Goal: Task Accomplishment & Management: Manage account settings

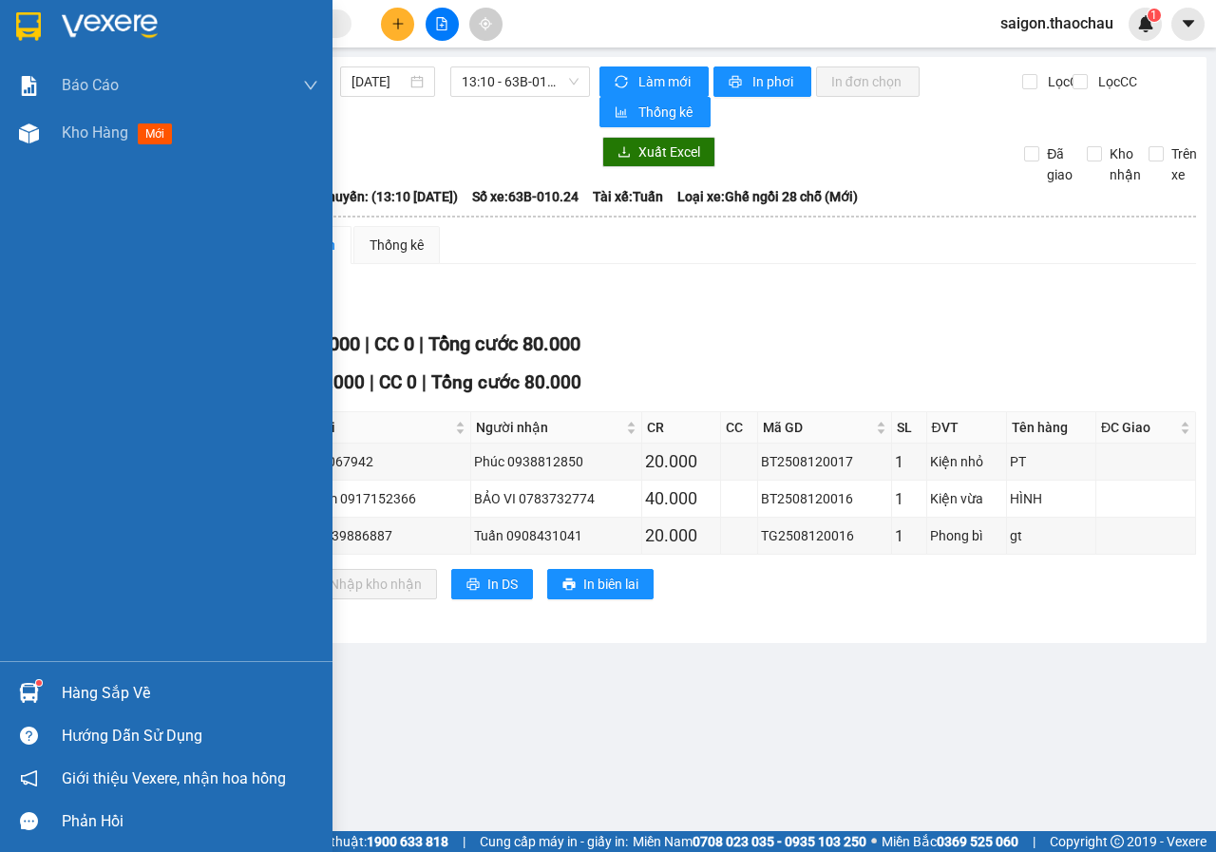
click at [100, 132] on span "Kho hàng" at bounding box center [95, 132] width 66 height 18
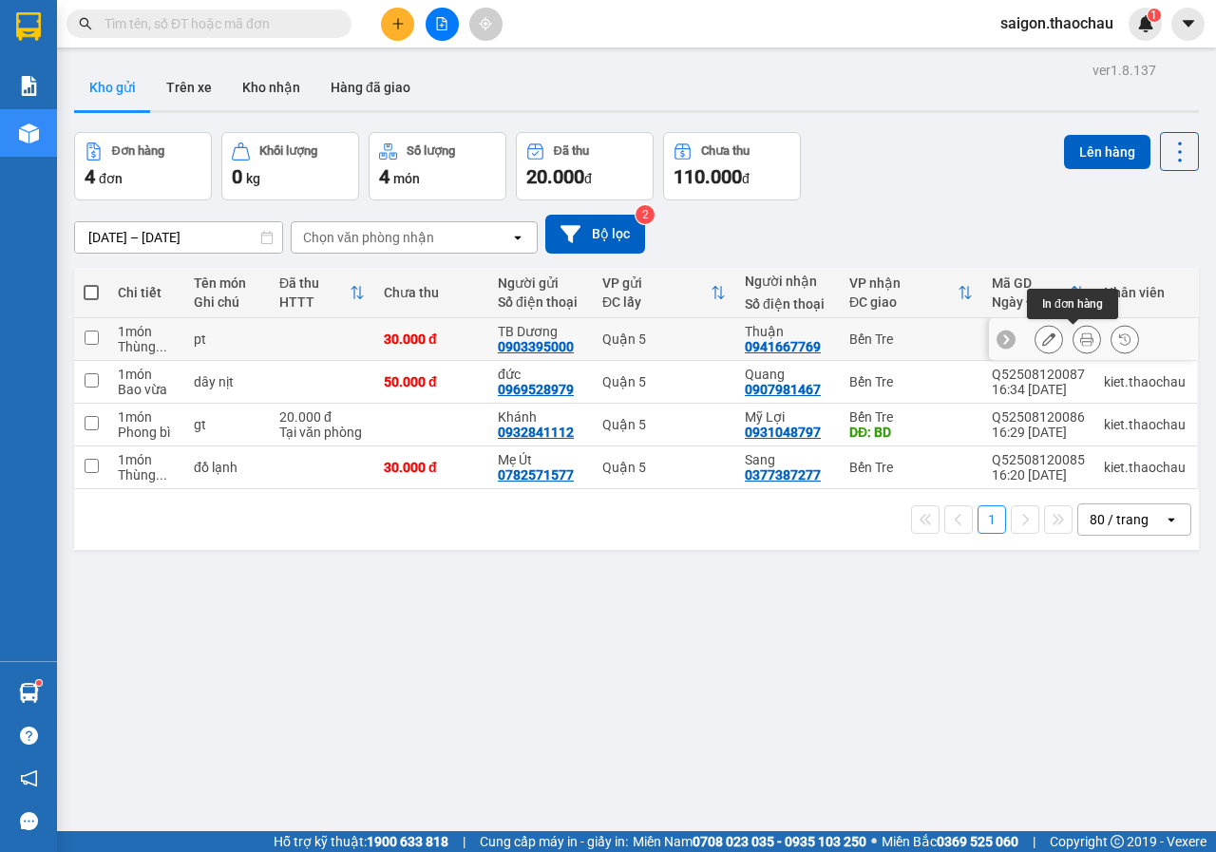
click at [1080, 344] on icon at bounding box center [1086, 338] width 13 height 13
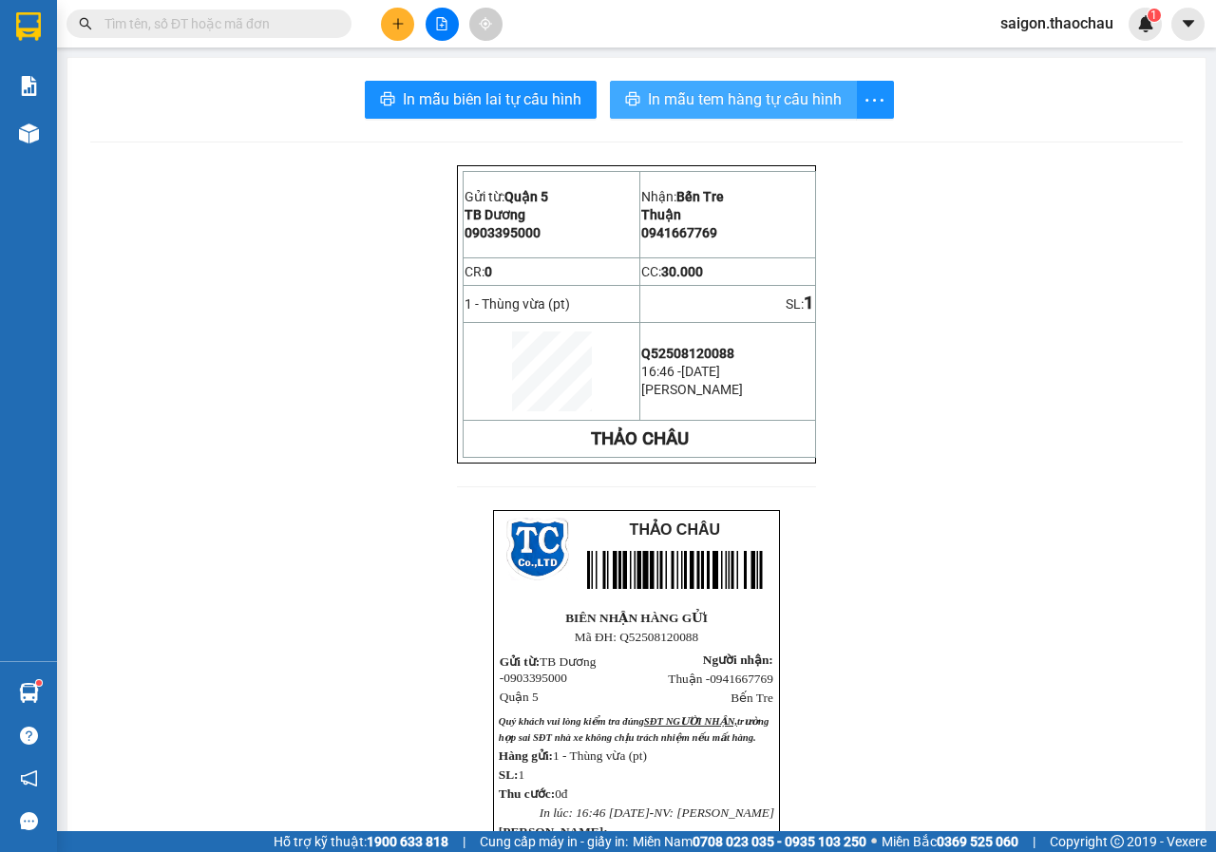
click at [752, 110] on span "In mẫu tem hàng tự cấu hình" at bounding box center [745, 99] width 194 height 24
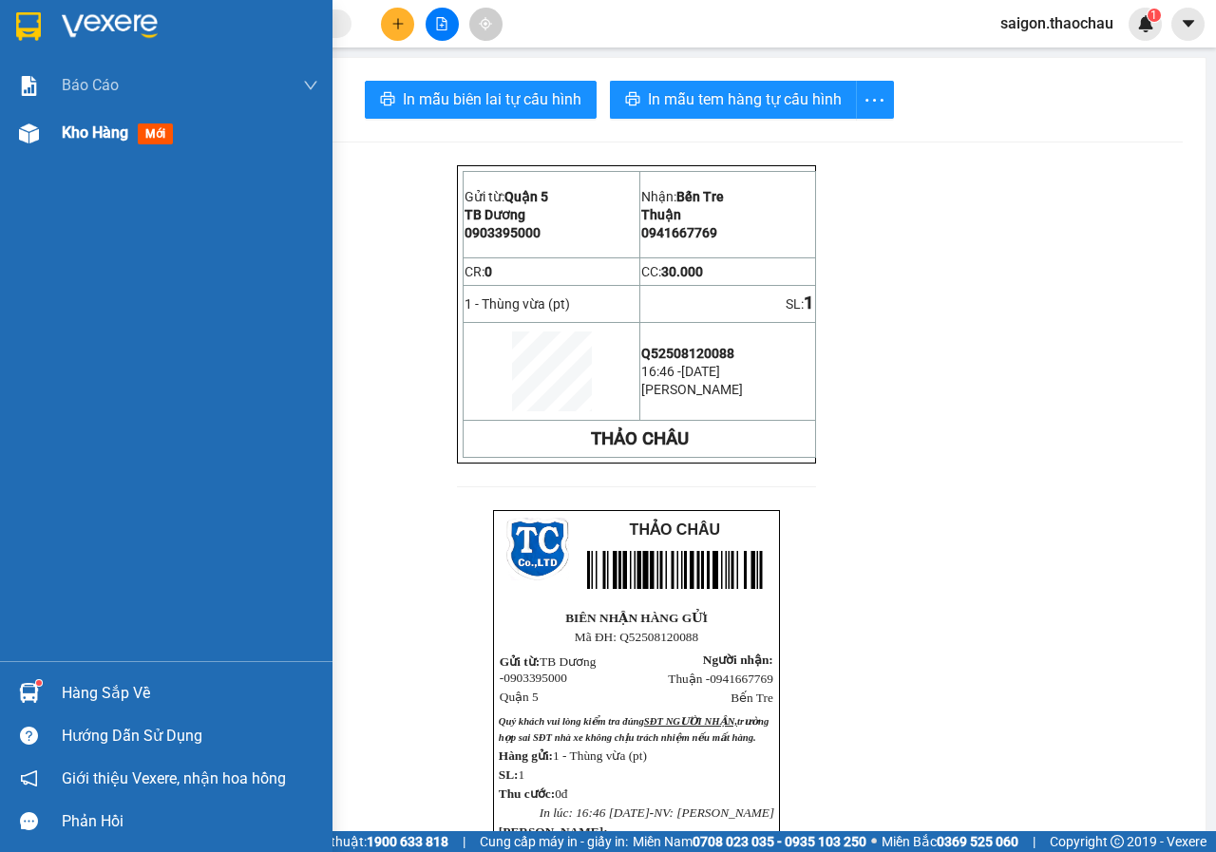
click at [53, 141] on div "Kho hàng mới" at bounding box center [166, 132] width 332 height 47
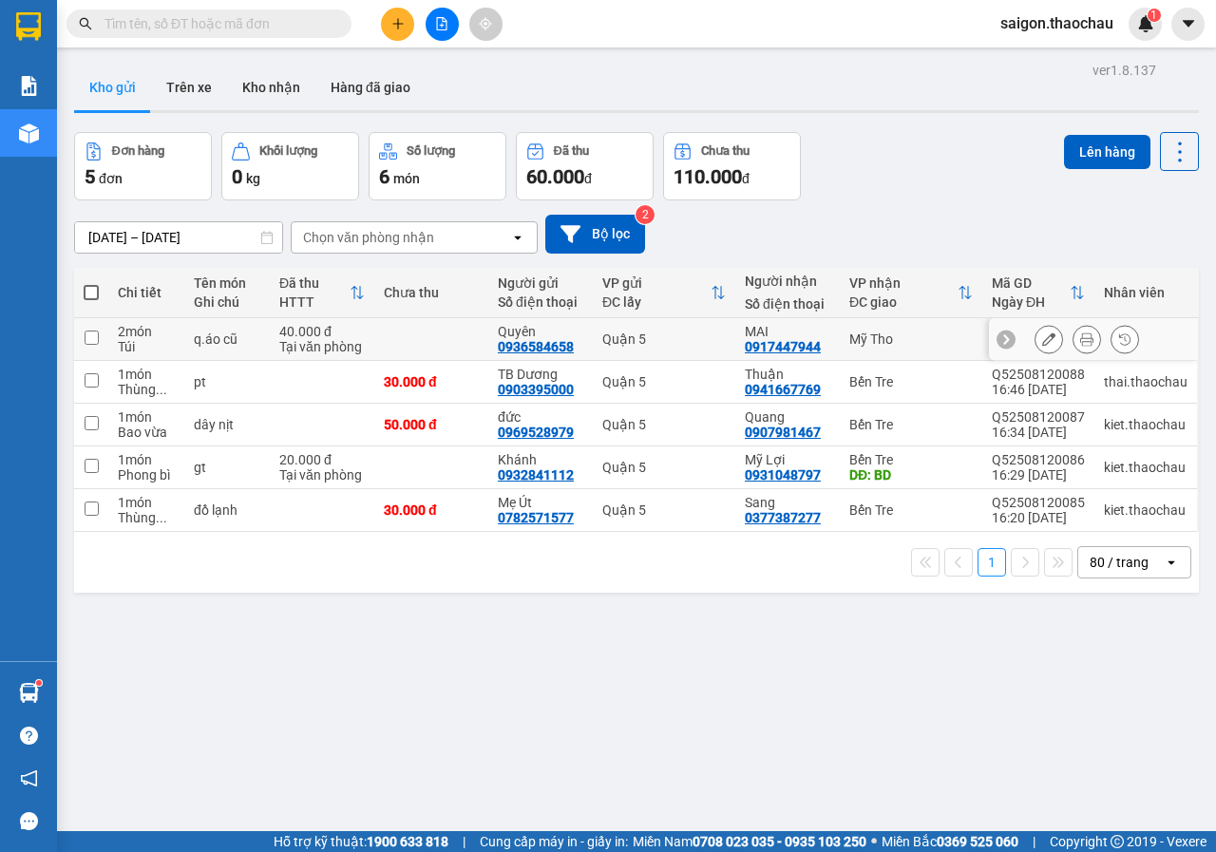
click at [1083, 334] on button at bounding box center [1086, 339] width 27 height 33
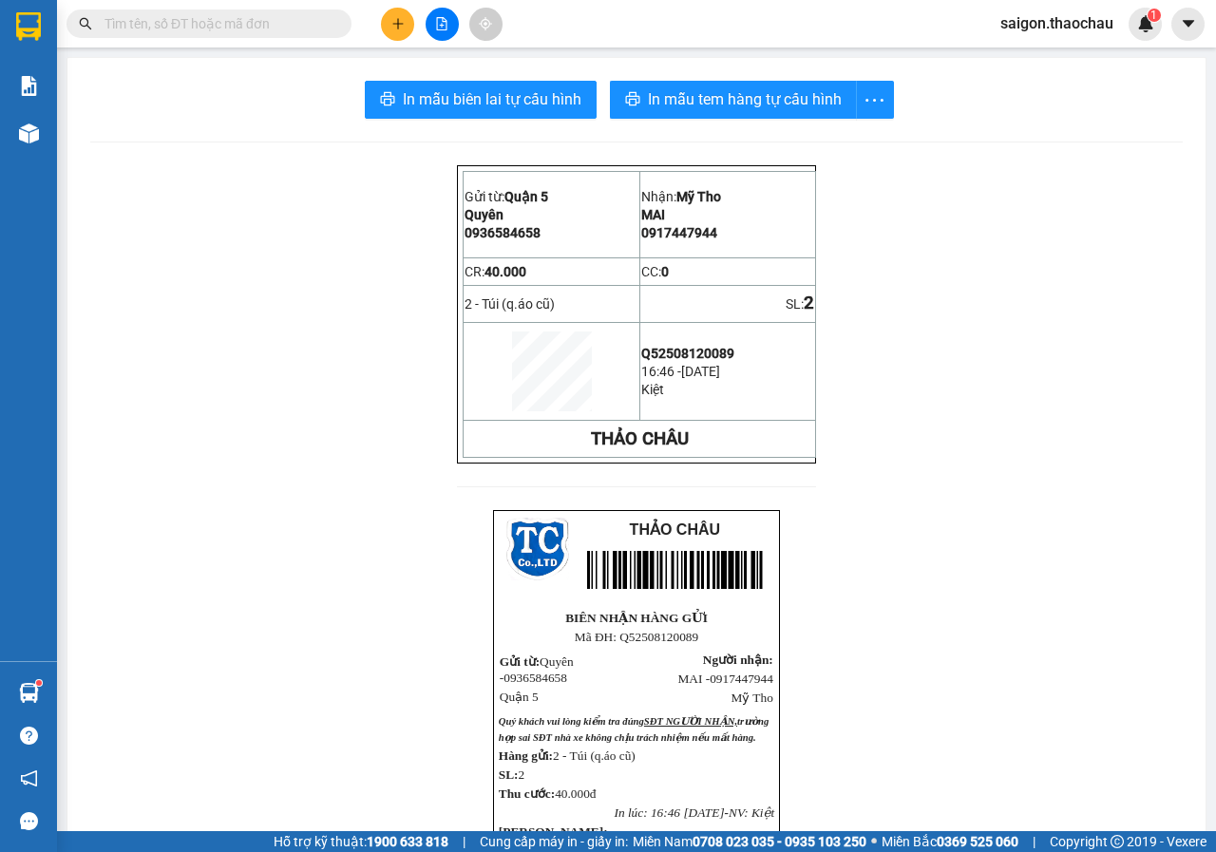
click at [665, 77] on div "In mẫu biên lai tự cấu hình In mẫu tem hàng tự cấu hình Gửi từ: Quận 5 Quyên …" at bounding box center [636, 646] width 1138 height 1176
click at [666, 87] on span "In mẫu tem hàng tự cấu hình" at bounding box center [745, 99] width 194 height 24
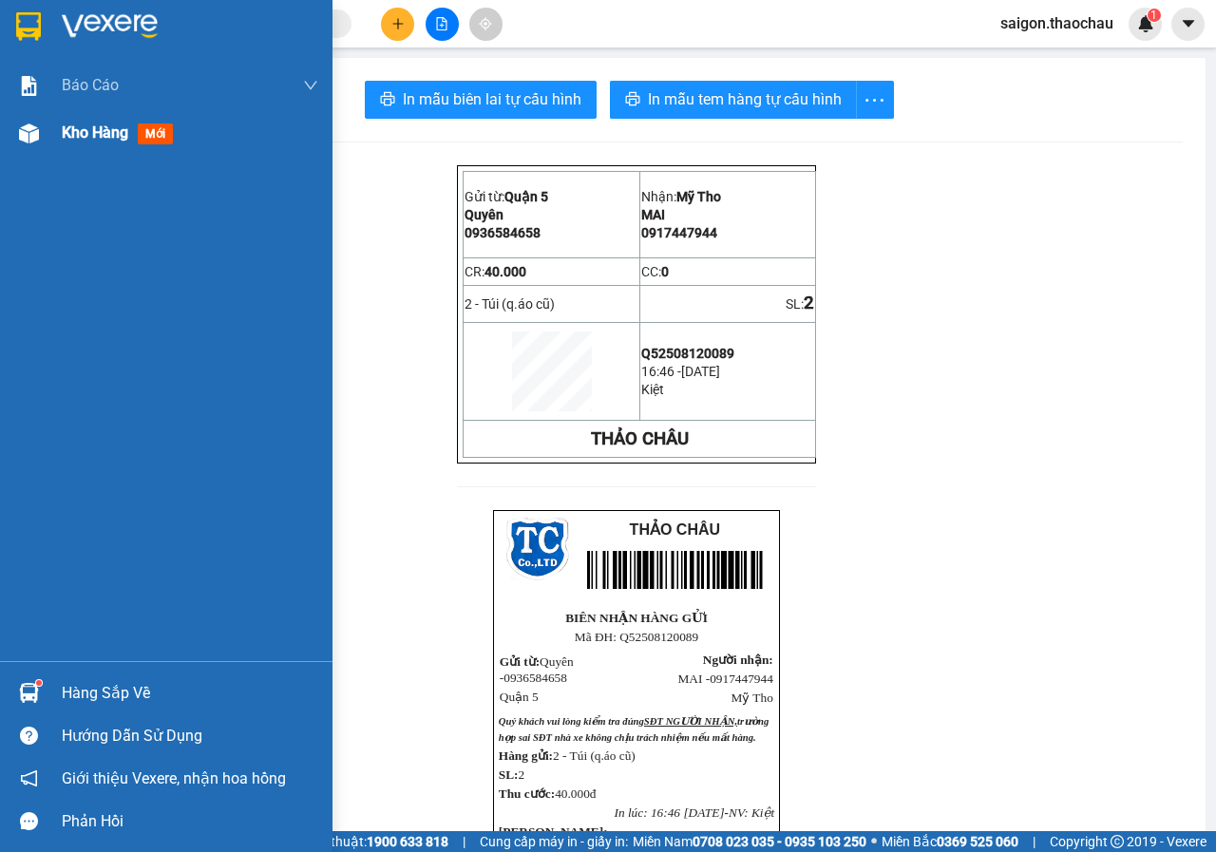
click at [116, 138] on span "Kho hàng" at bounding box center [95, 132] width 66 height 18
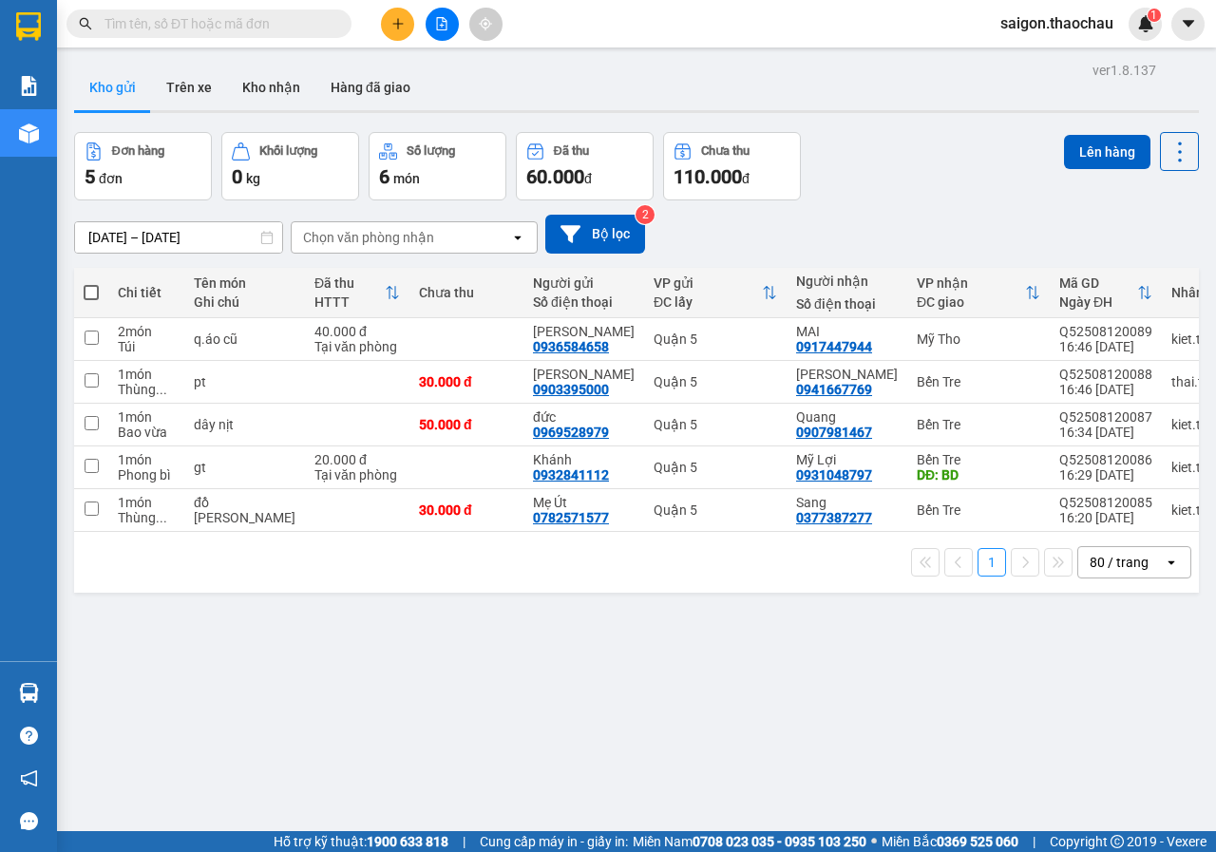
click at [92, 286] on span at bounding box center [91, 292] width 15 height 15
click at [91, 283] on input "checkbox" at bounding box center [91, 283] width 0 height 0
checkbox input "true"
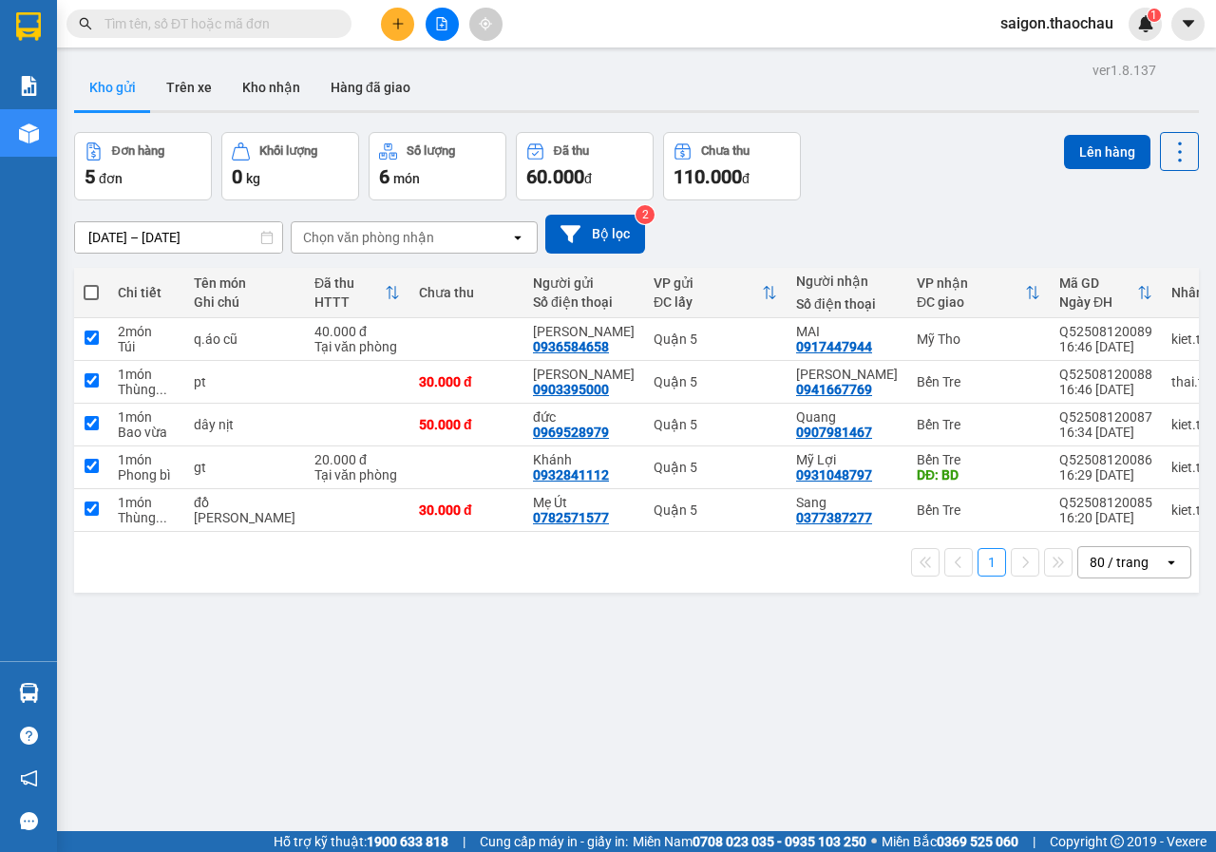
checkbox input "true"
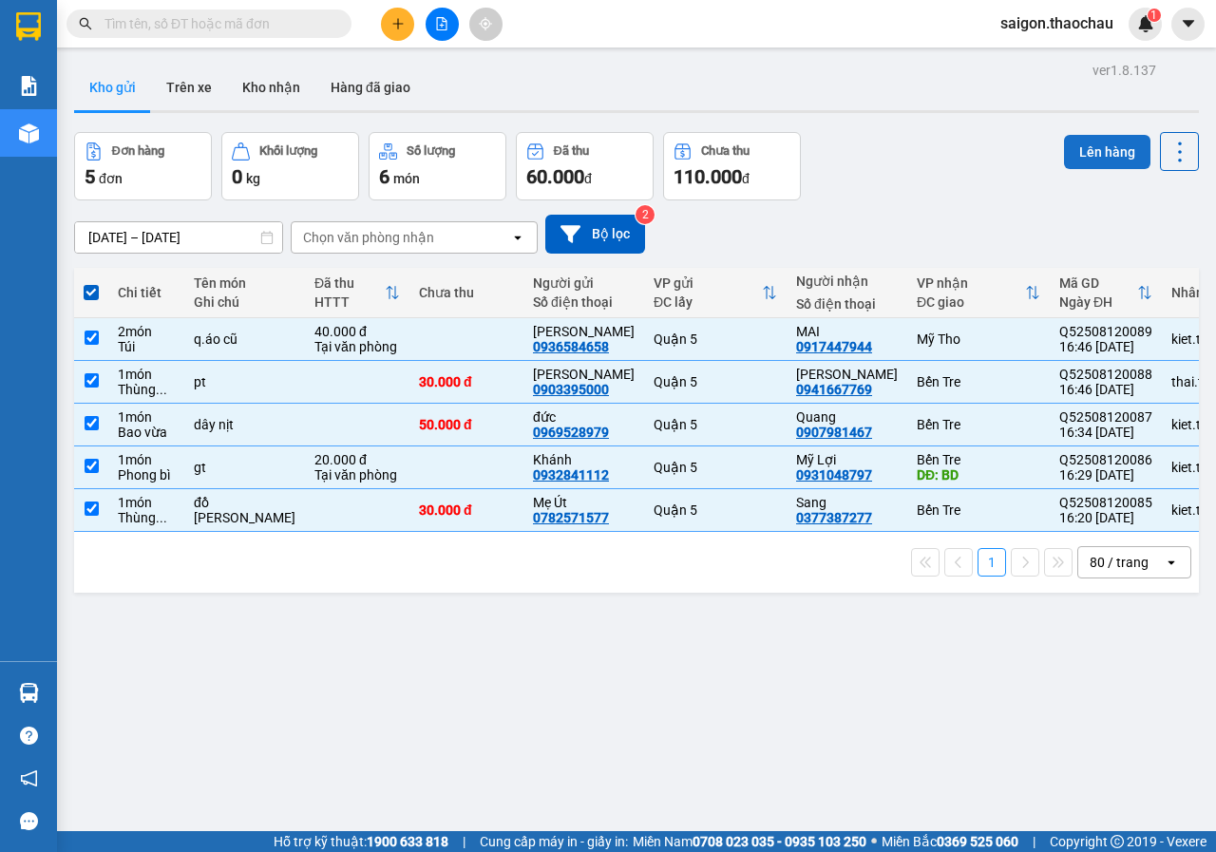
click at [1070, 153] on button "Lên hàng" at bounding box center [1107, 152] width 86 height 34
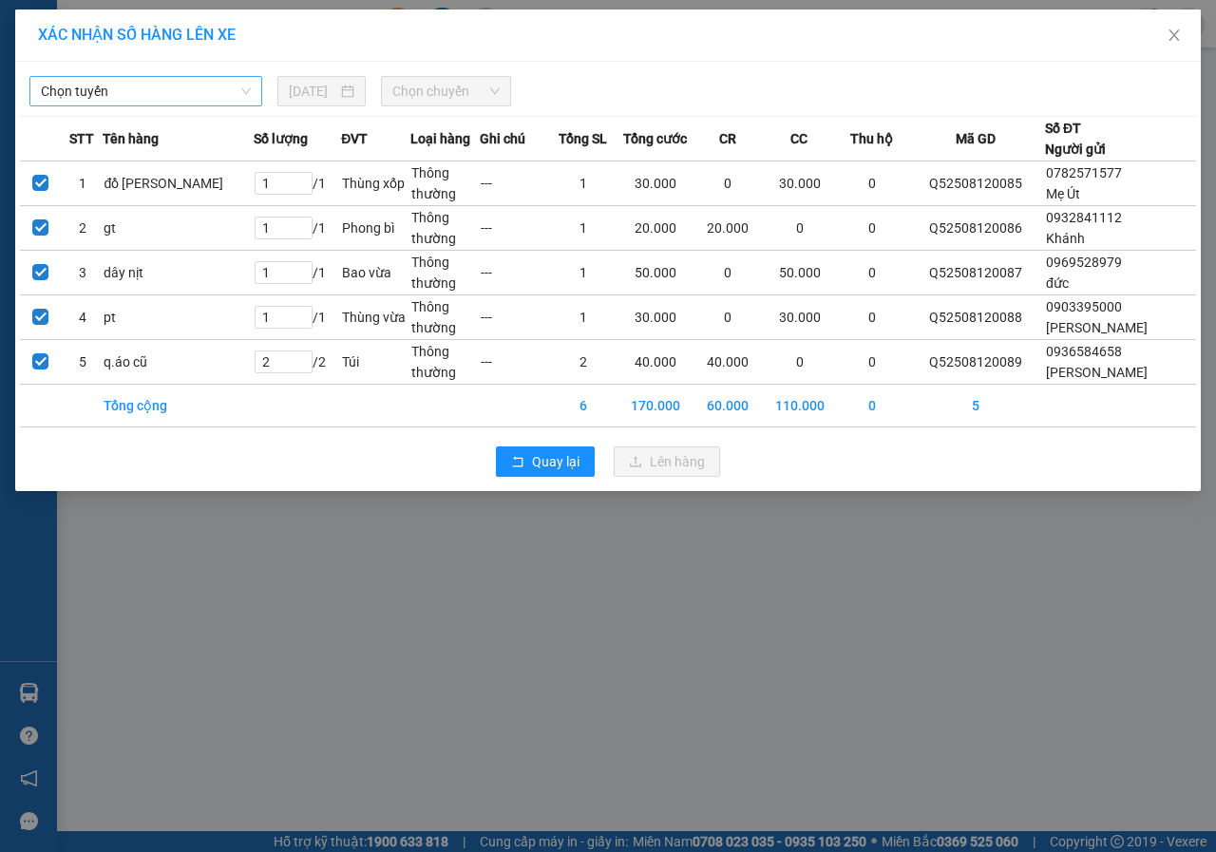
click at [166, 94] on span "Chọn tuyến" at bounding box center [146, 91] width 210 height 28
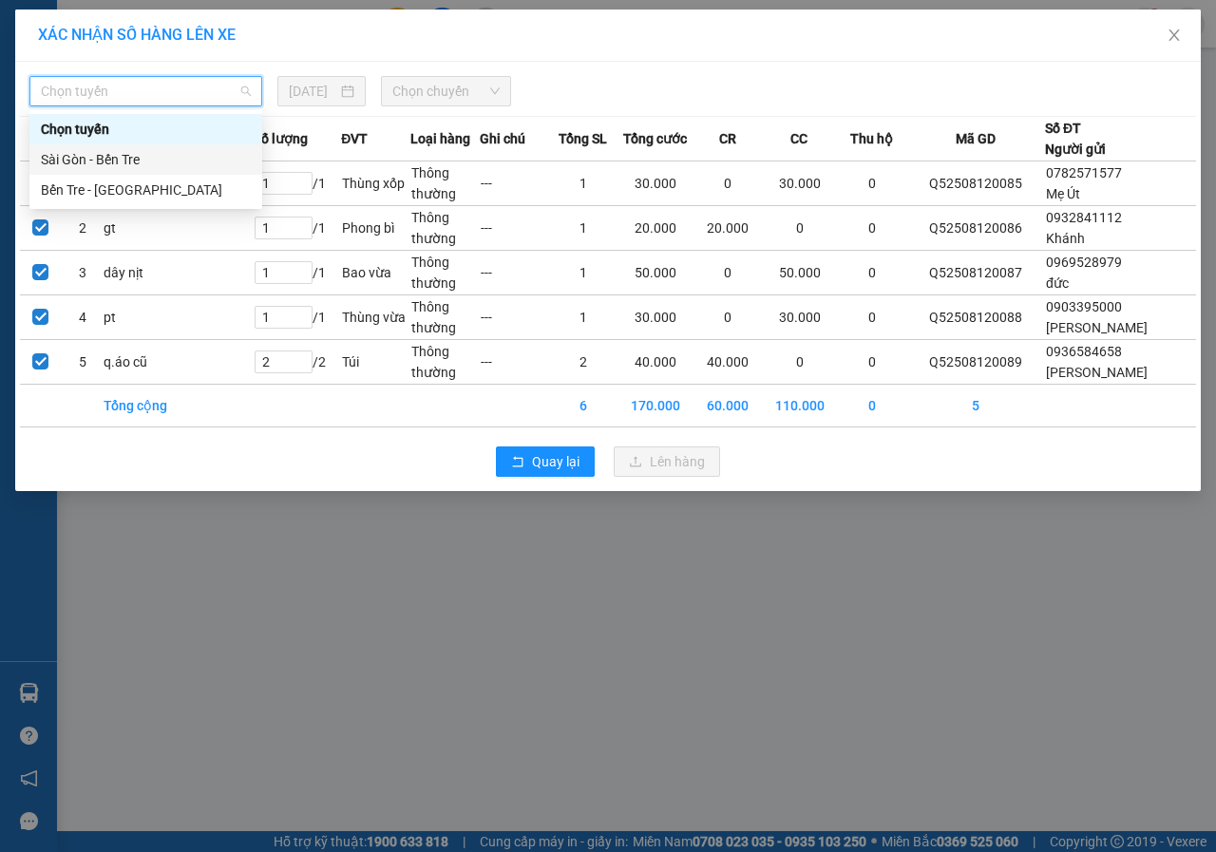
drag, startPoint x: 134, startPoint y: 167, endPoint x: 172, endPoint y: 148, distance: 42.5
click at [133, 167] on div "Sài Gòn - Bến Tre" at bounding box center [146, 159] width 210 height 21
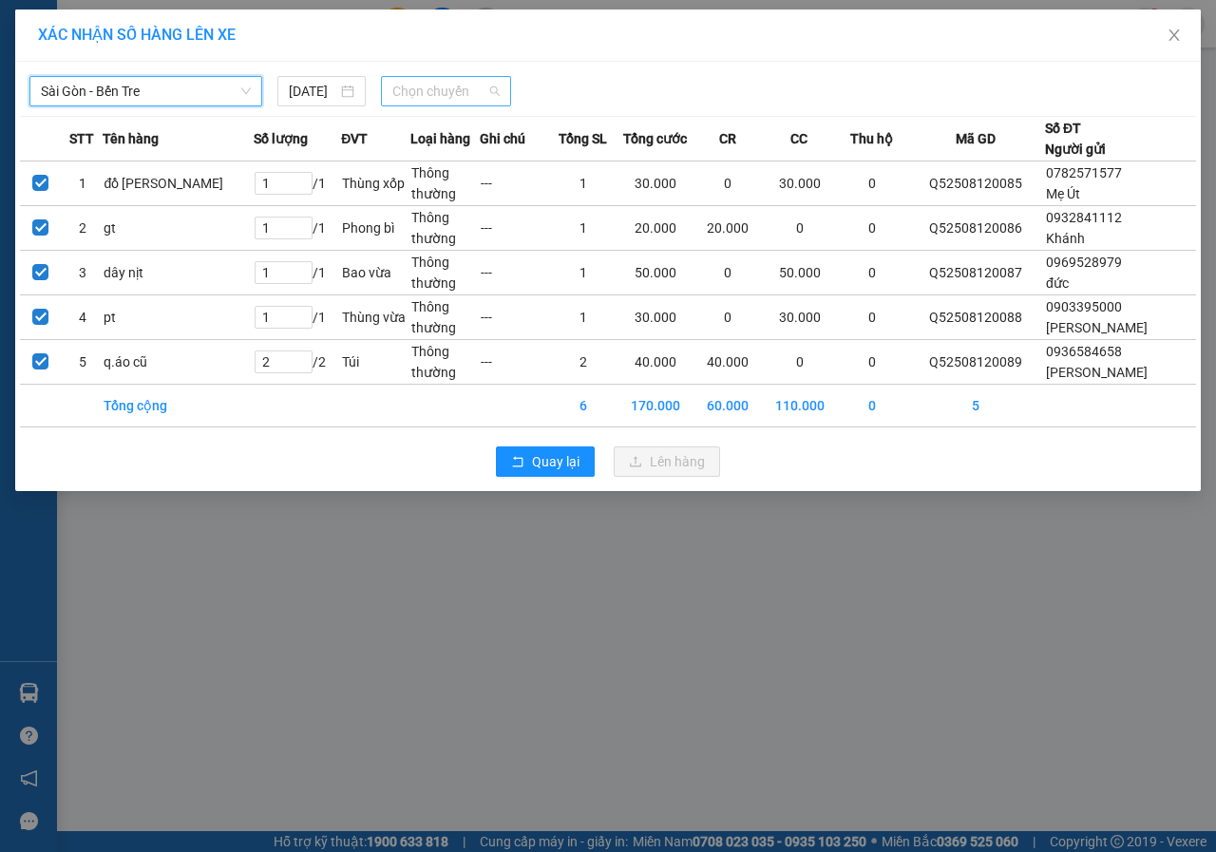
click at [391, 96] on div "Chọn chuyến" at bounding box center [445, 91] width 129 height 30
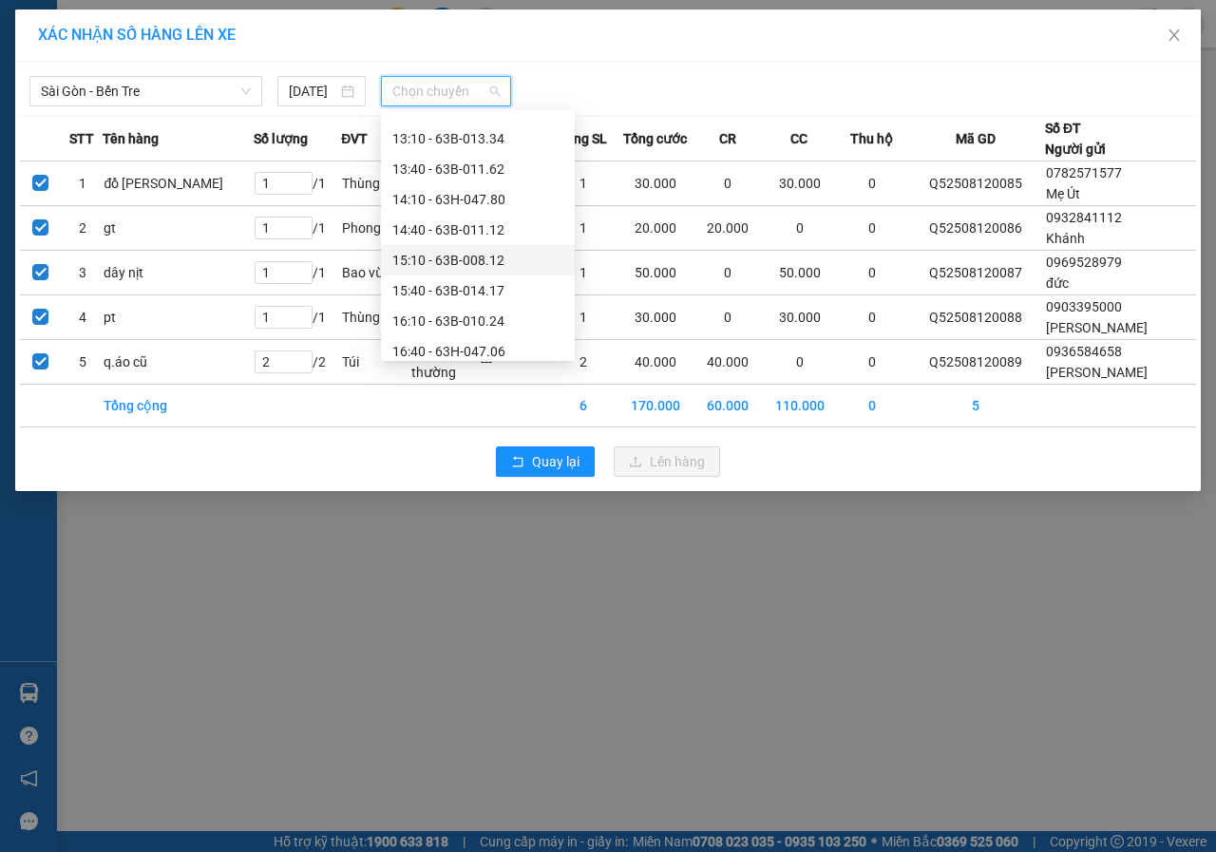
scroll to position [570, 0]
click at [462, 318] on div "16:40 - 63H-047.06" at bounding box center [477, 319] width 171 height 21
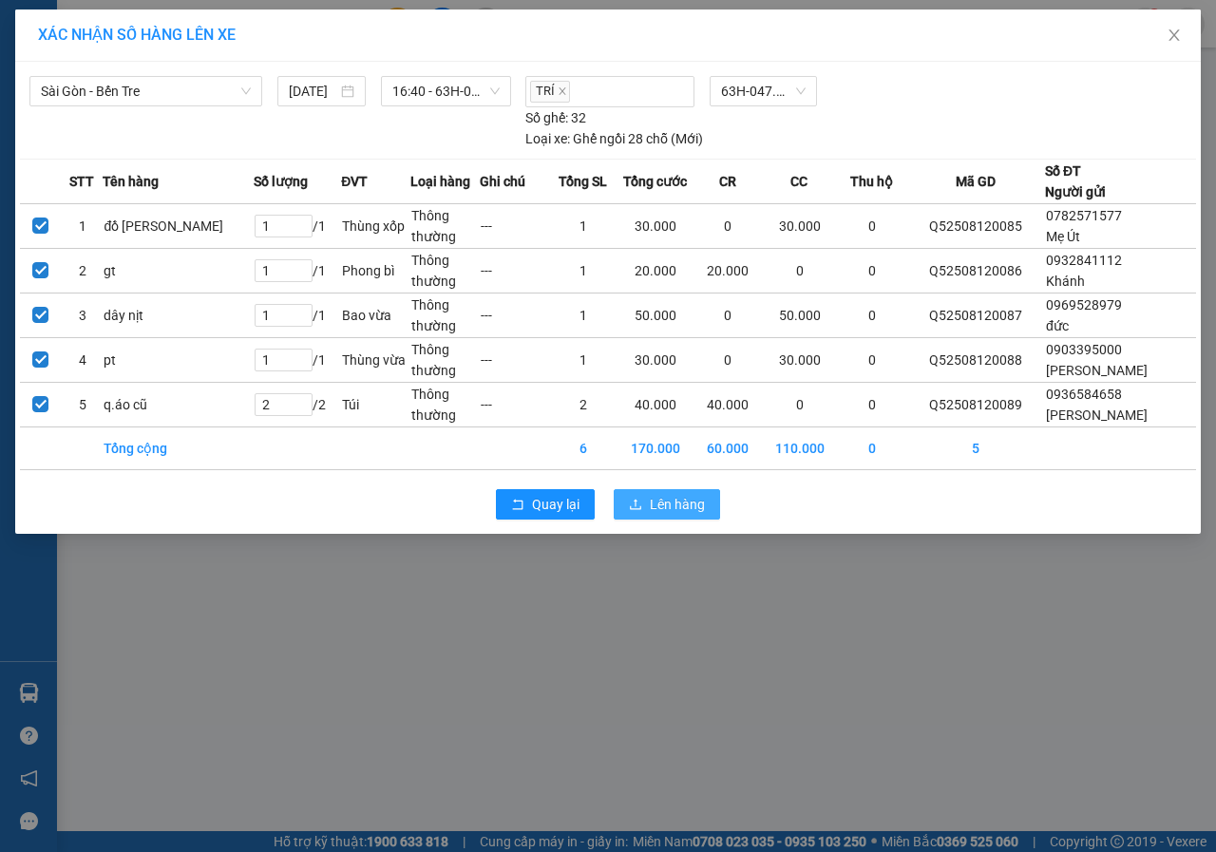
click at [692, 494] on span "Lên hàng" at bounding box center [677, 504] width 55 height 21
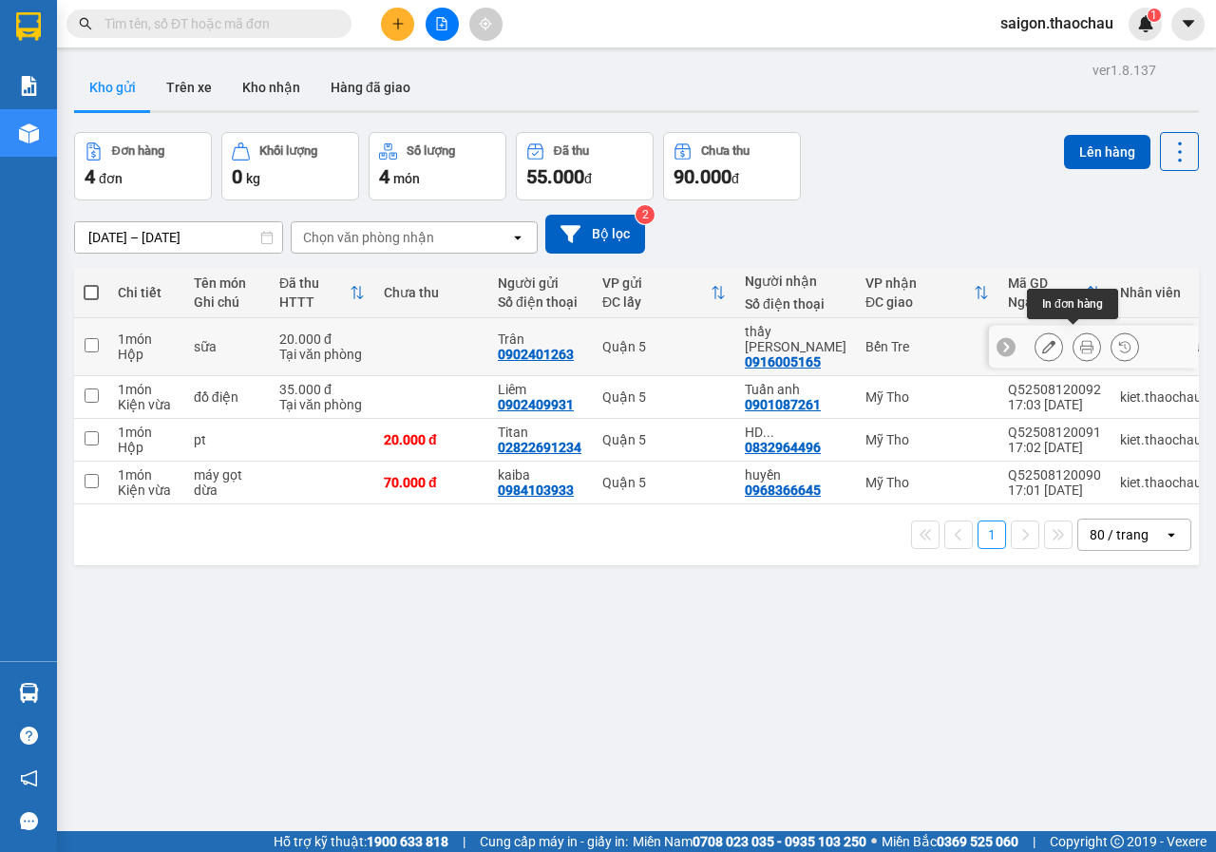
click at [1073, 333] on button at bounding box center [1086, 346] width 27 height 33
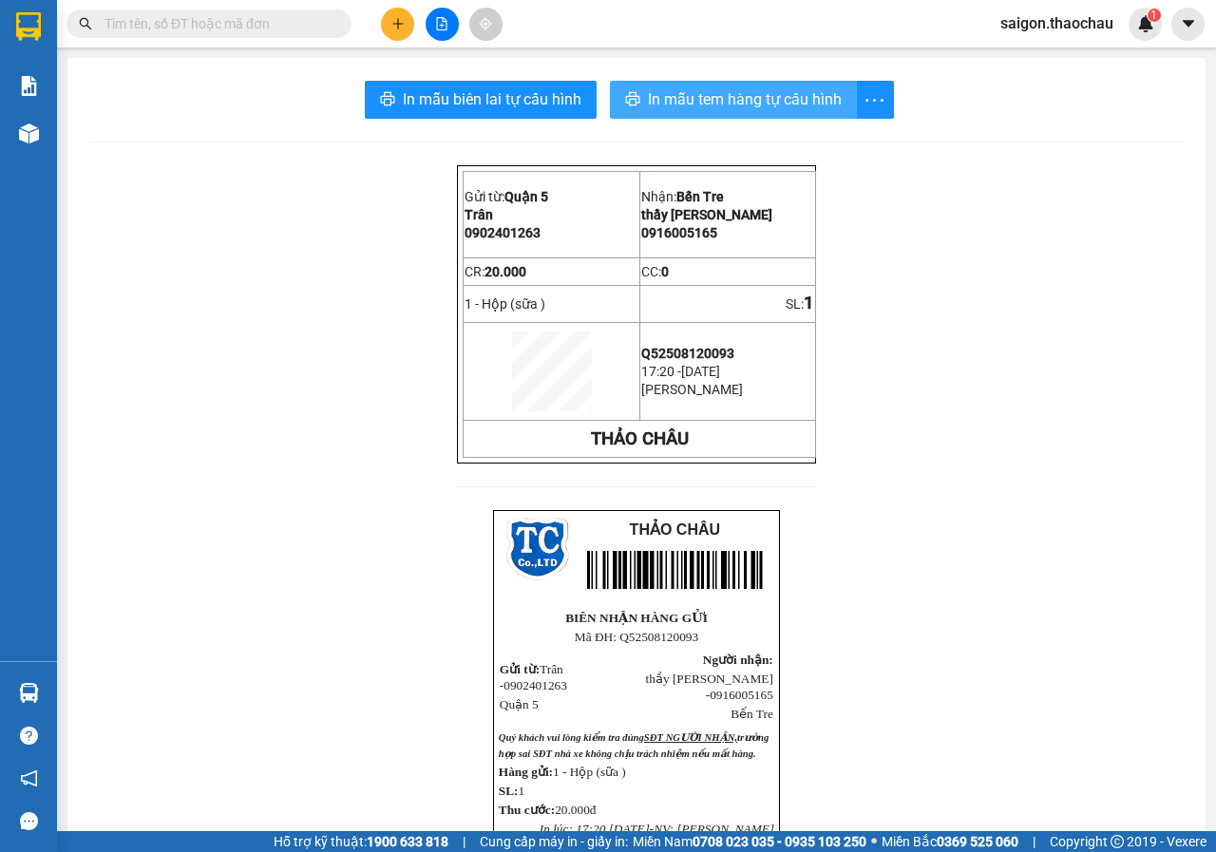
click at [650, 104] on span "In mẫu tem hàng tự cấu hình" at bounding box center [745, 99] width 194 height 24
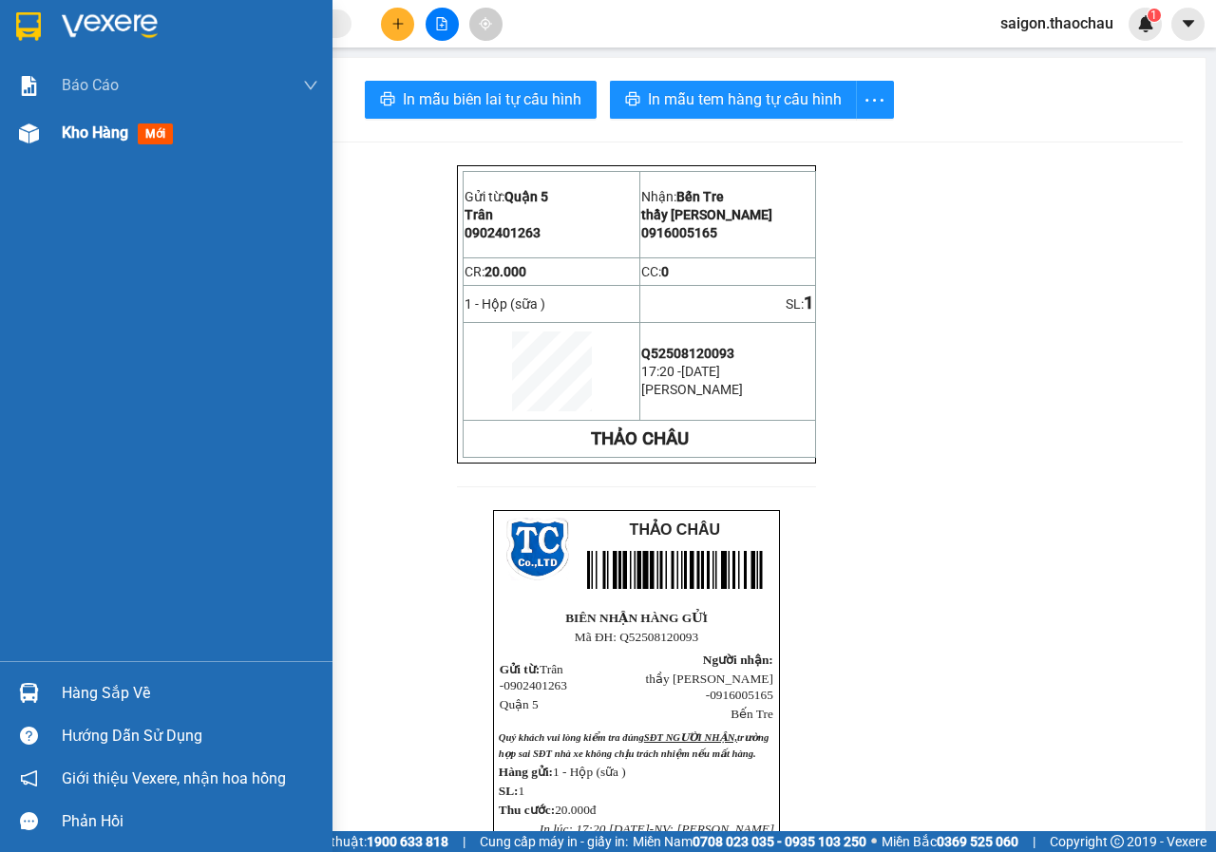
click at [76, 132] on span "Kho hàng" at bounding box center [95, 132] width 66 height 18
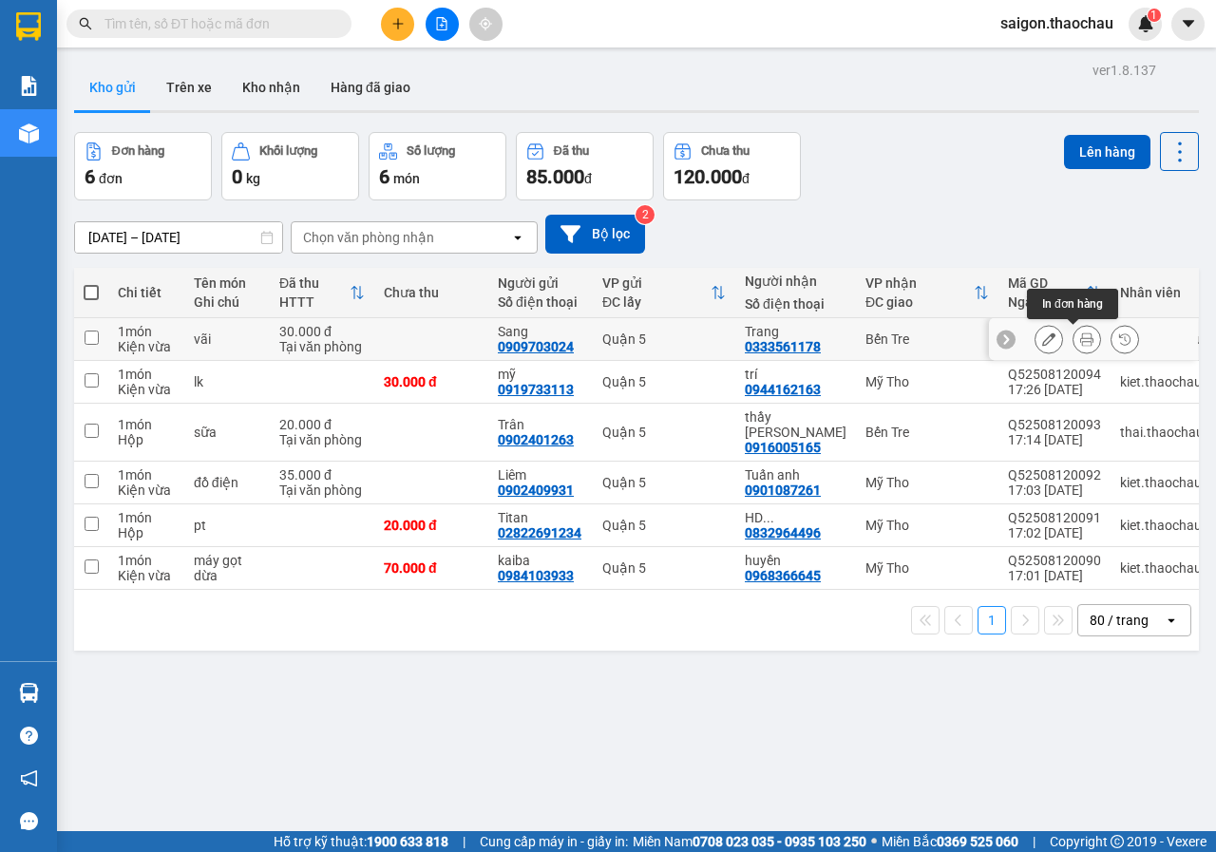
click at [1083, 338] on button at bounding box center [1086, 339] width 27 height 33
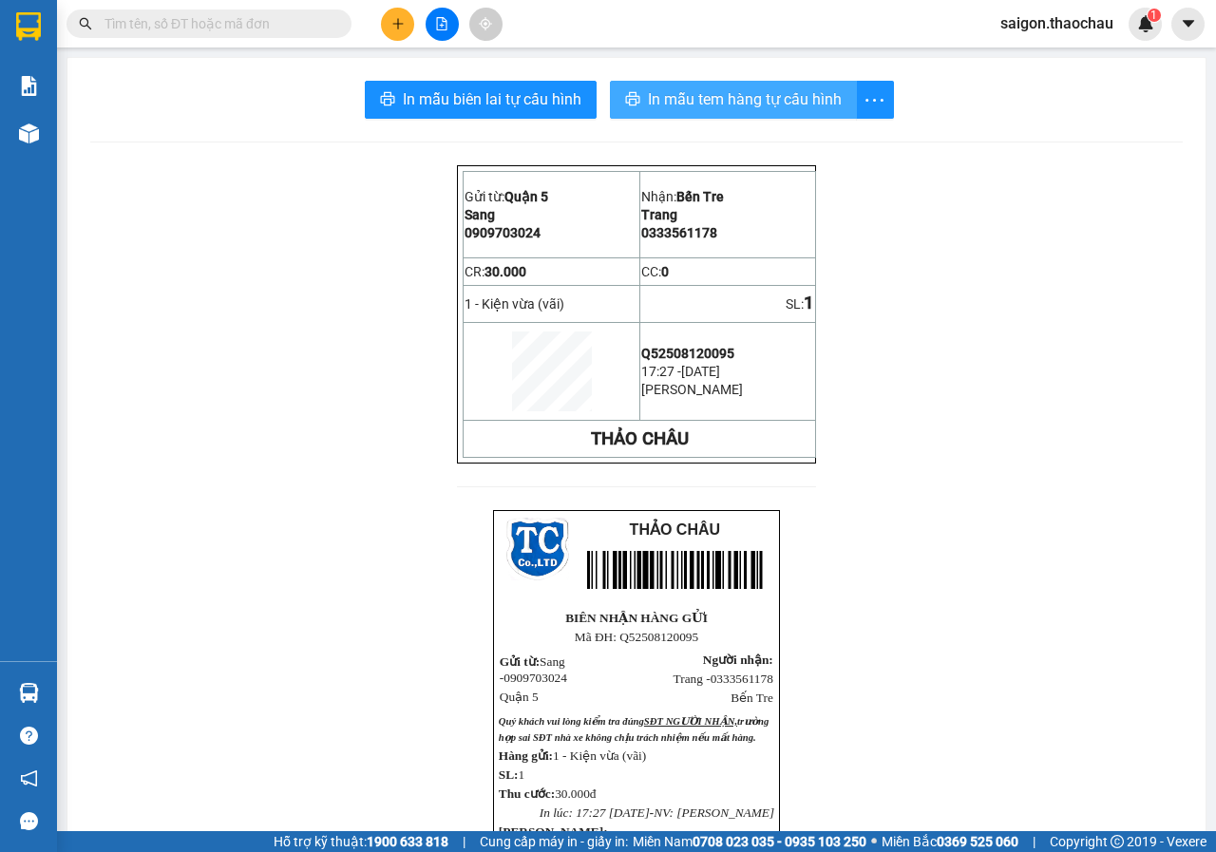
click at [779, 84] on button "In mẫu tem hàng tự cấu hình" at bounding box center [733, 100] width 247 height 38
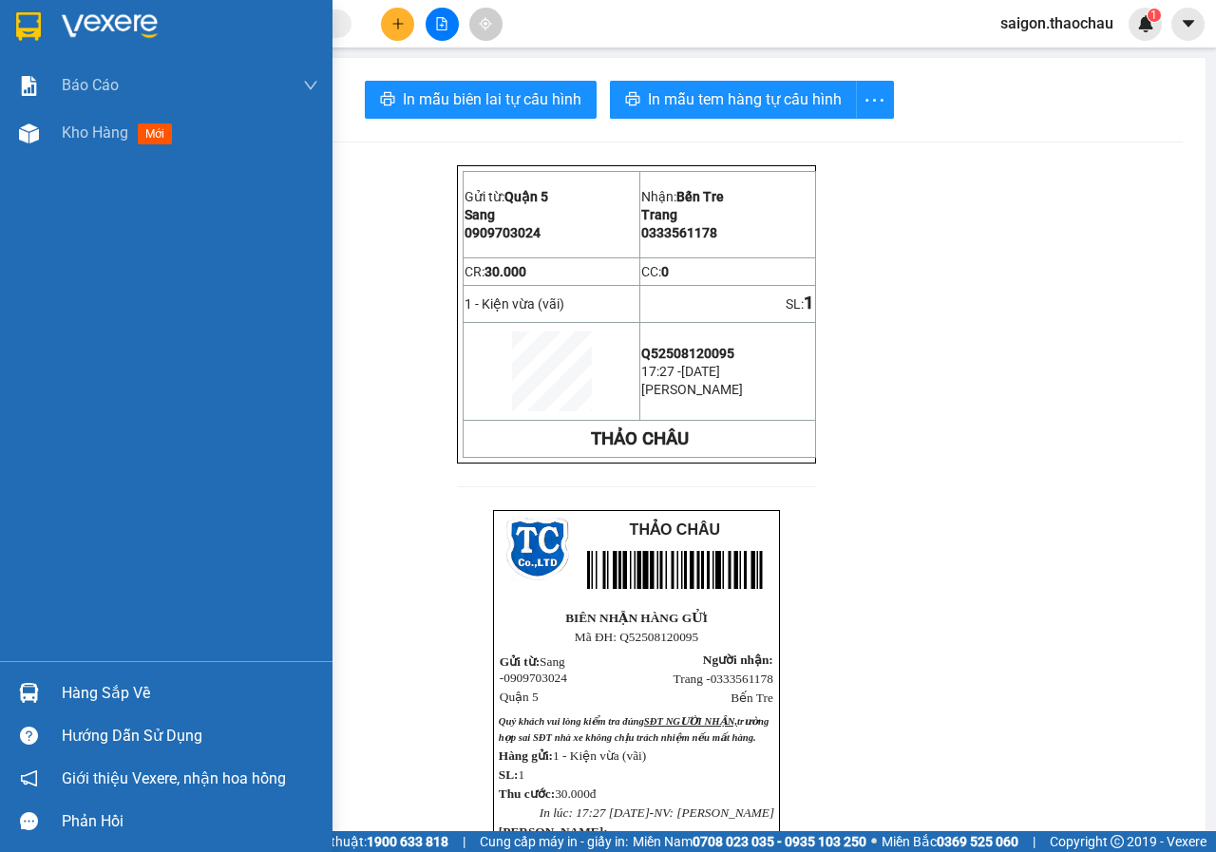
drag, startPoint x: 56, startPoint y: 124, endPoint x: 186, endPoint y: 167, distance: 136.9
click at [56, 125] on div "Kho hàng mới" at bounding box center [166, 132] width 332 height 47
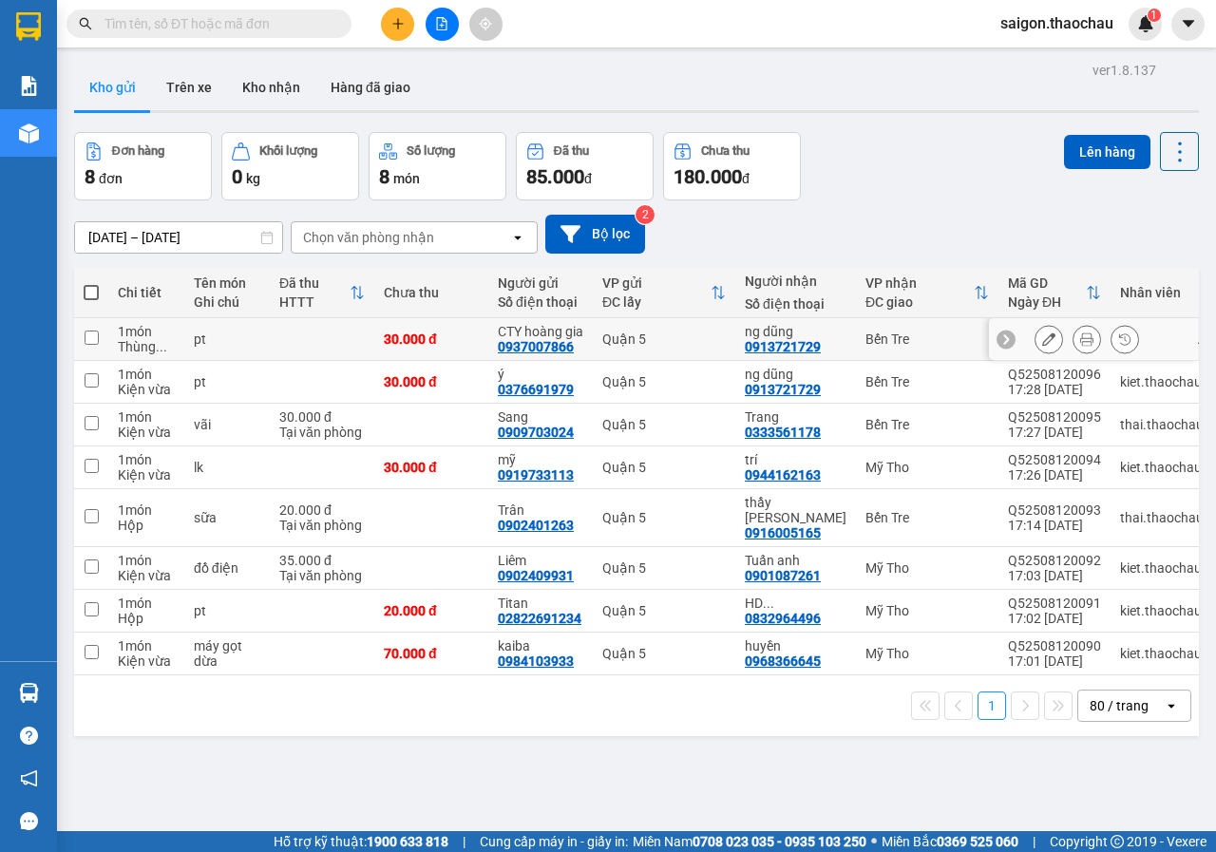
click at [1080, 338] on icon at bounding box center [1086, 338] width 13 height 13
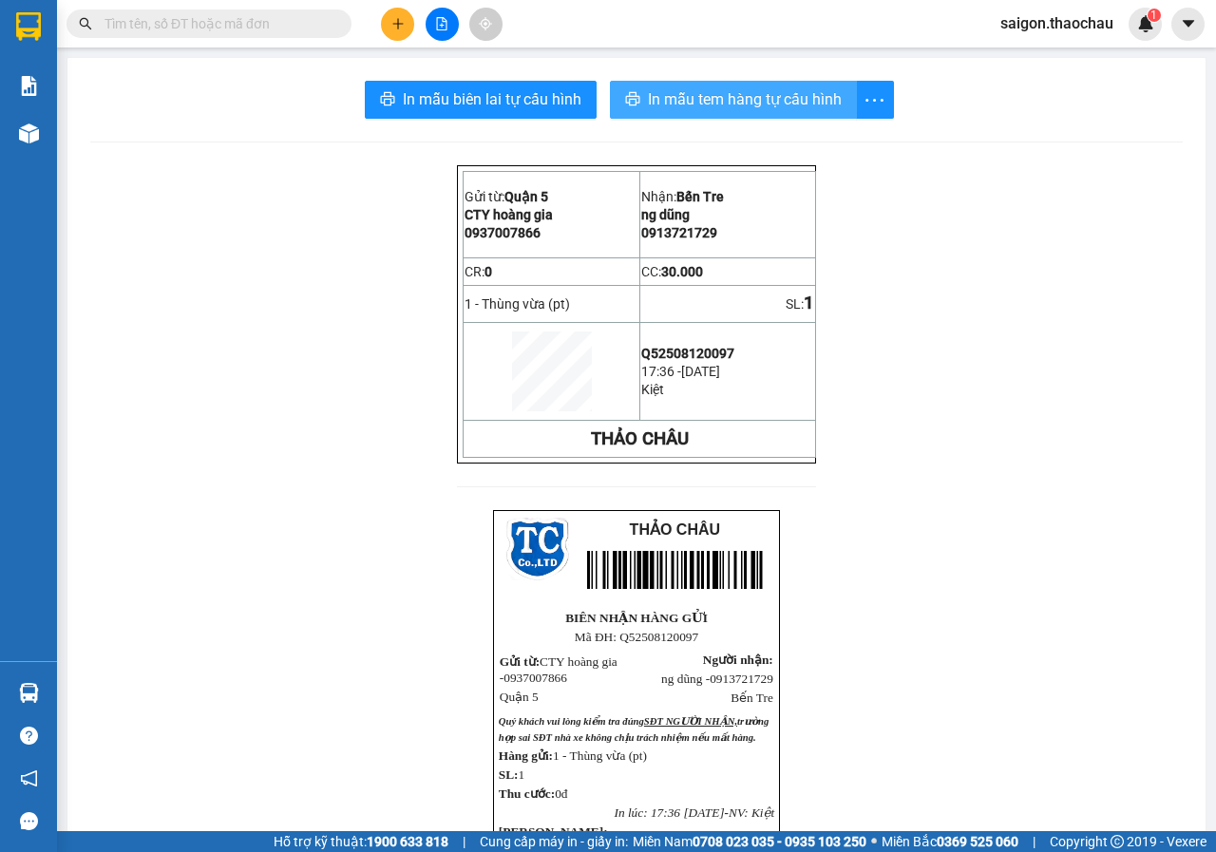
click at [725, 95] on span "In mẫu tem hàng tự cấu hình" at bounding box center [745, 99] width 194 height 24
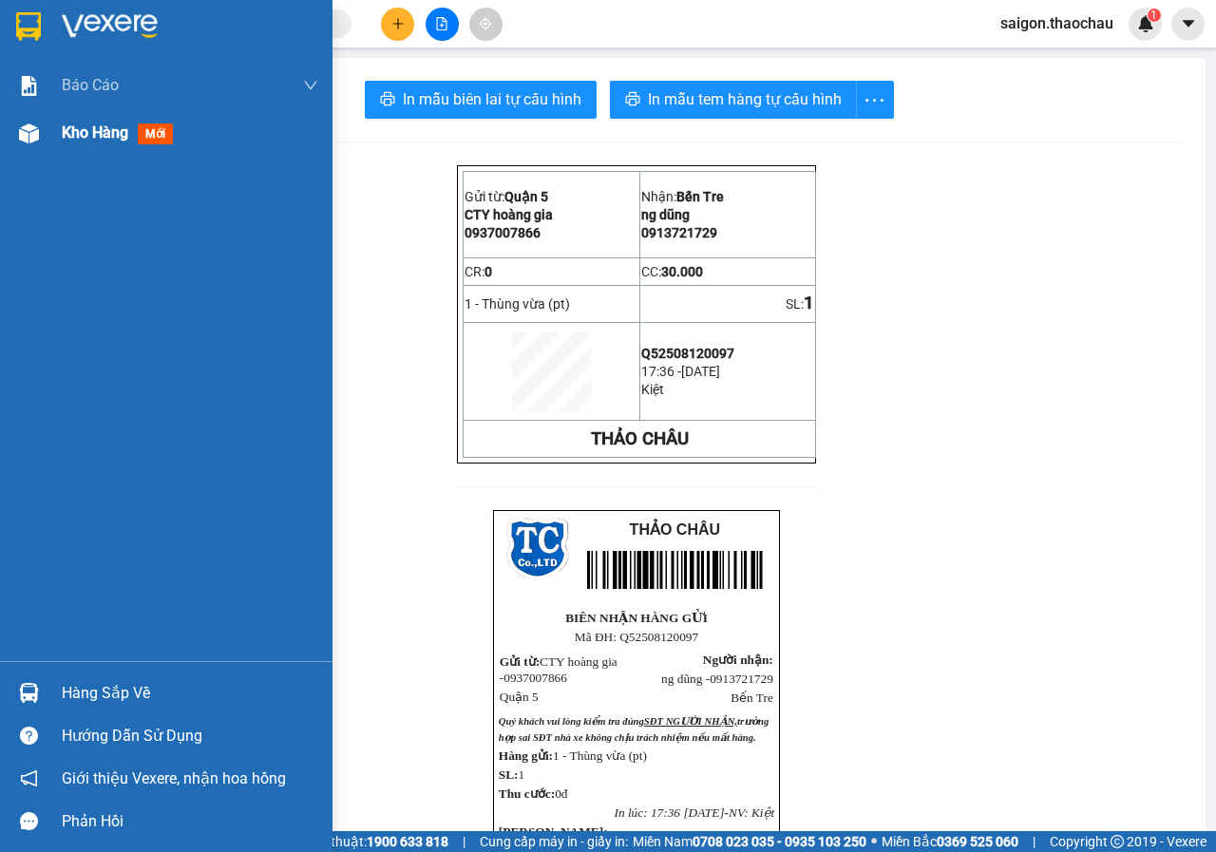
click at [28, 149] on div at bounding box center [28, 133] width 33 height 33
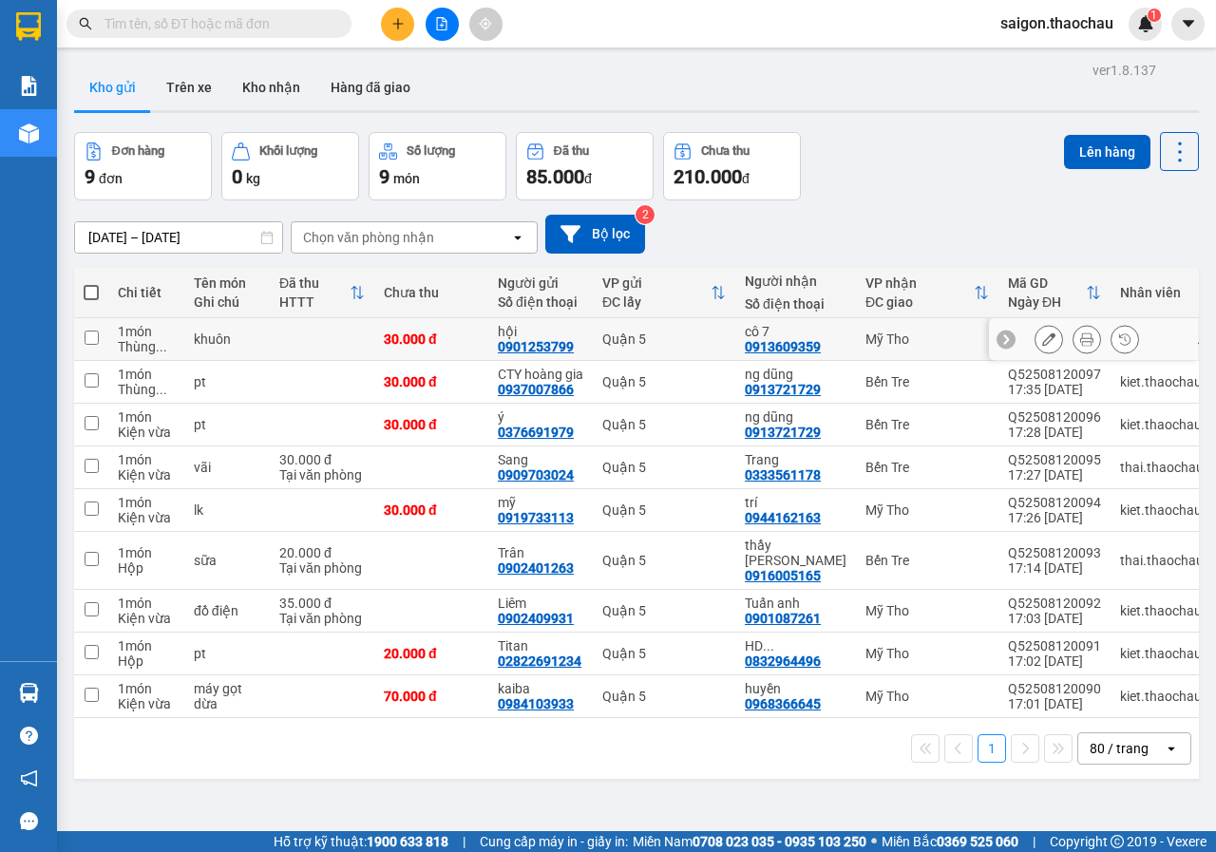
click at [1073, 330] on button at bounding box center [1086, 339] width 27 height 33
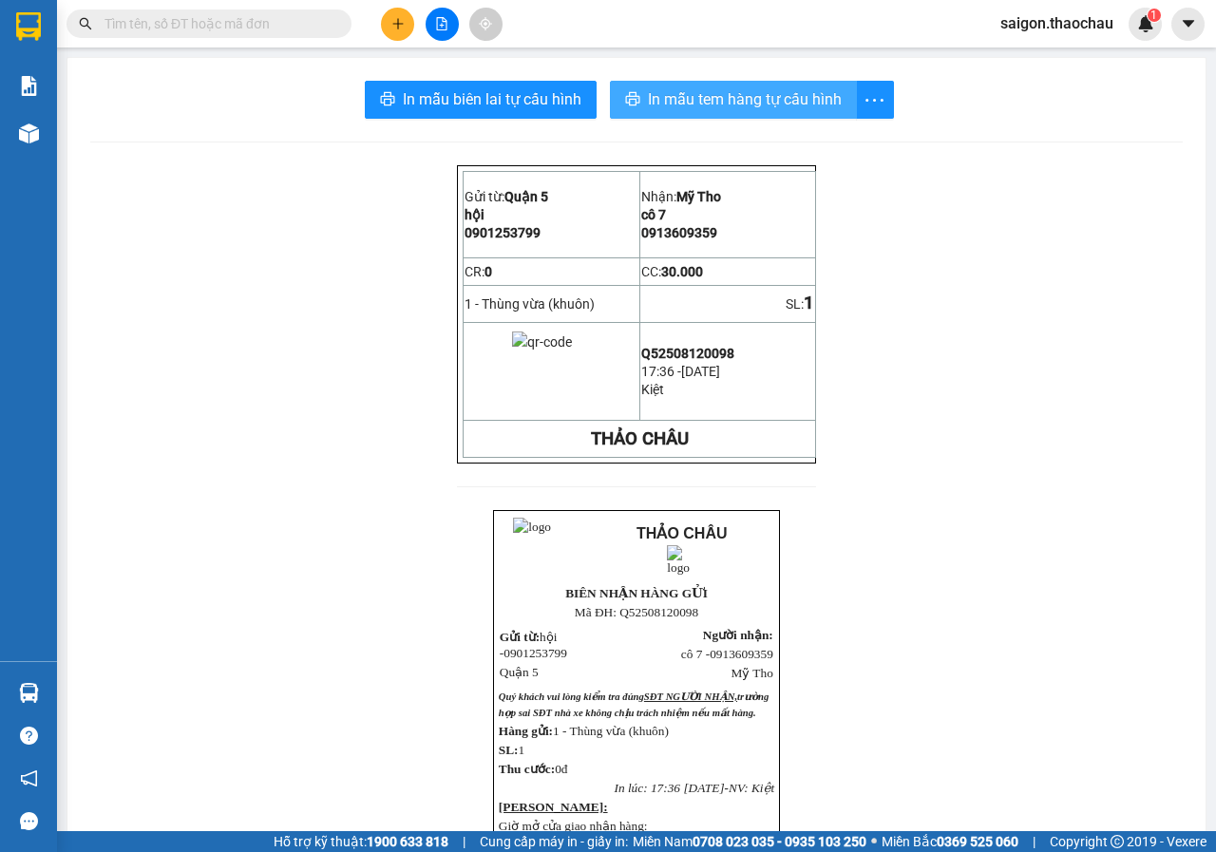
click at [719, 98] on span "In mẫu tem hàng tự cấu hình" at bounding box center [745, 99] width 194 height 24
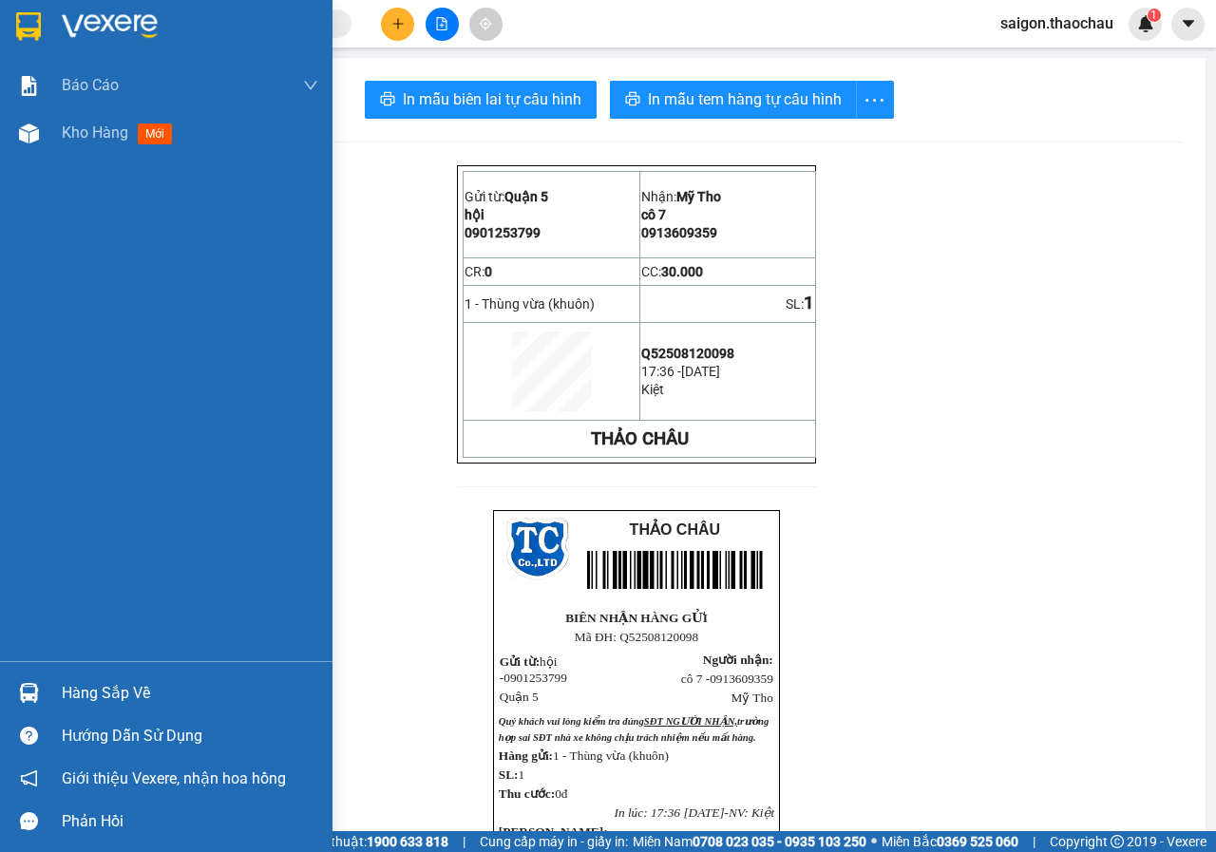
click at [75, 687] on div "Hàng sắp về" at bounding box center [190, 693] width 256 height 28
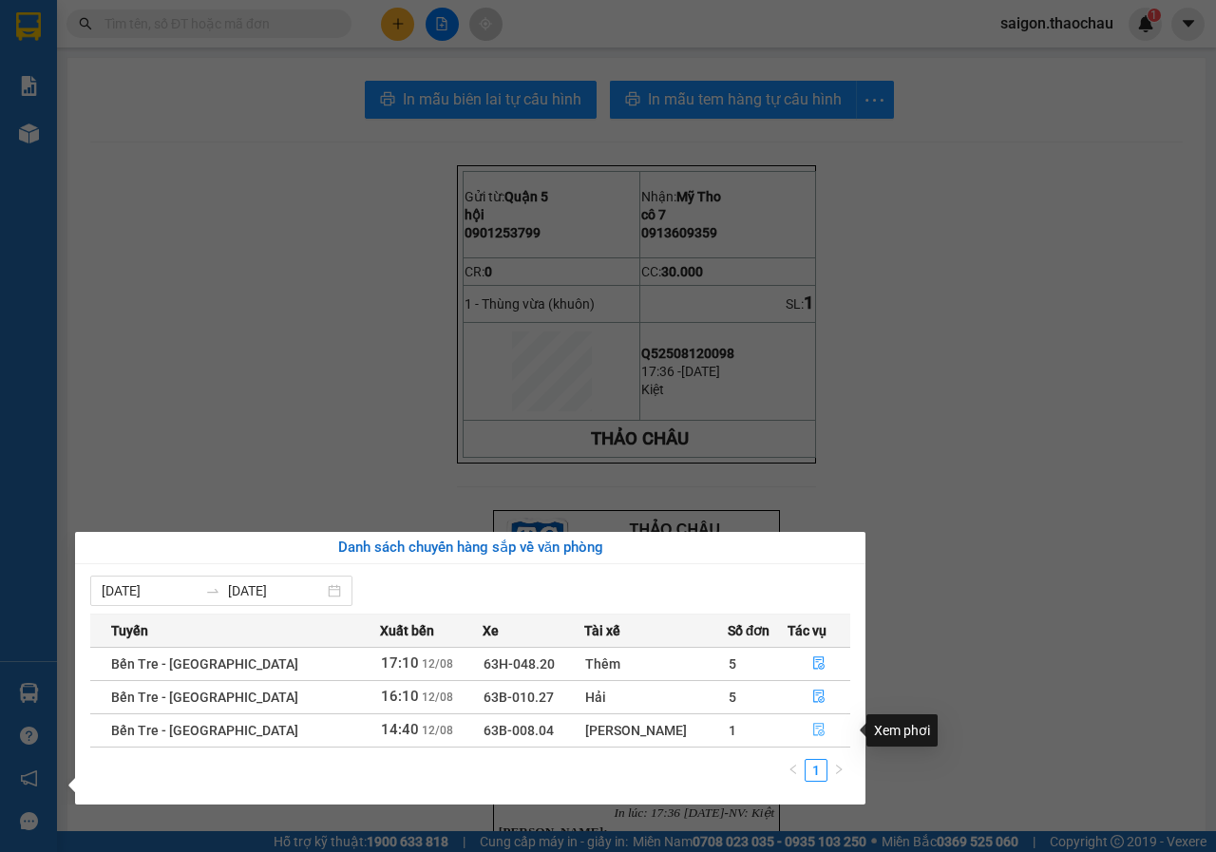
click at [821, 722] on button "button" at bounding box center [819, 730] width 62 height 30
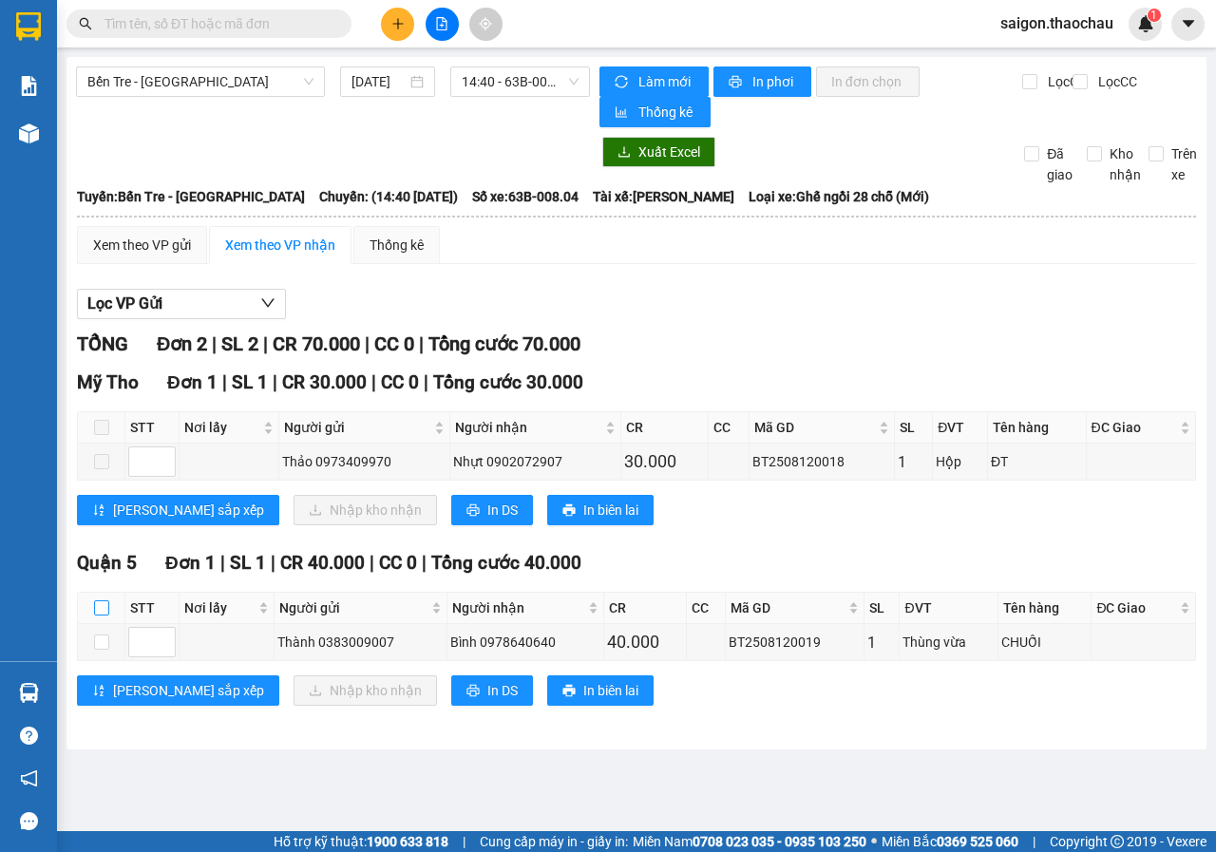
click at [100, 602] on input "checkbox" at bounding box center [101, 607] width 15 height 15
checkbox input "true"
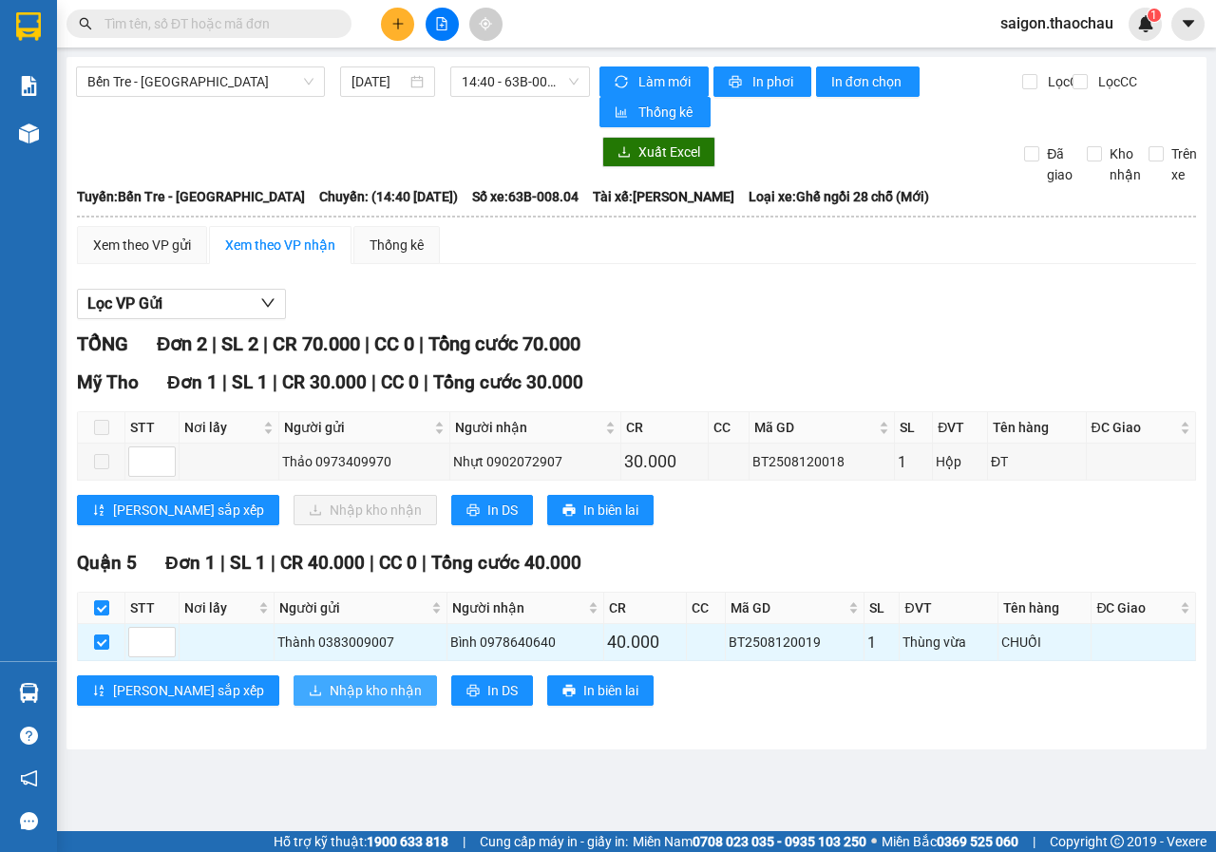
click at [330, 682] on span "Nhập kho nhận" at bounding box center [376, 690] width 92 height 21
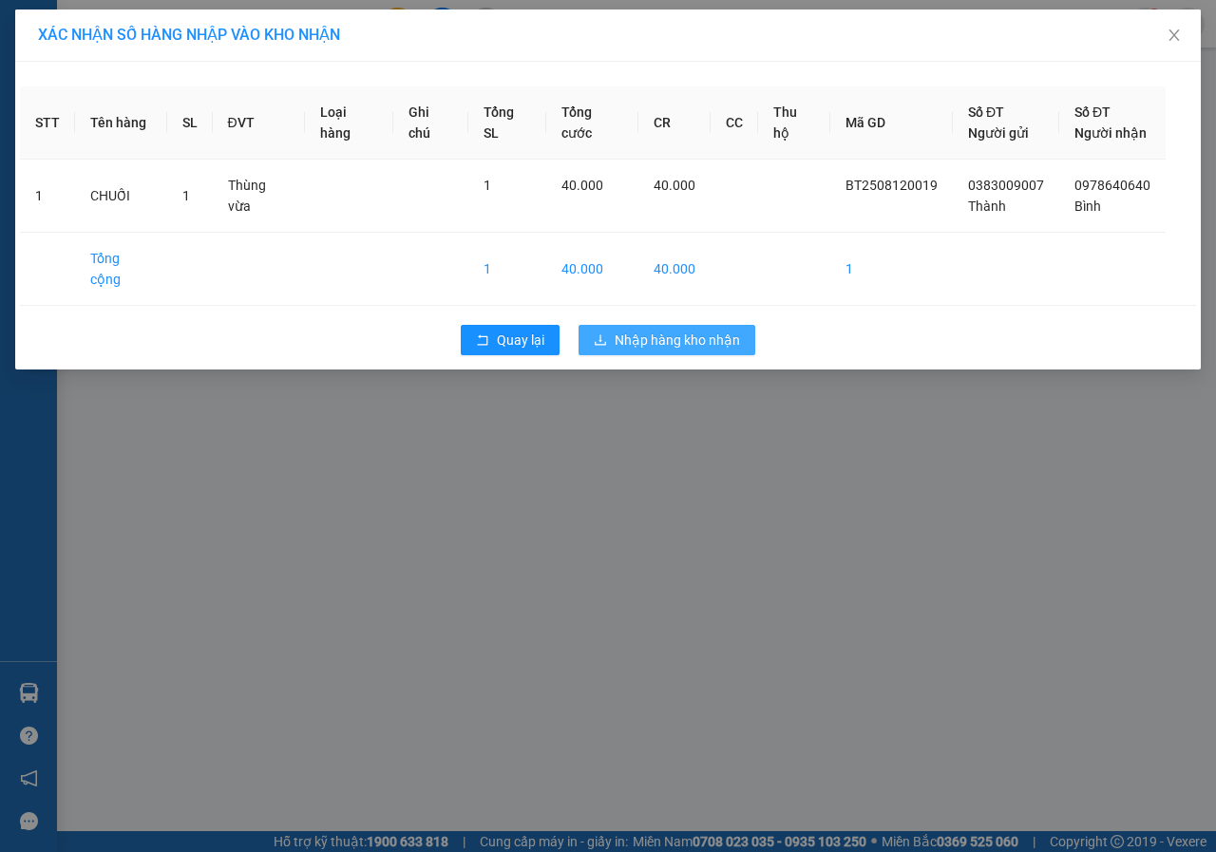
click at [729, 330] on span "Nhập hàng kho nhận" at bounding box center [676, 340] width 125 height 21
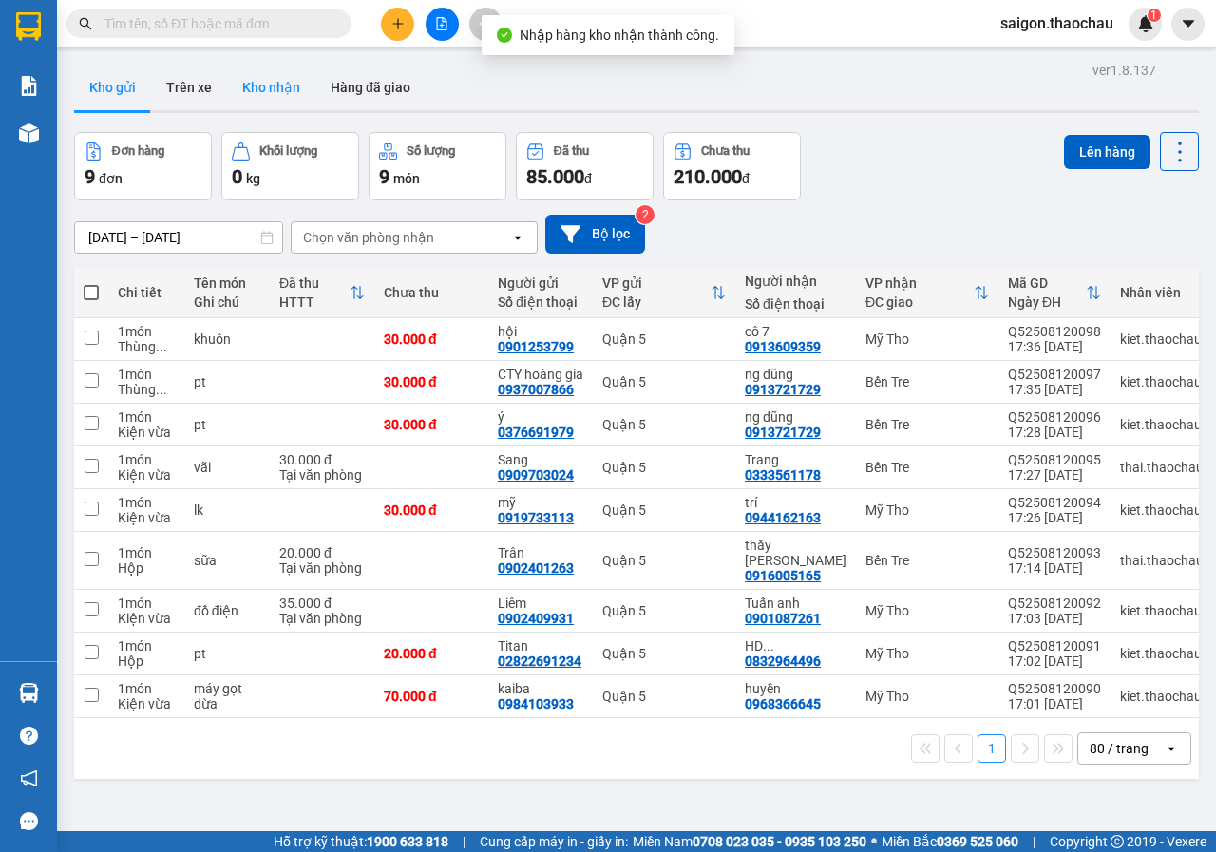
click at [274, 91] on button "Kho nhận" at bounding box center [271, 88] width 88 height 46
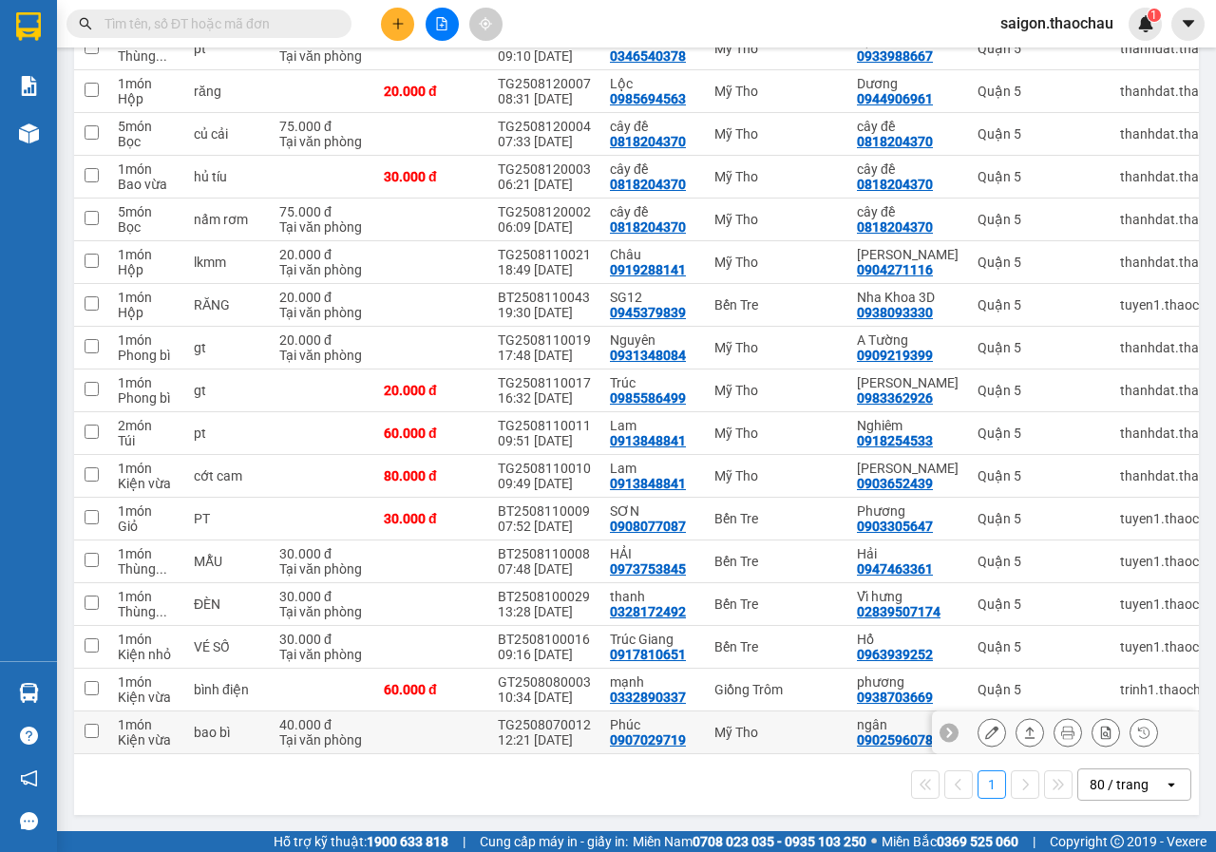
scroll to position [769, 0]
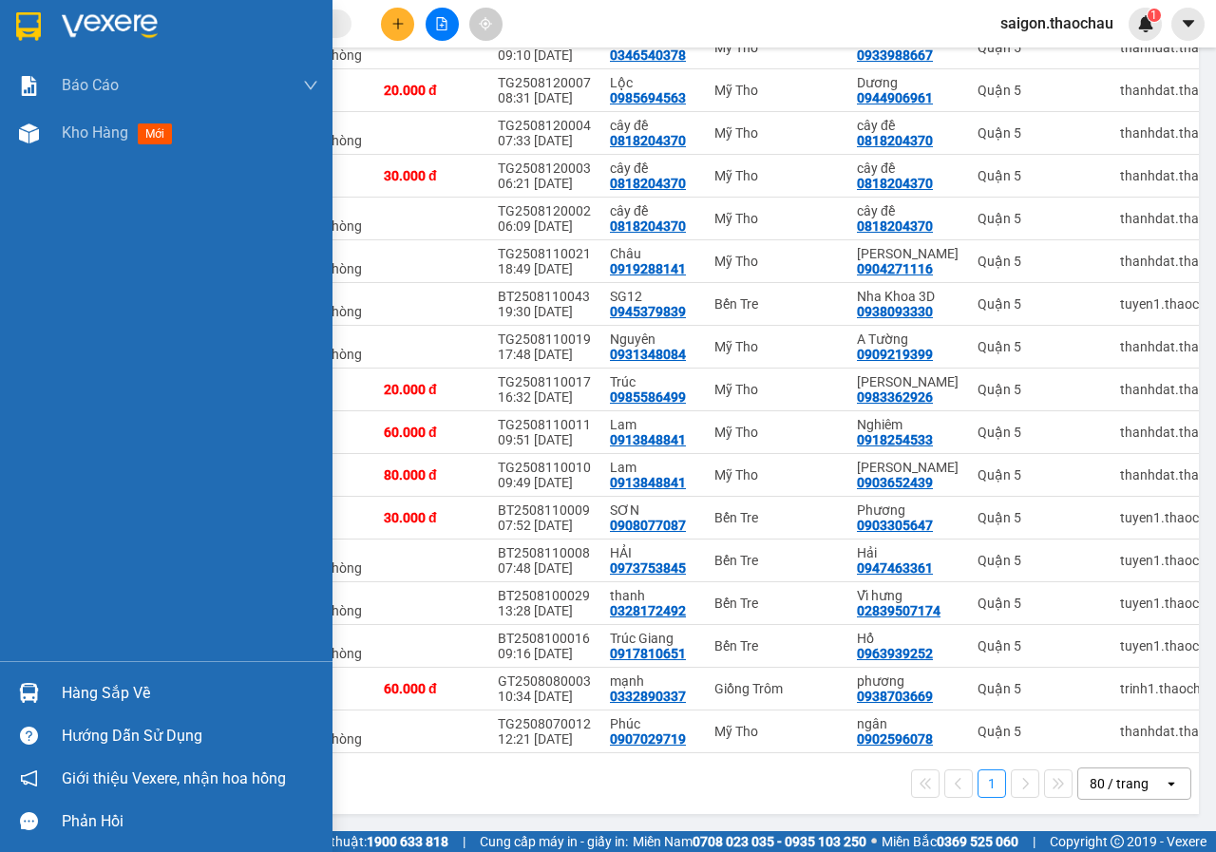
click at [90, 703] on div "Hàng sắp về" at bounding box center [190, 693] width 256 height 28
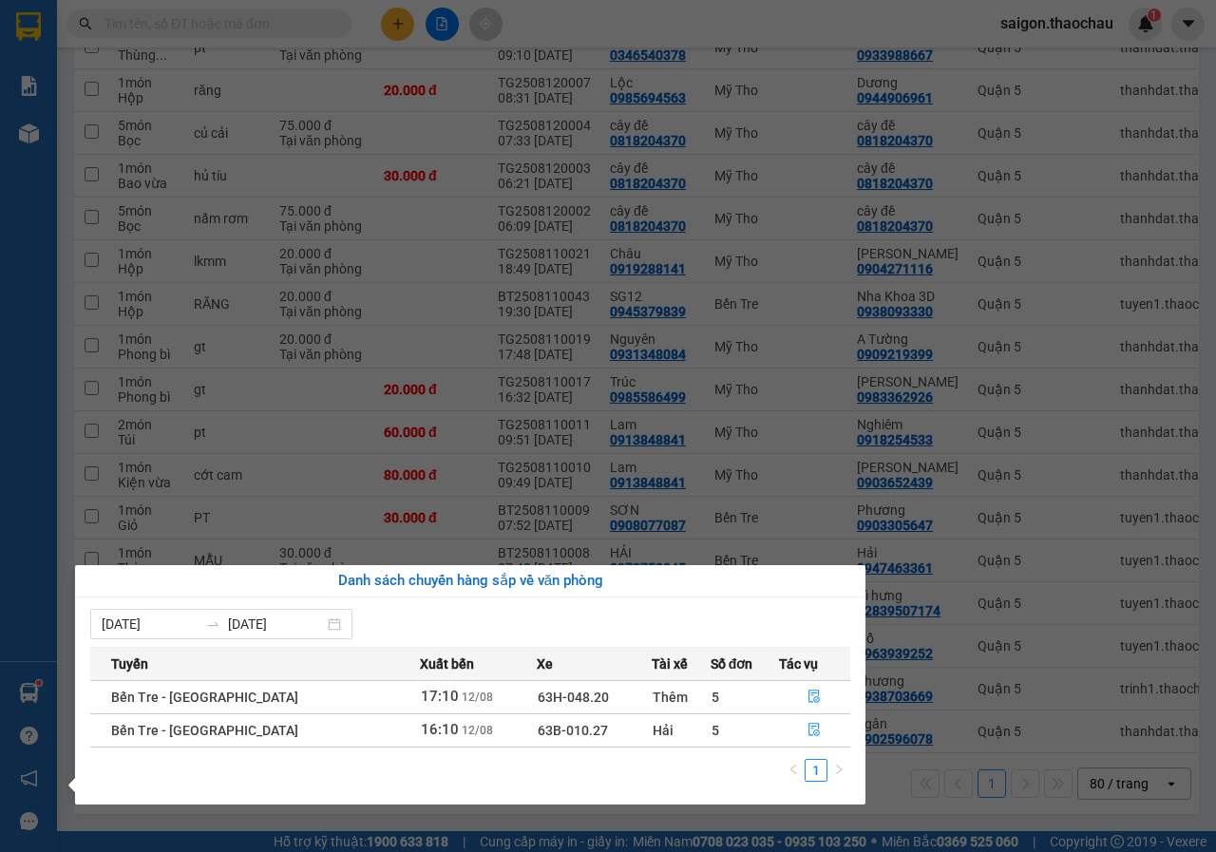
click at [681, 808] on section "Kết quả tìm kiếm ( 0 ) Bộ lọc No Data saigon.thaochau 1 Báo cáo Báo cáo dòng ti…" at bounding box center [608, 426] width 1216 height 852
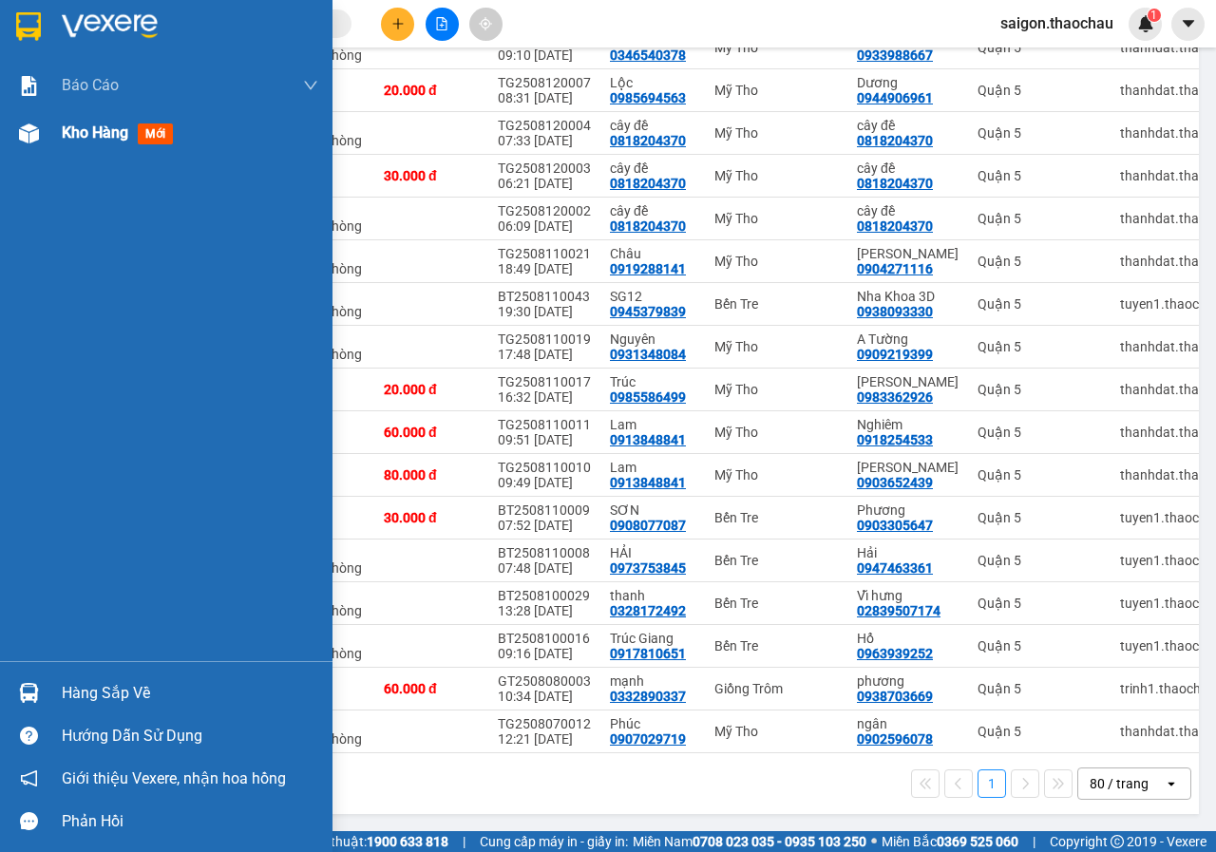
click at [103, 119] on div "Kho hàng mới" at bounding box center [190, 132] width 256 height 47
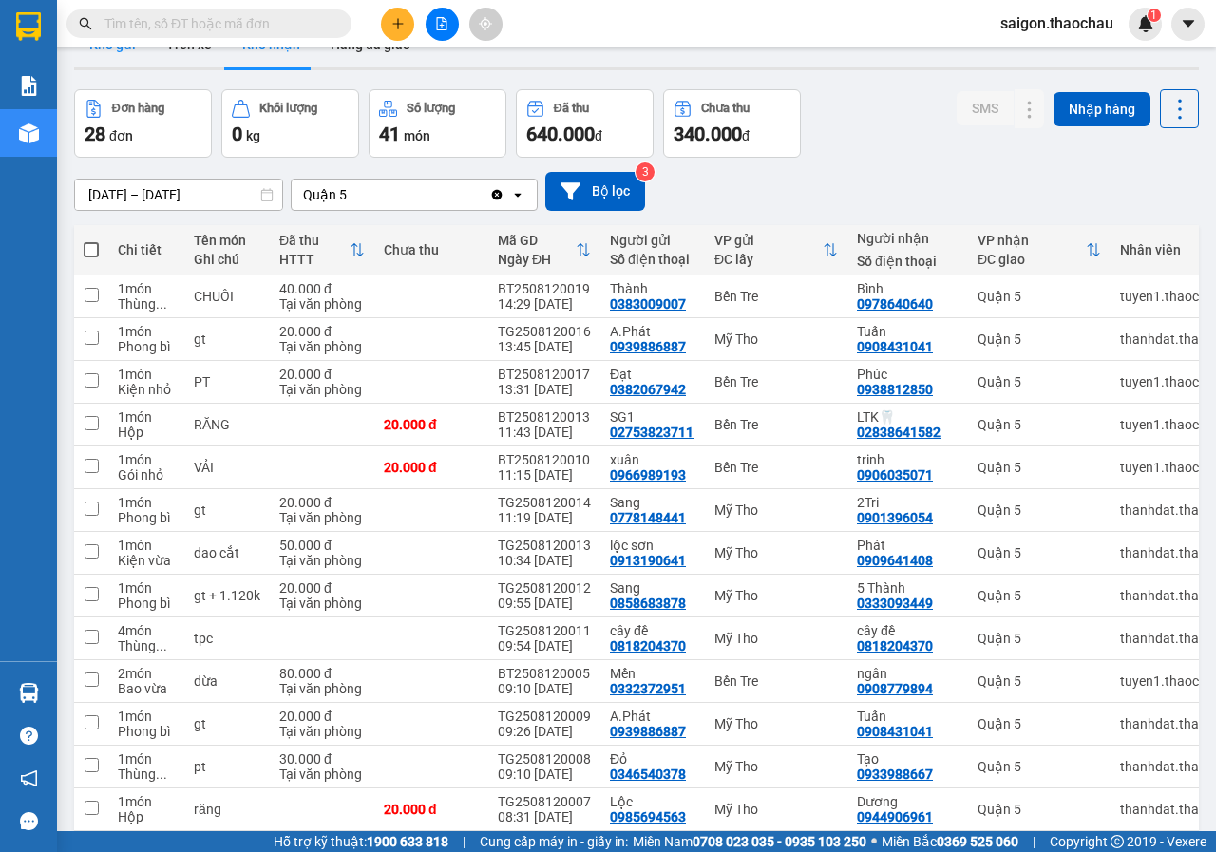
scroll to position [9, 0]
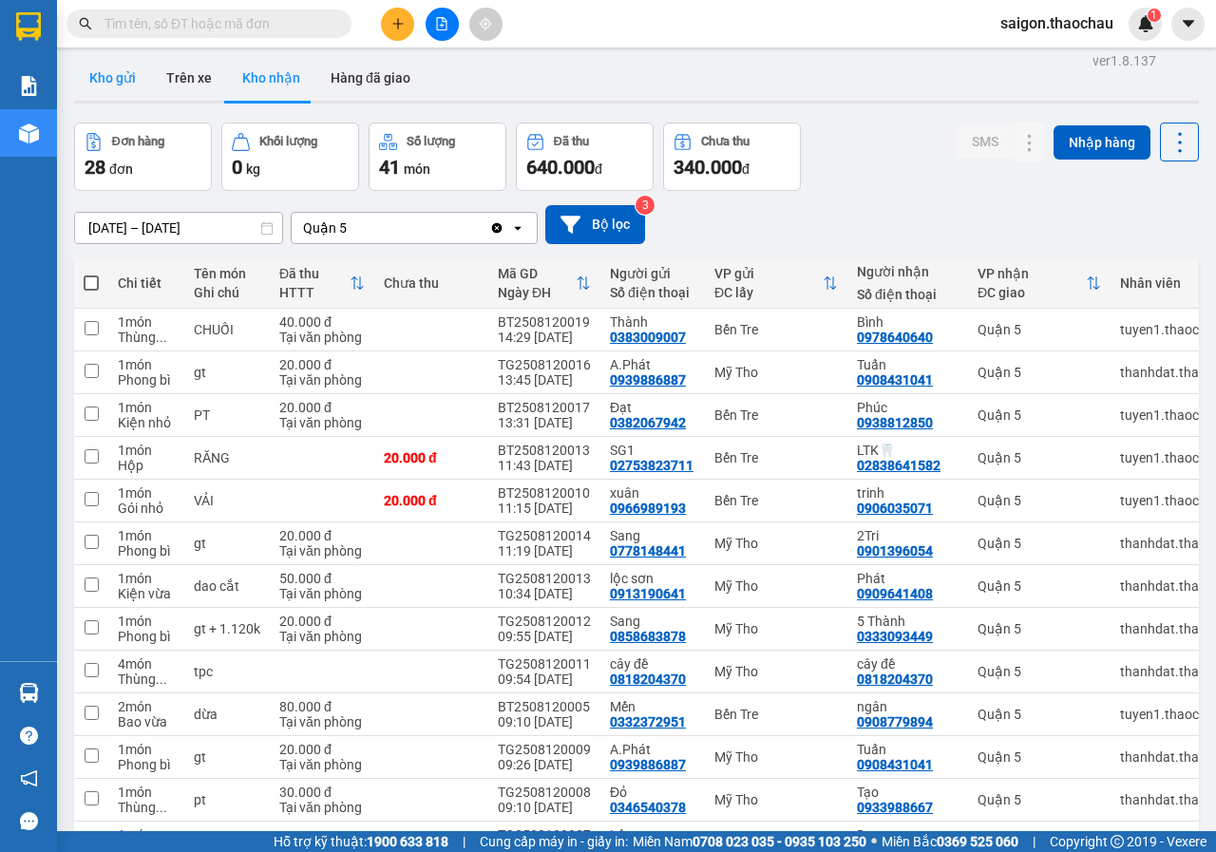
click at [127, 77] on button "Kho gửi" at bounding box center [112, 78] width 77 height 46
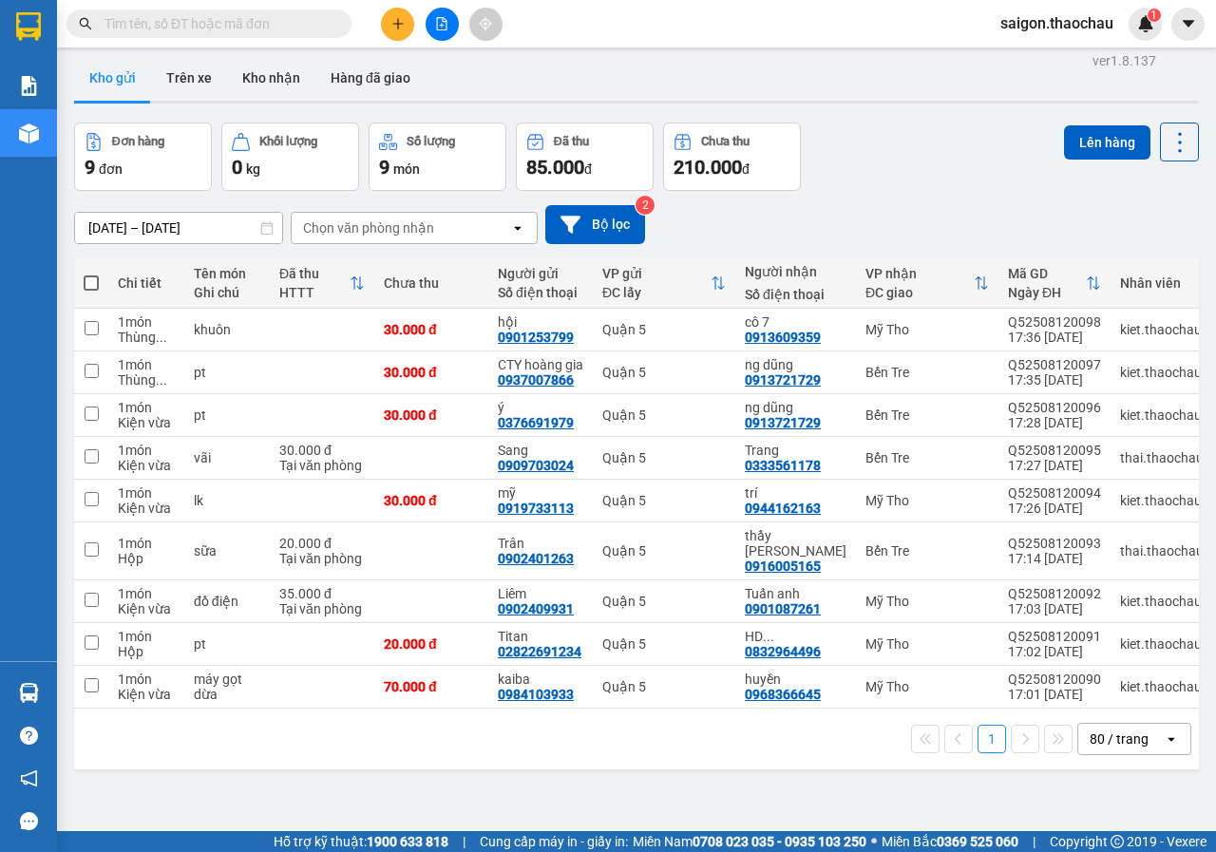
click at [92, 289] on span at bounding box center [91, 282] width 15 height 15
click at [91, 274] on input "checkbox" at bounding box center [91, 274] width 0 height 0
checkbox input "true"
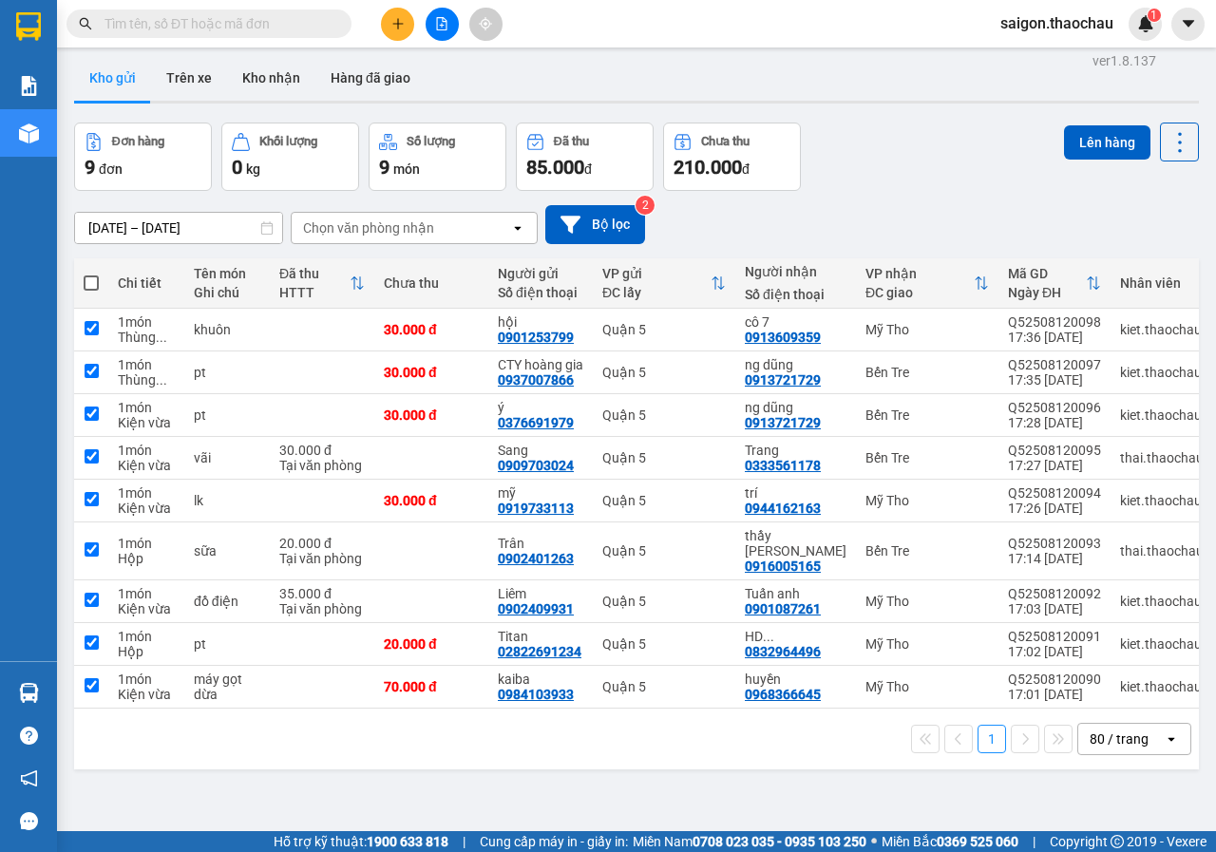
checkbox input "true"
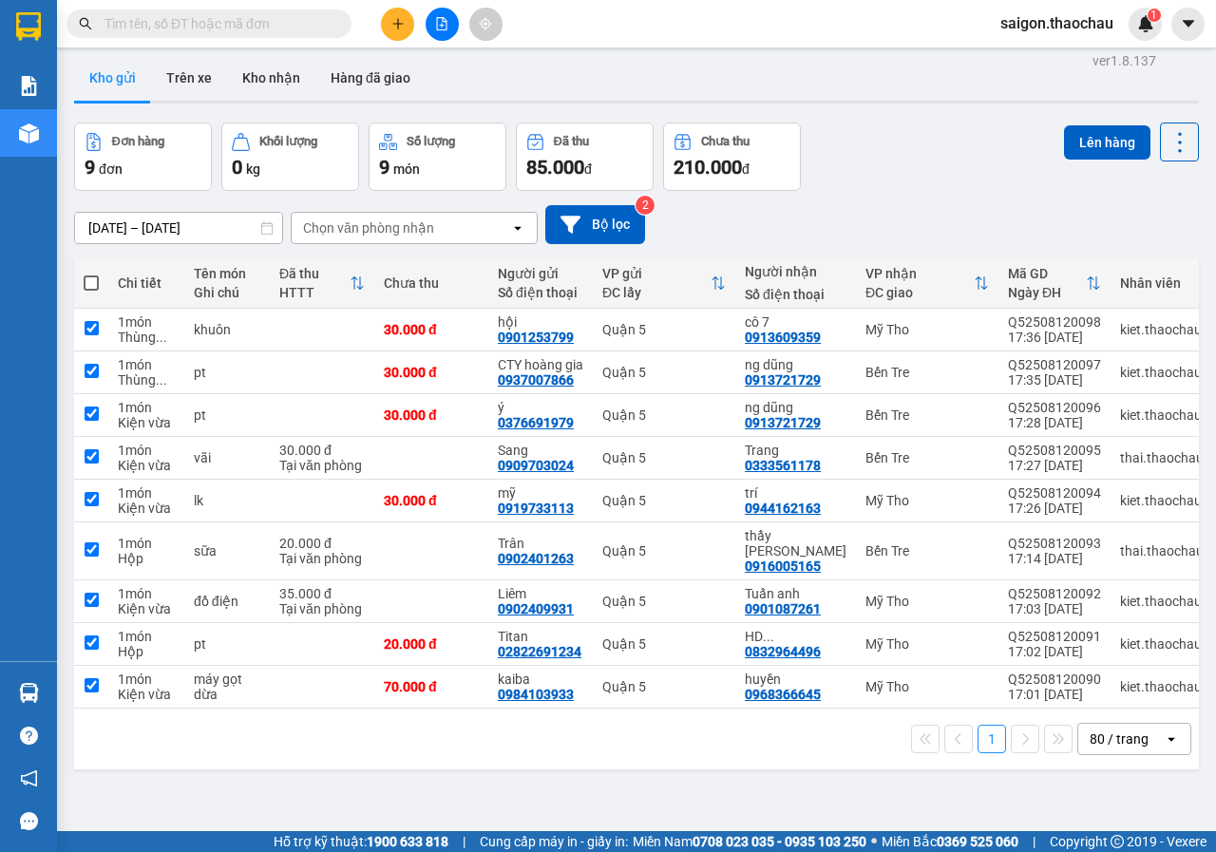
checkbox input "true"
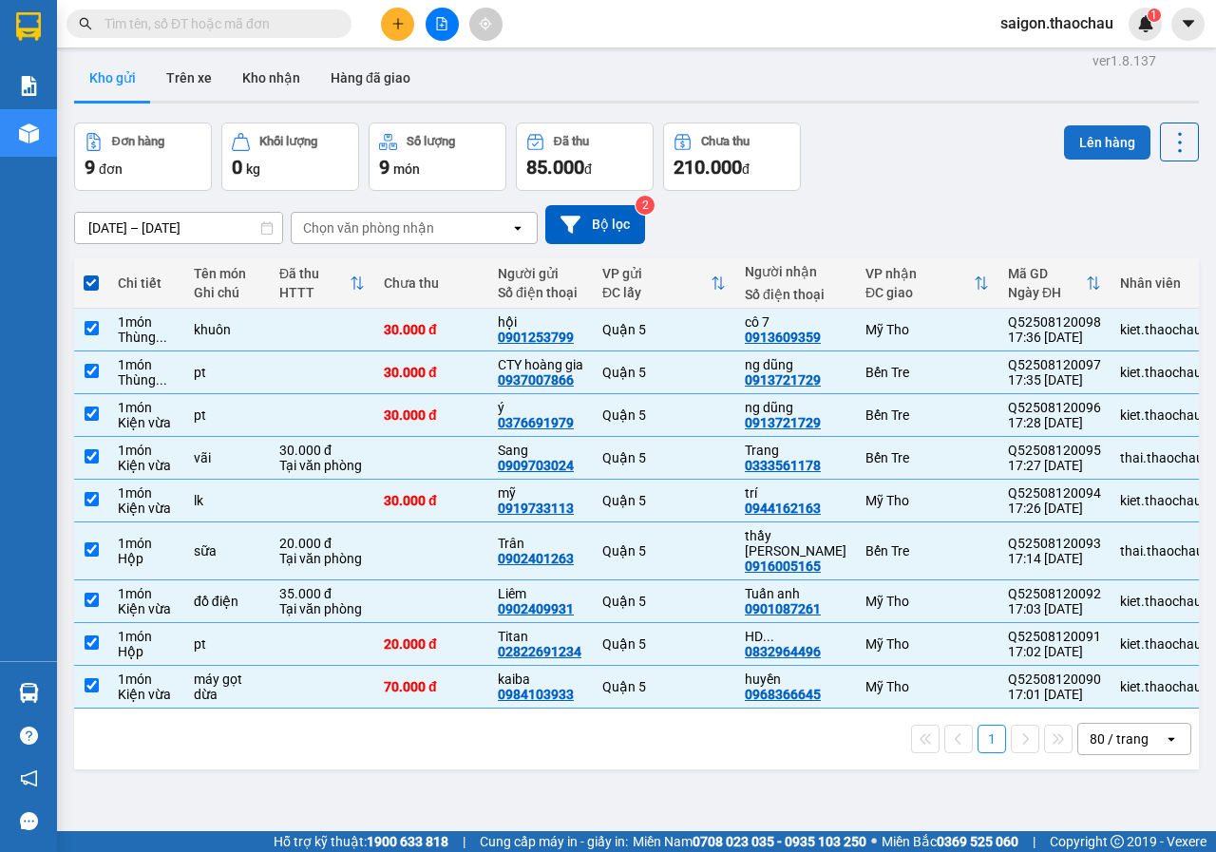
click at [1084, 143] on button "Lên hàng" at bounding box center [1107, 142] width 86 height 34
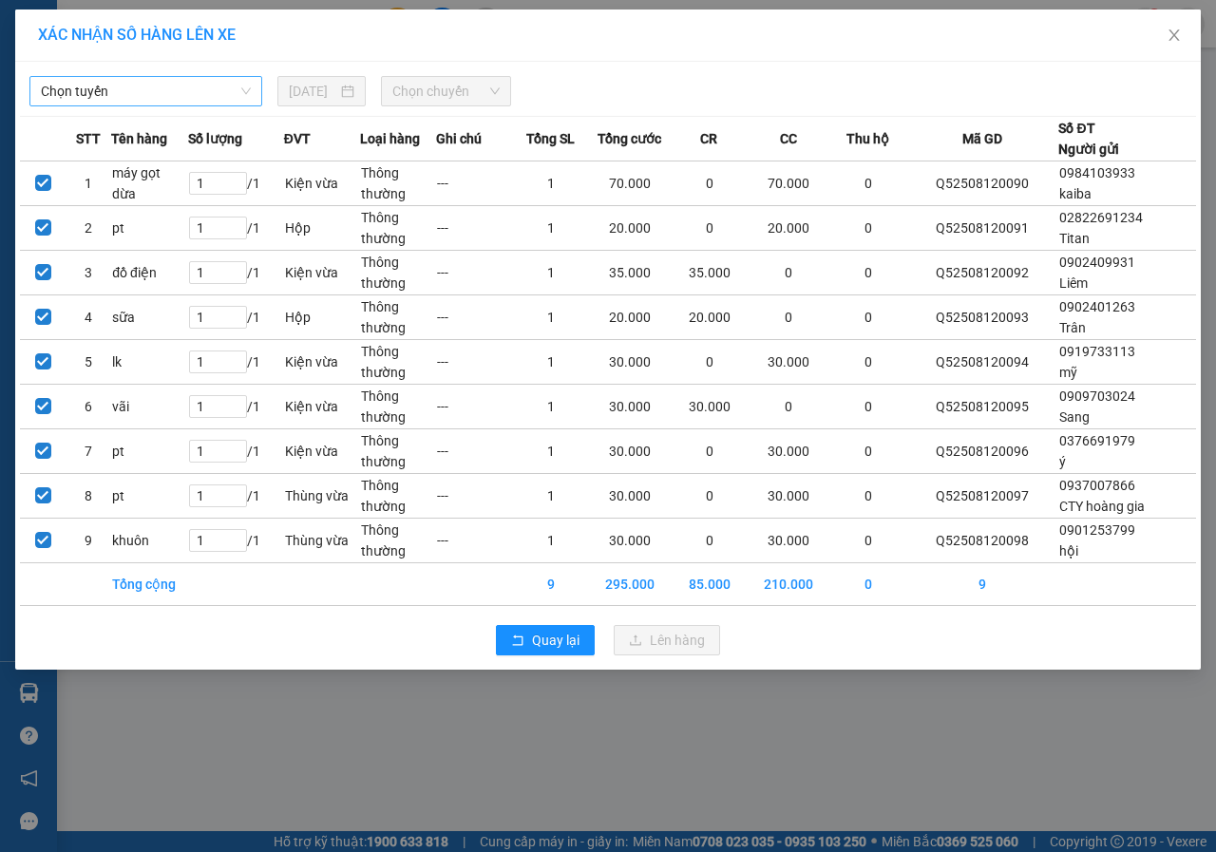
click at [128, 88] on span "Chọn tuyến" at bounding box center [146, 91] width 210 height 28
click at [1172, 43] on icon "close" at bounding box center [1173, 35] width 15 height 15
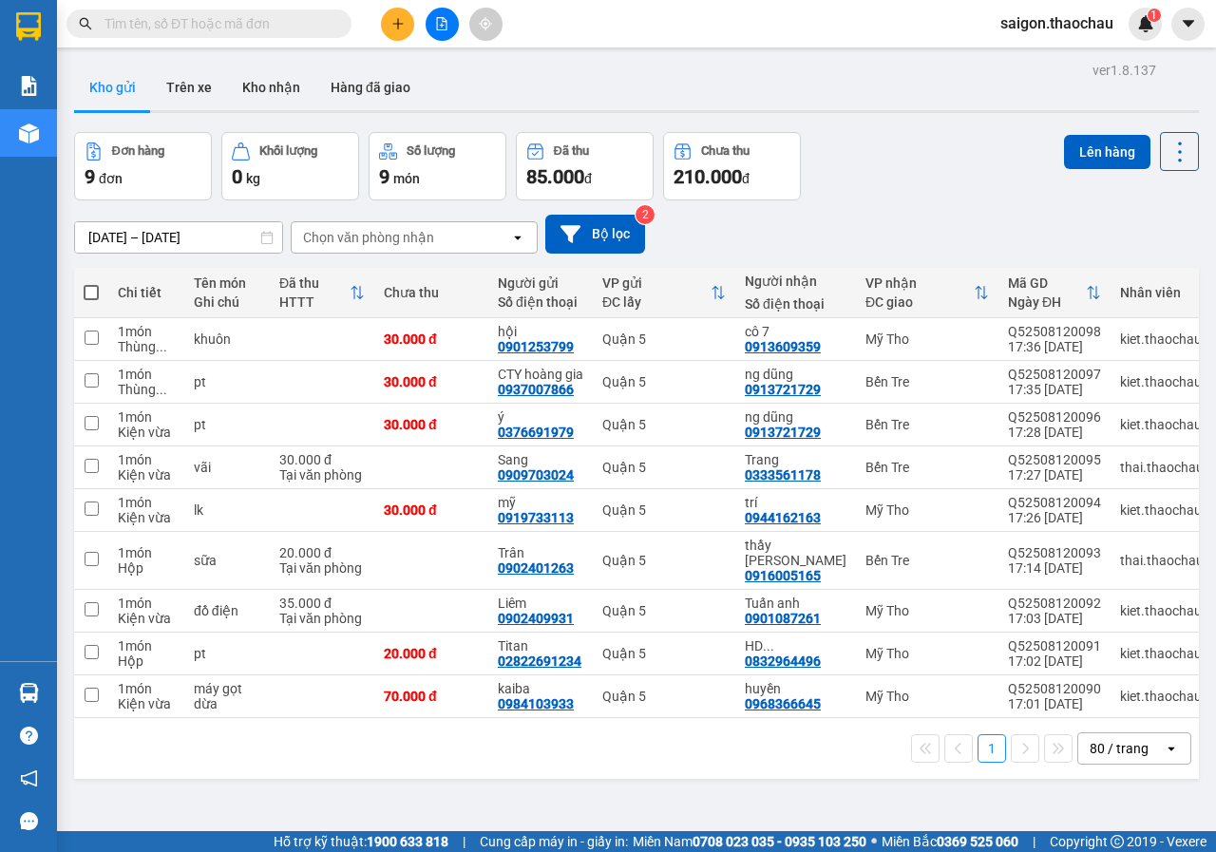
click at [90, 289] on span at bounding box center [91, 292] width 15 height 15
click at [91, 283] on input "checkbox" at bounding box center [91, 283] width 0 height 0
checkbox input "true"
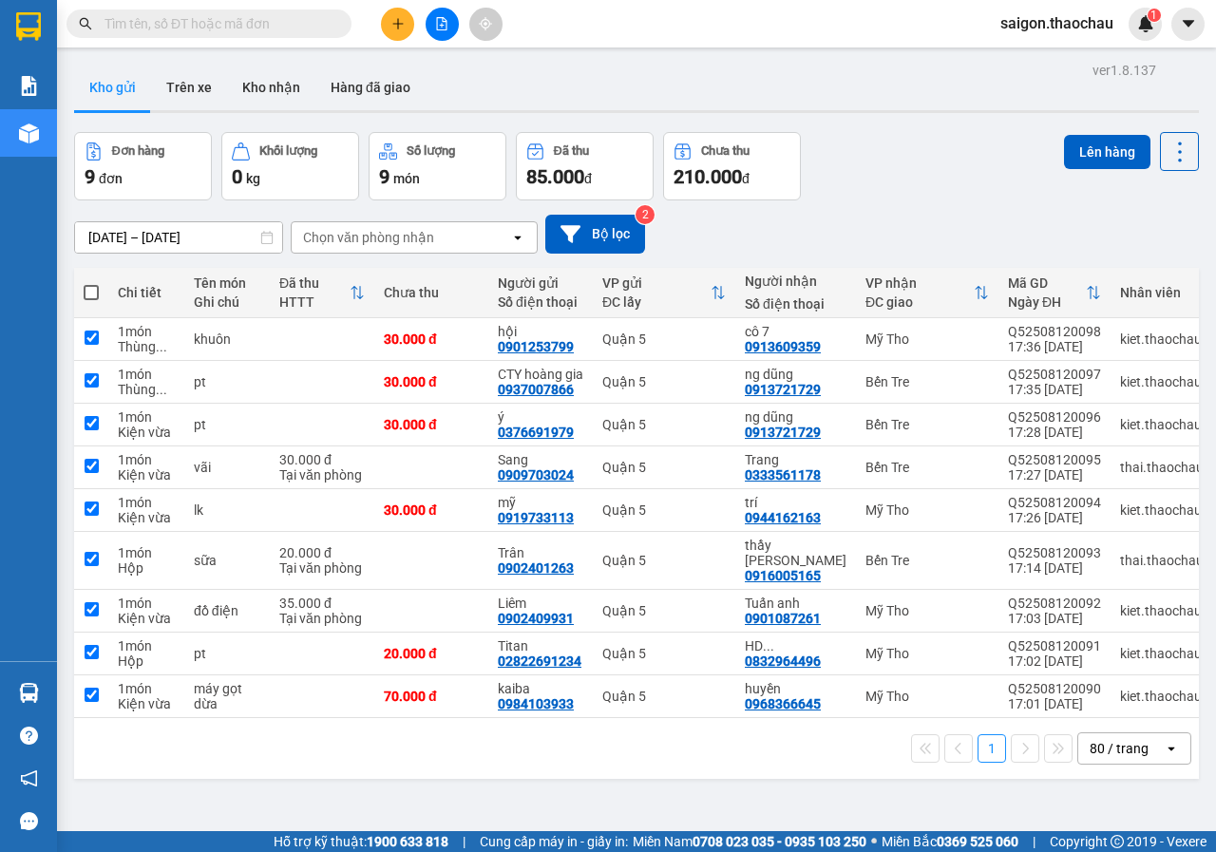
checkbox input "true"
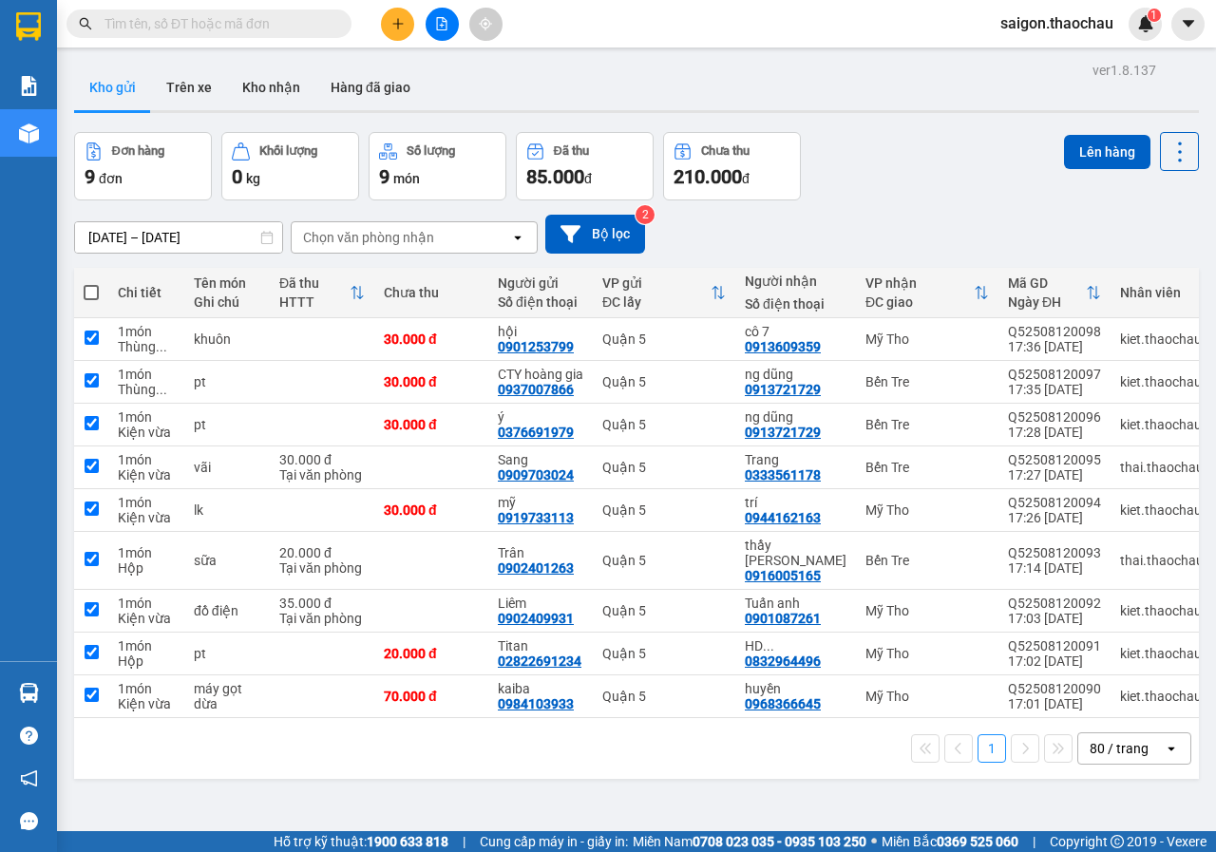
checkbox input "true"
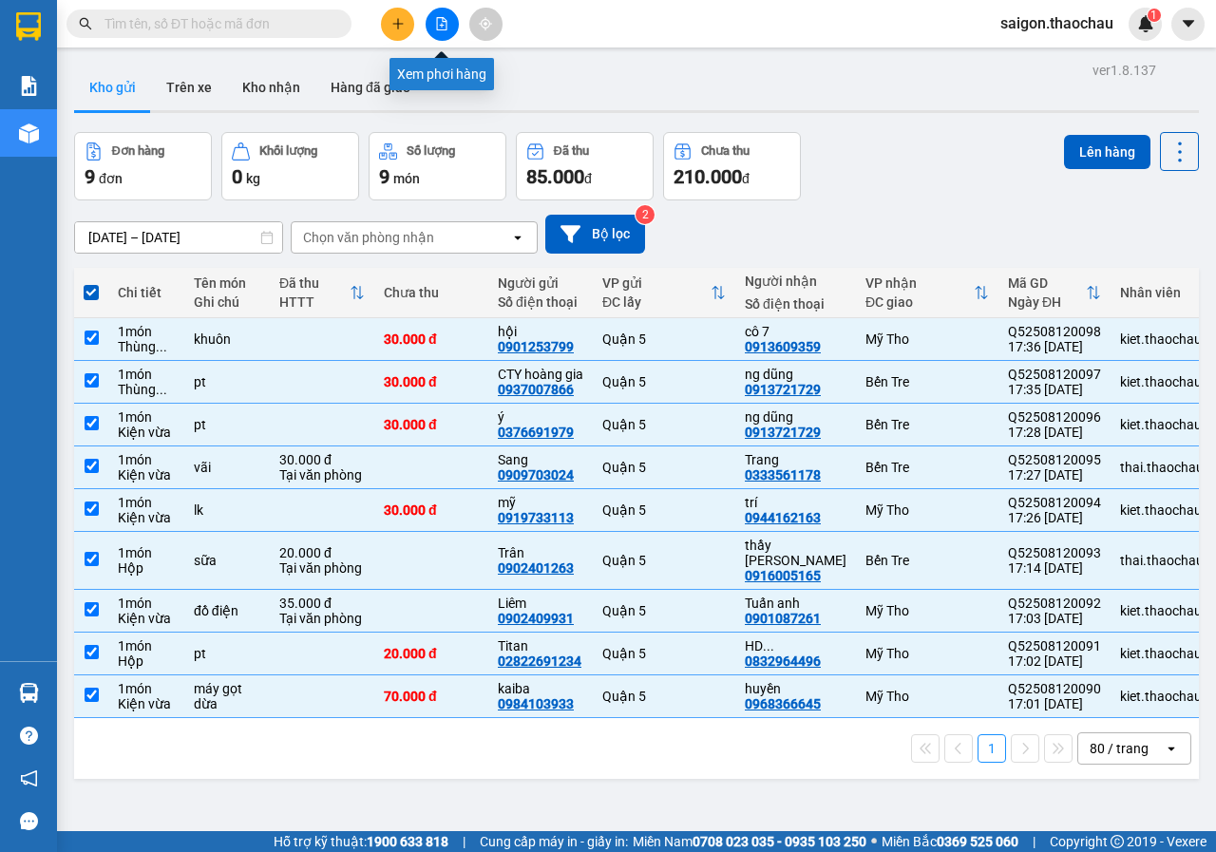
click at [437, 26] on icon "file-add" at bounding box center [442, 23] width 10 height 13
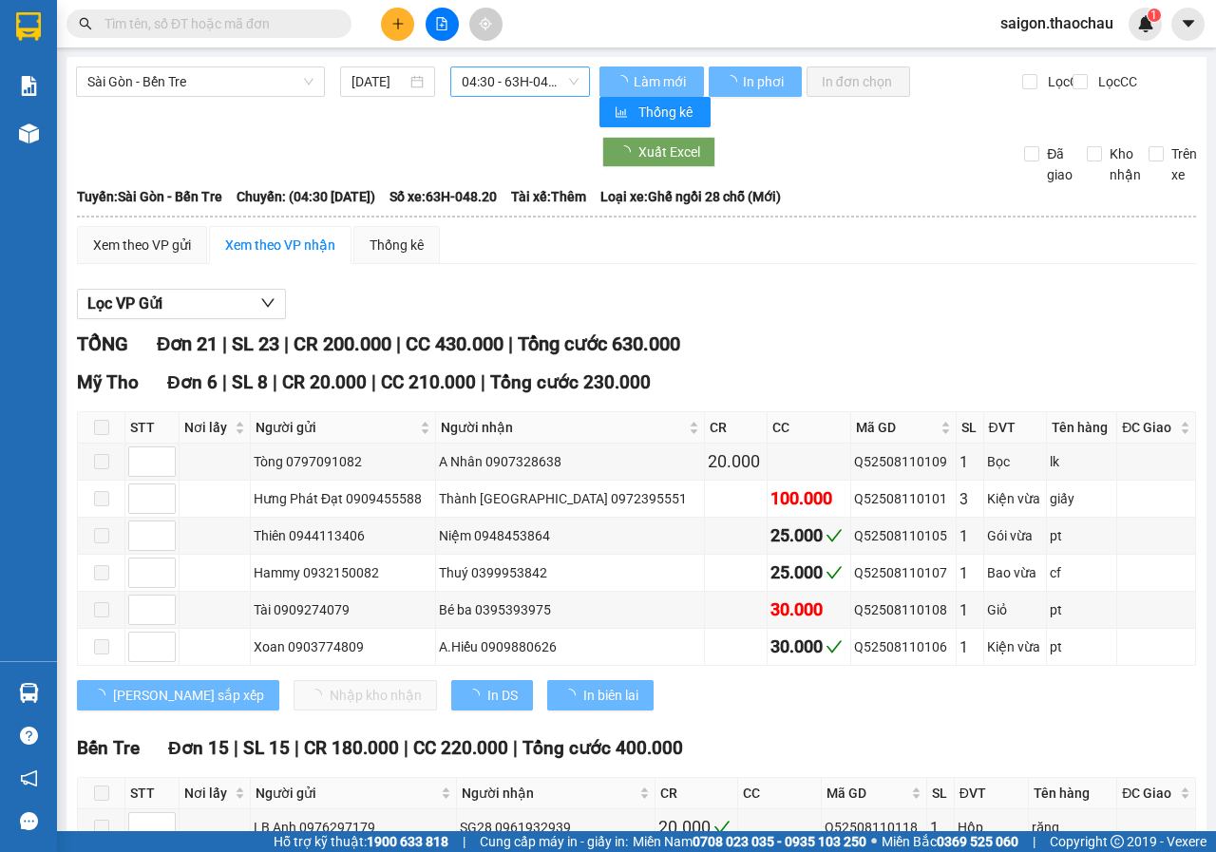
click at [509, 78] on span "04:30 - 63H-048.20" at bounding box center [520, 81] width 116 height 28
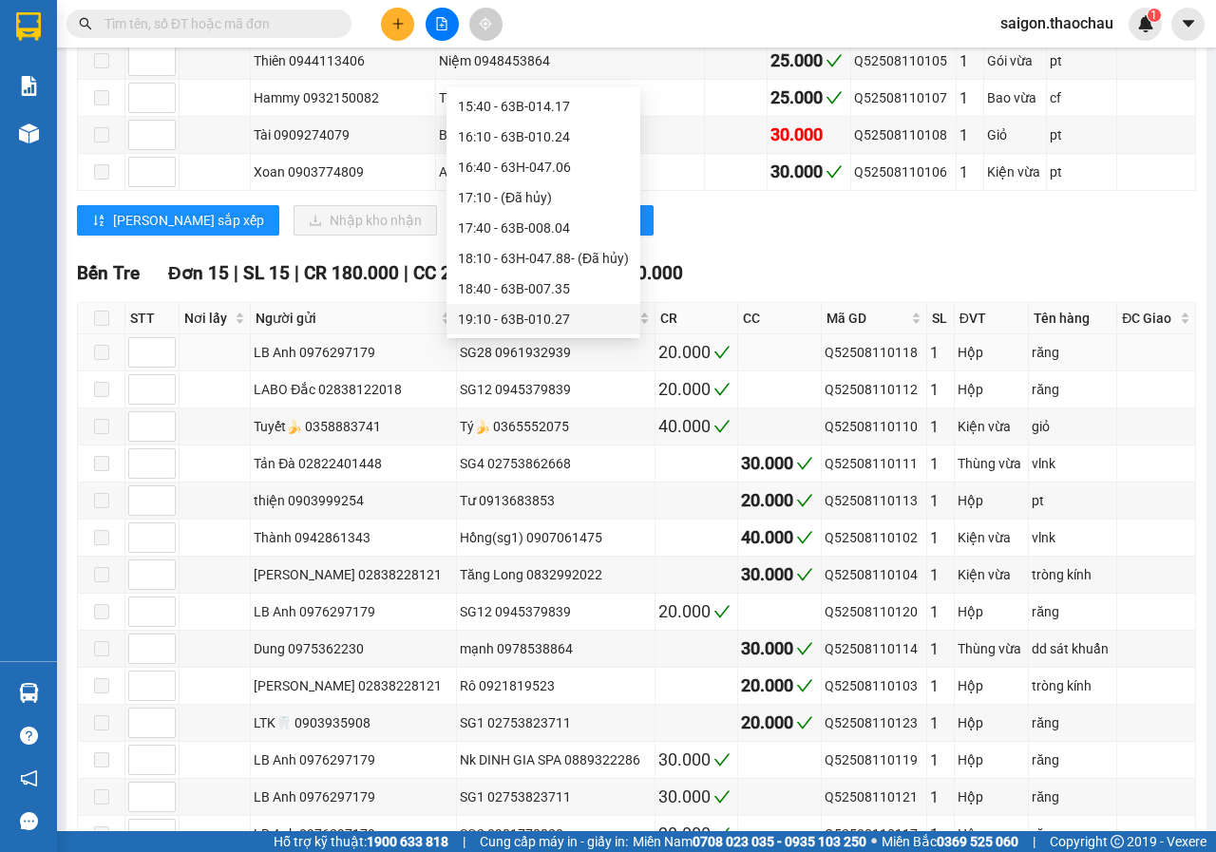
scroll to position [632, 0]
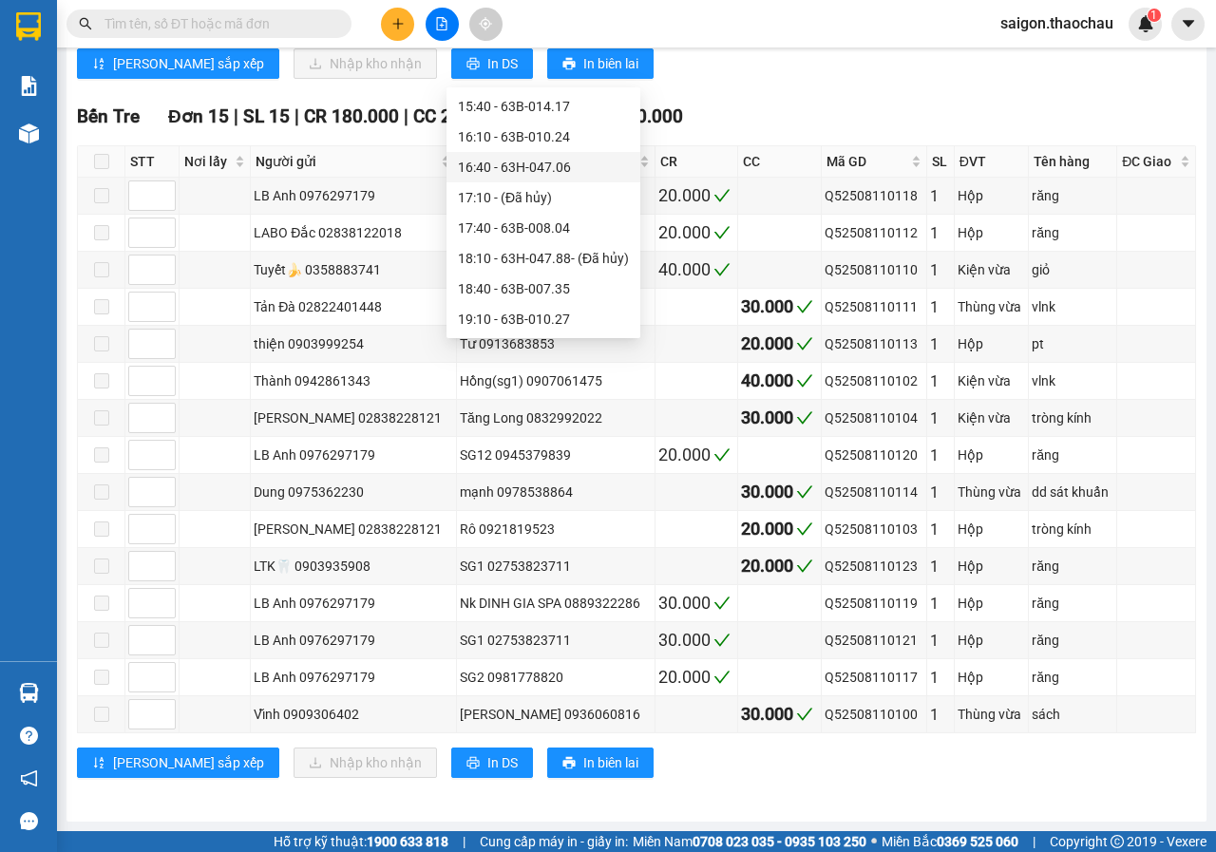
click at [507, 164] on div "16:40 - 63H-047.06" at bounding box center [543, 167] width 171 height 21
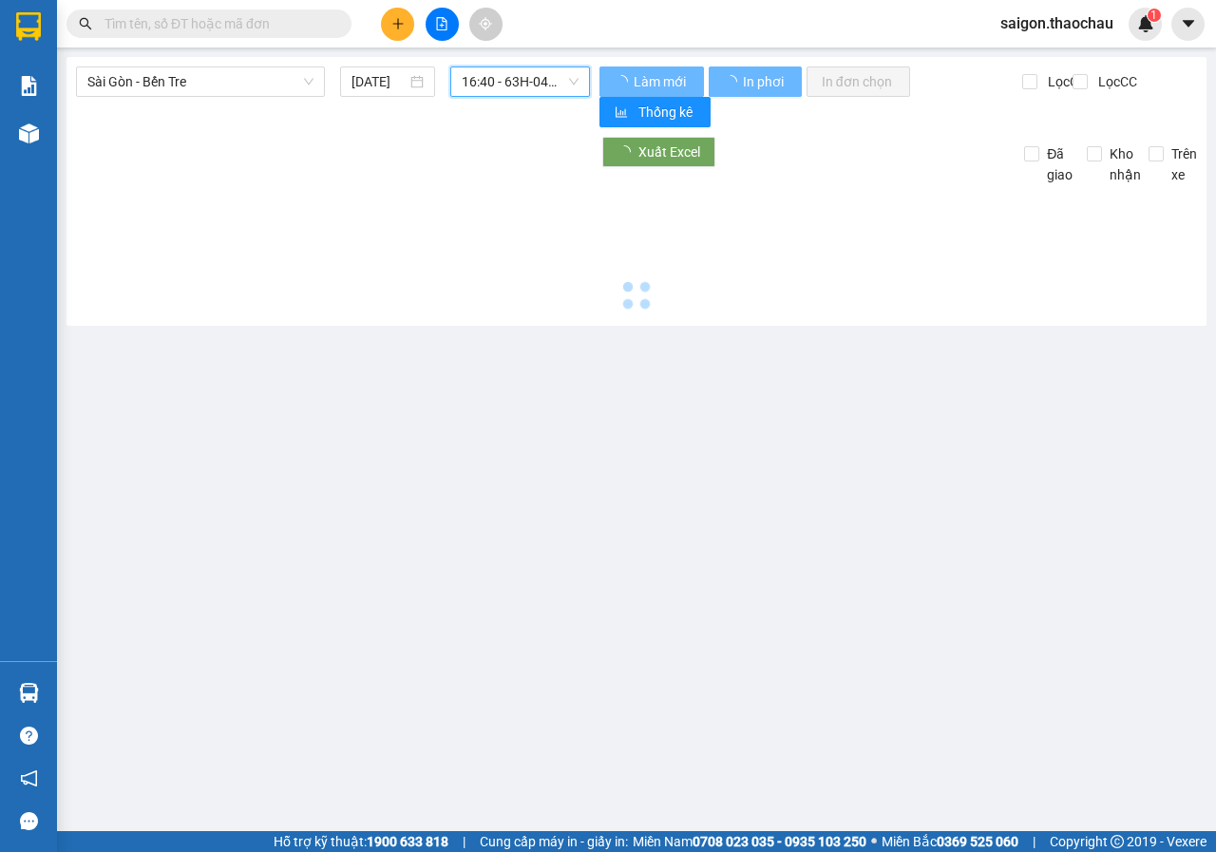
scroll to position [0, 0]
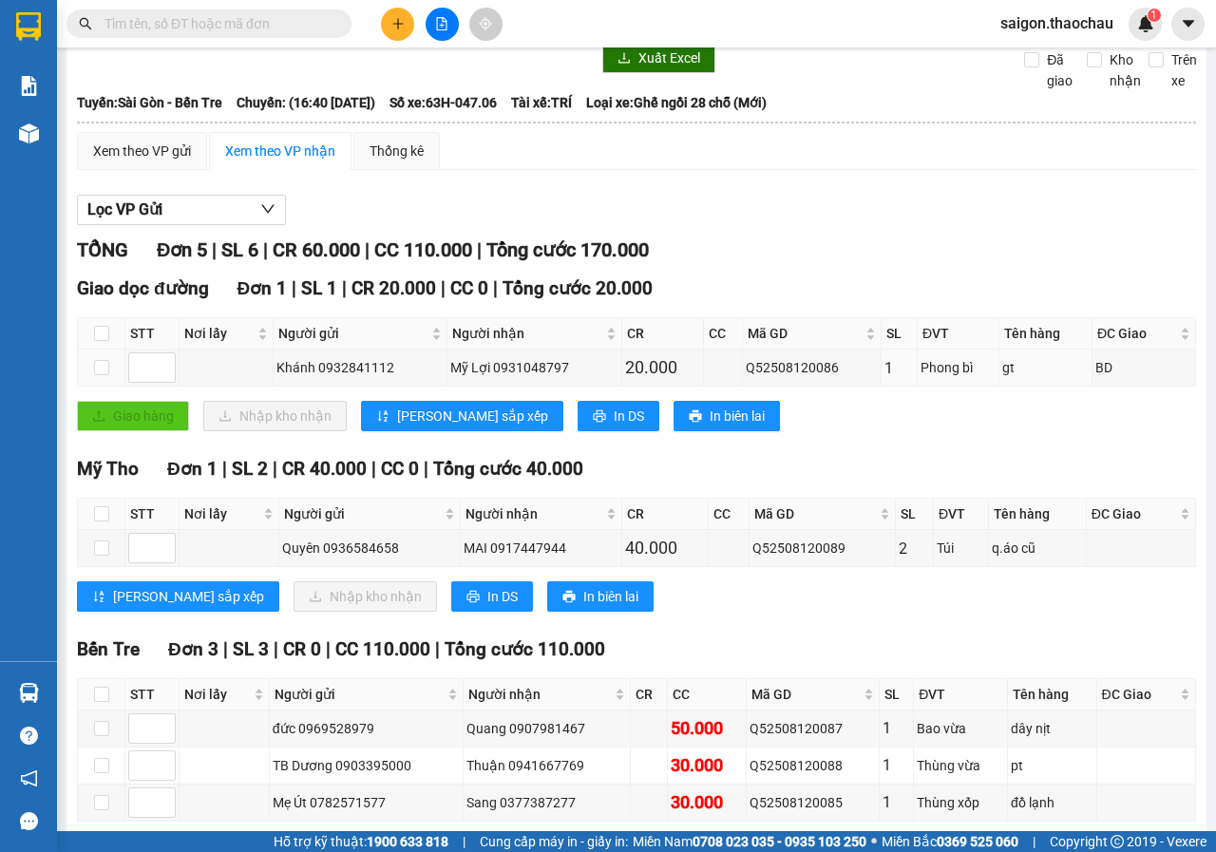
scroll to position [182, 0]
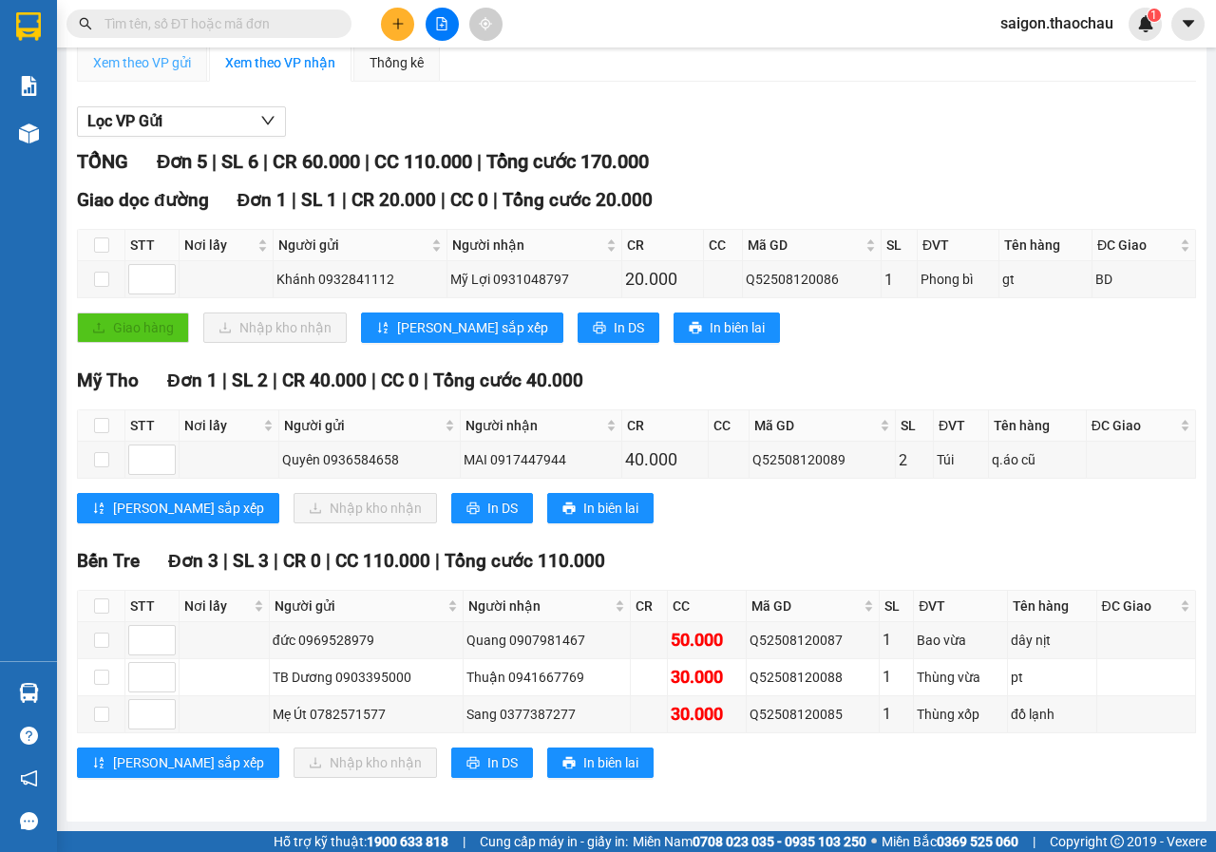
click at [160, 73] on div "Xem theo VP gửi" at bounding box center [142, 63] width 130 height 38
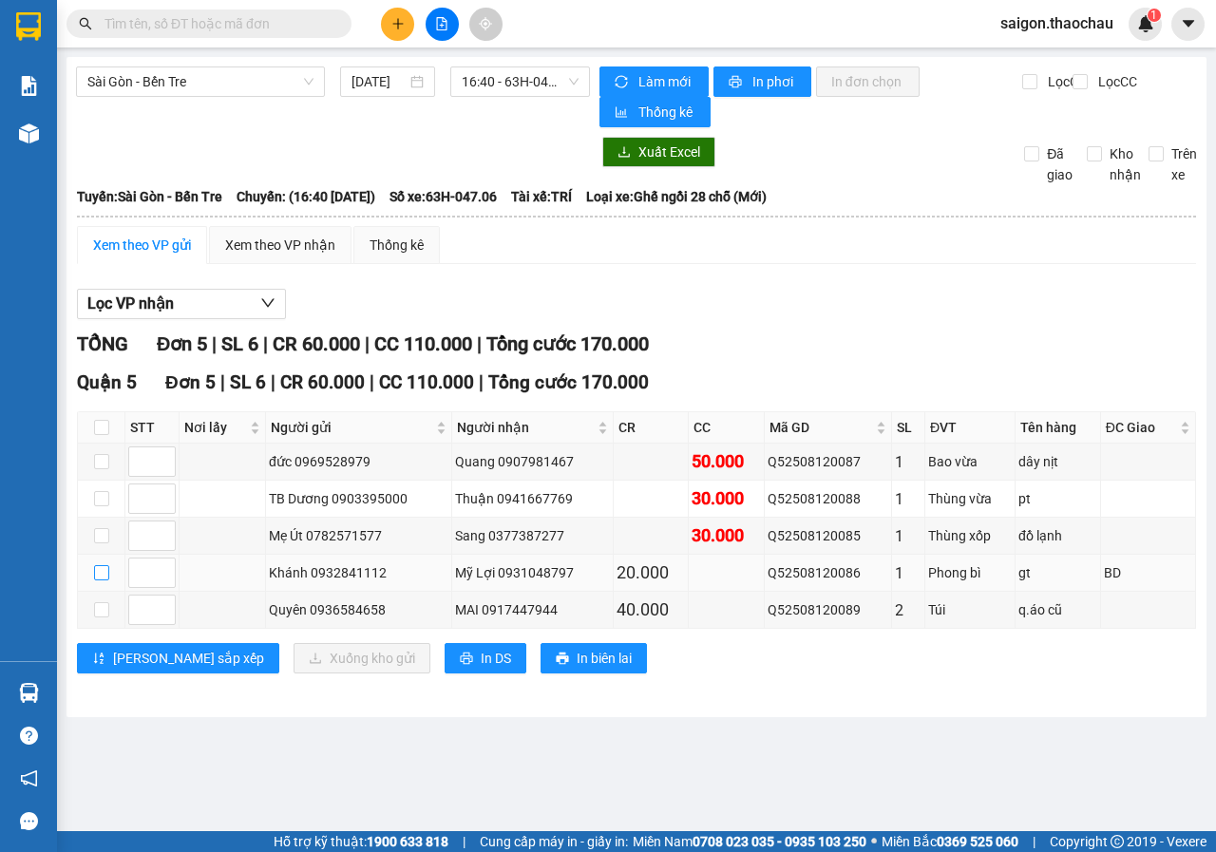
click at [103, 573] on input "checkbox" at bounding box center [101, 572] width 15 height 15
checkbox input "true"
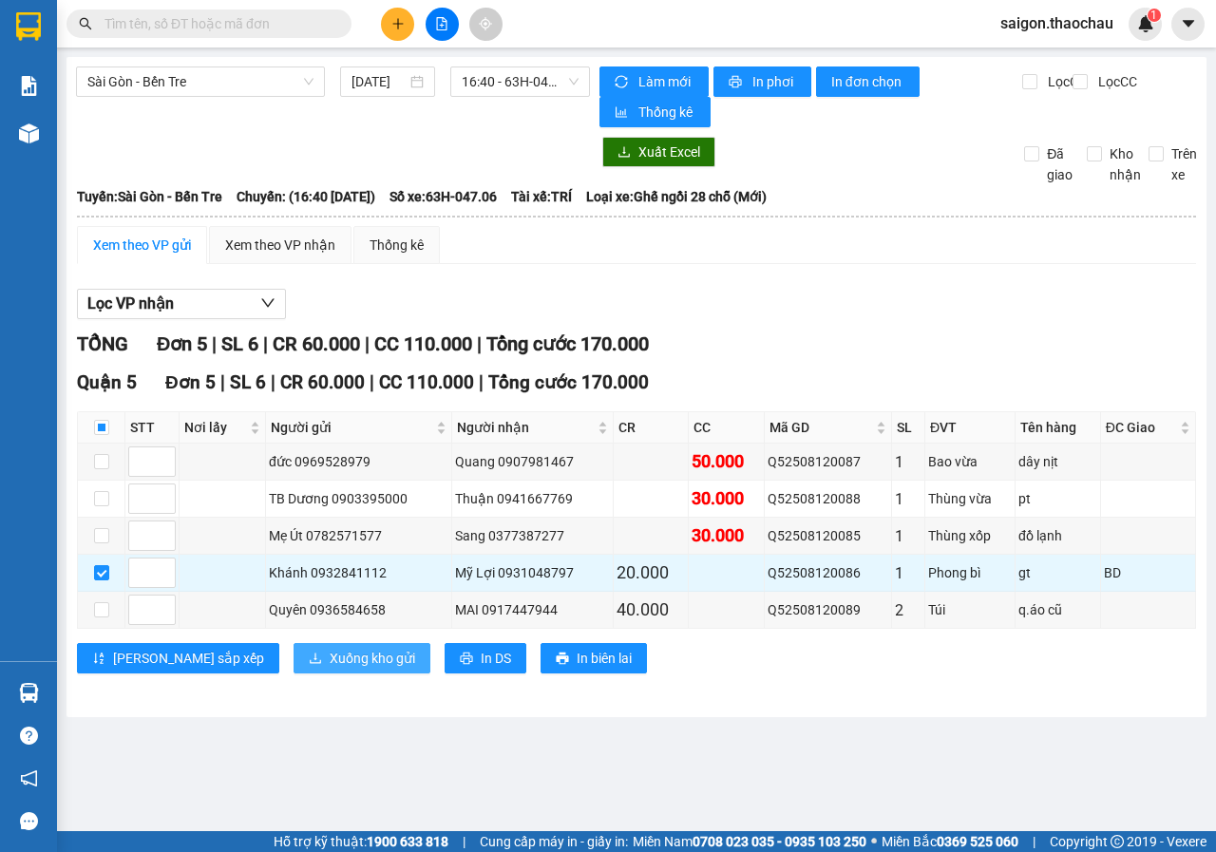
click at [330, 665] on span "Xuống kho gửi" at bounding box center [372, 658] width 85 height 21
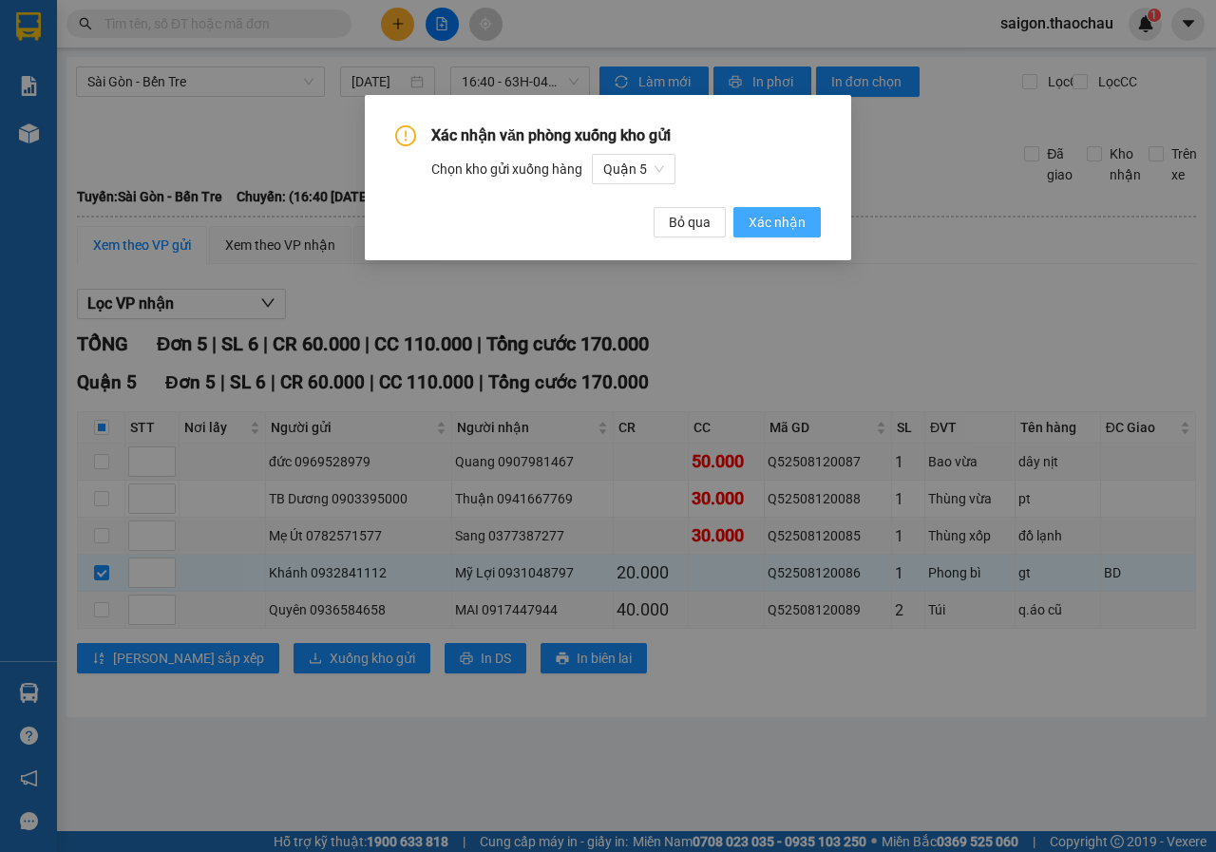
click at [775, 219] on span "Xác nhận" at bounding box center [776, 222] width 57 height 21
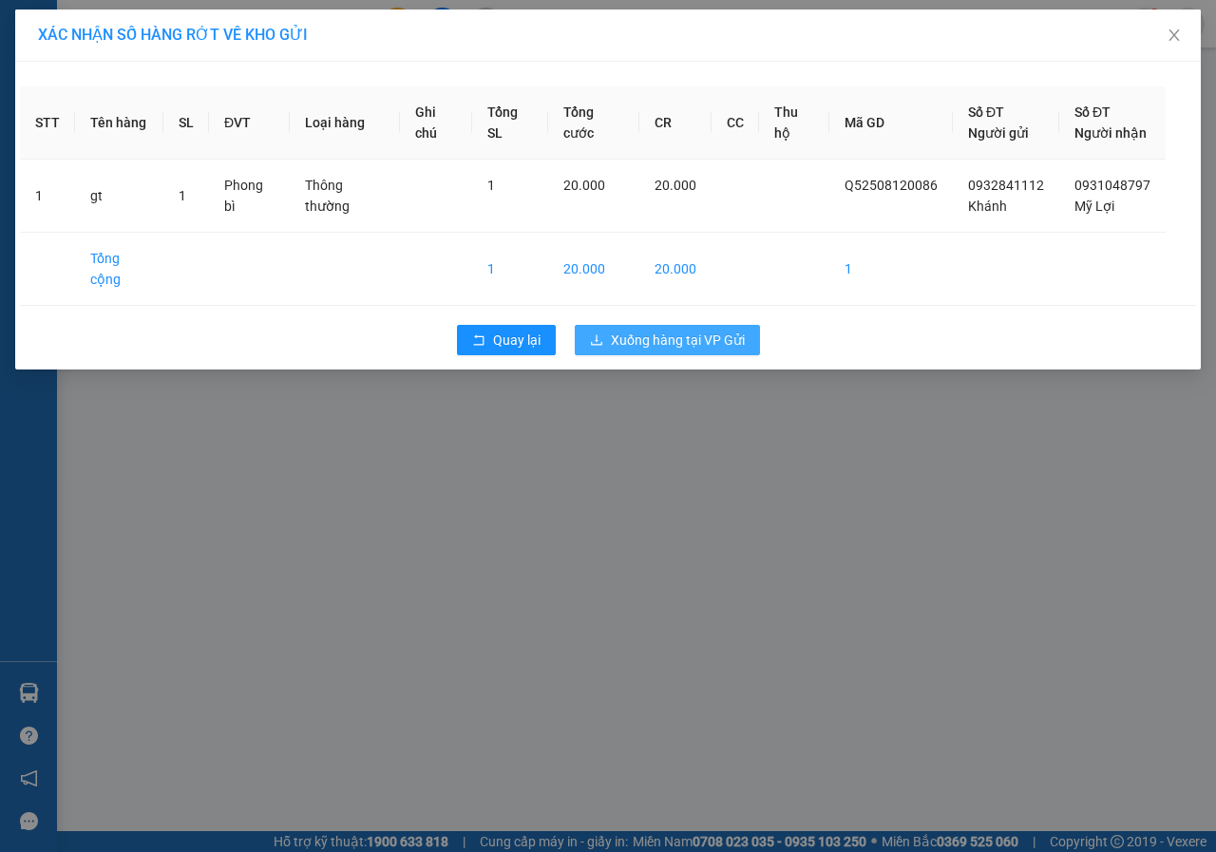
click at [673, 347] on span "Xuống hàng tại VP Gửi" at bounding box center [678, 340] width 134 height 21
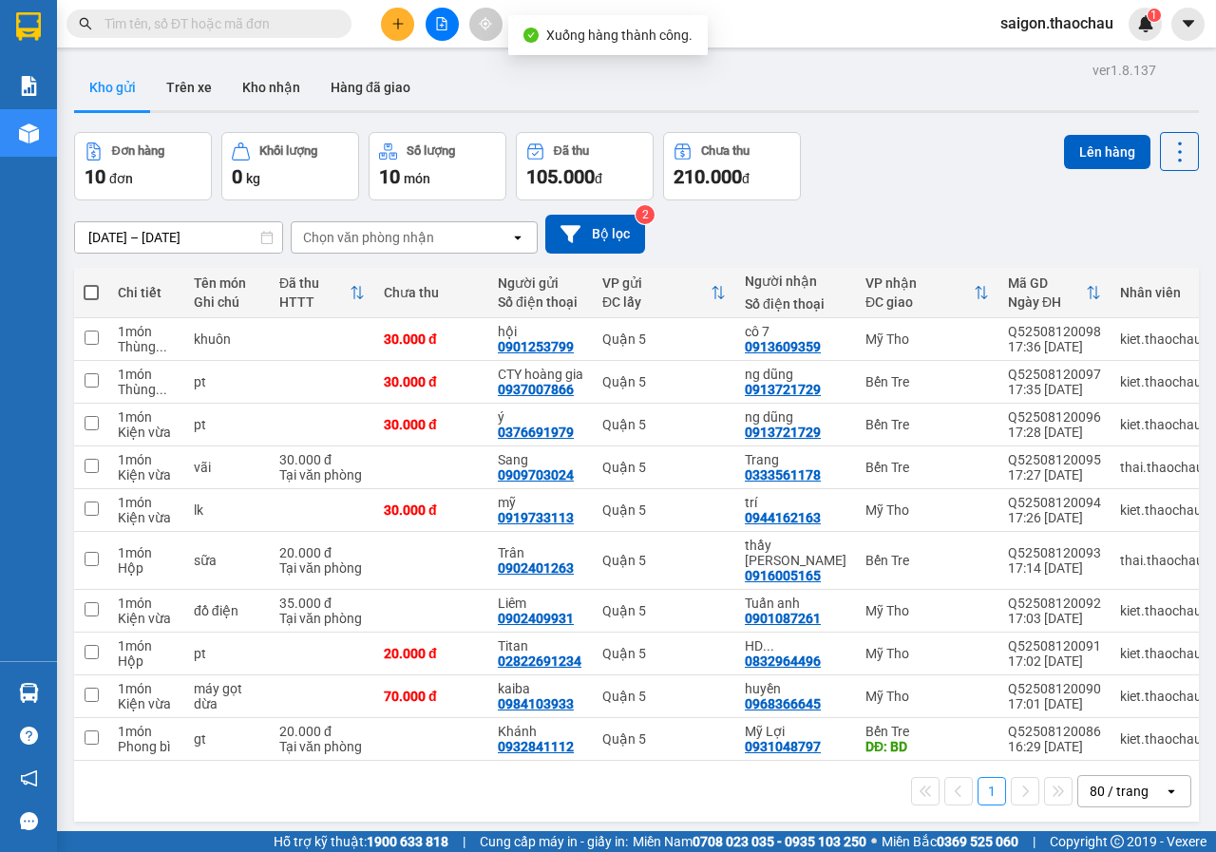
click at [91, 294] on span at bounding box center [91, 292] width 15 height 15
click at [91, 283] on input "checkbox" at bounding box center [91, 283] width 0 height 0
checkbox input "true"
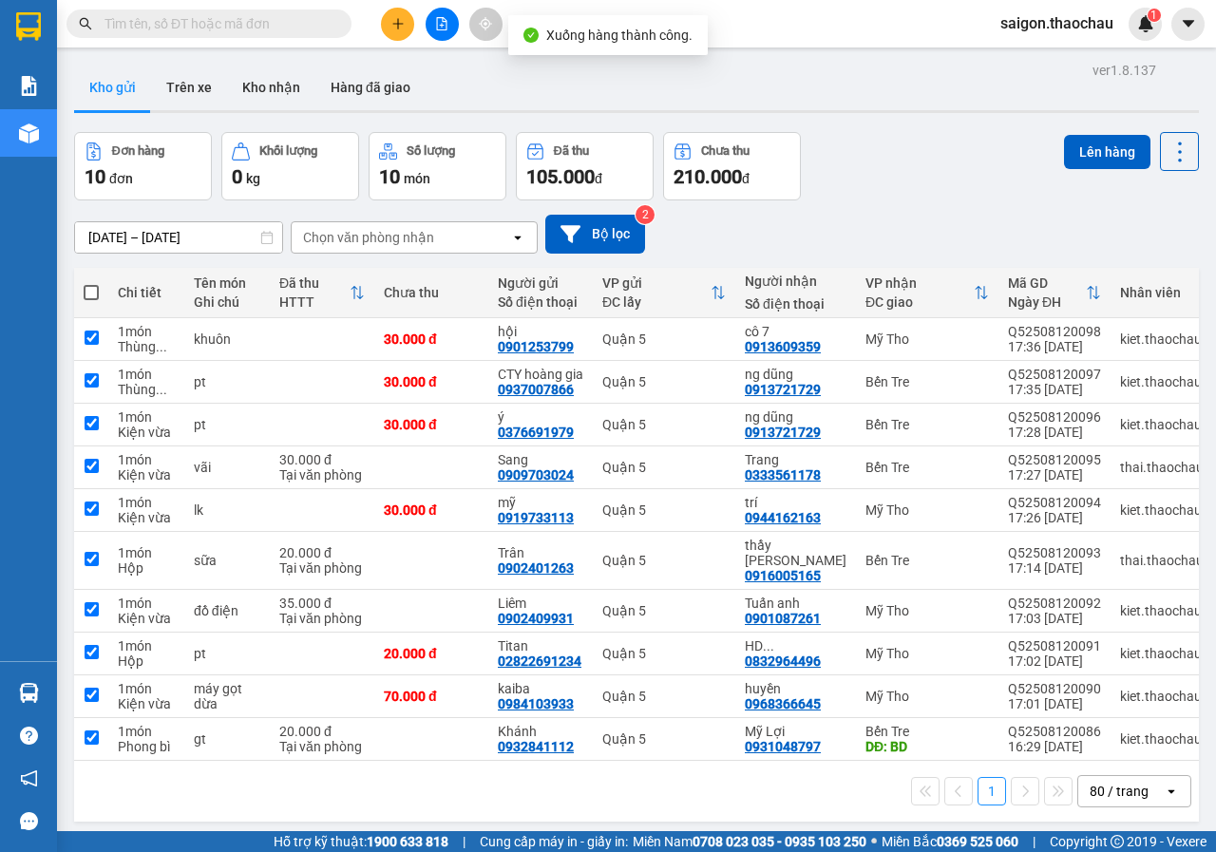
checkbox input "true"
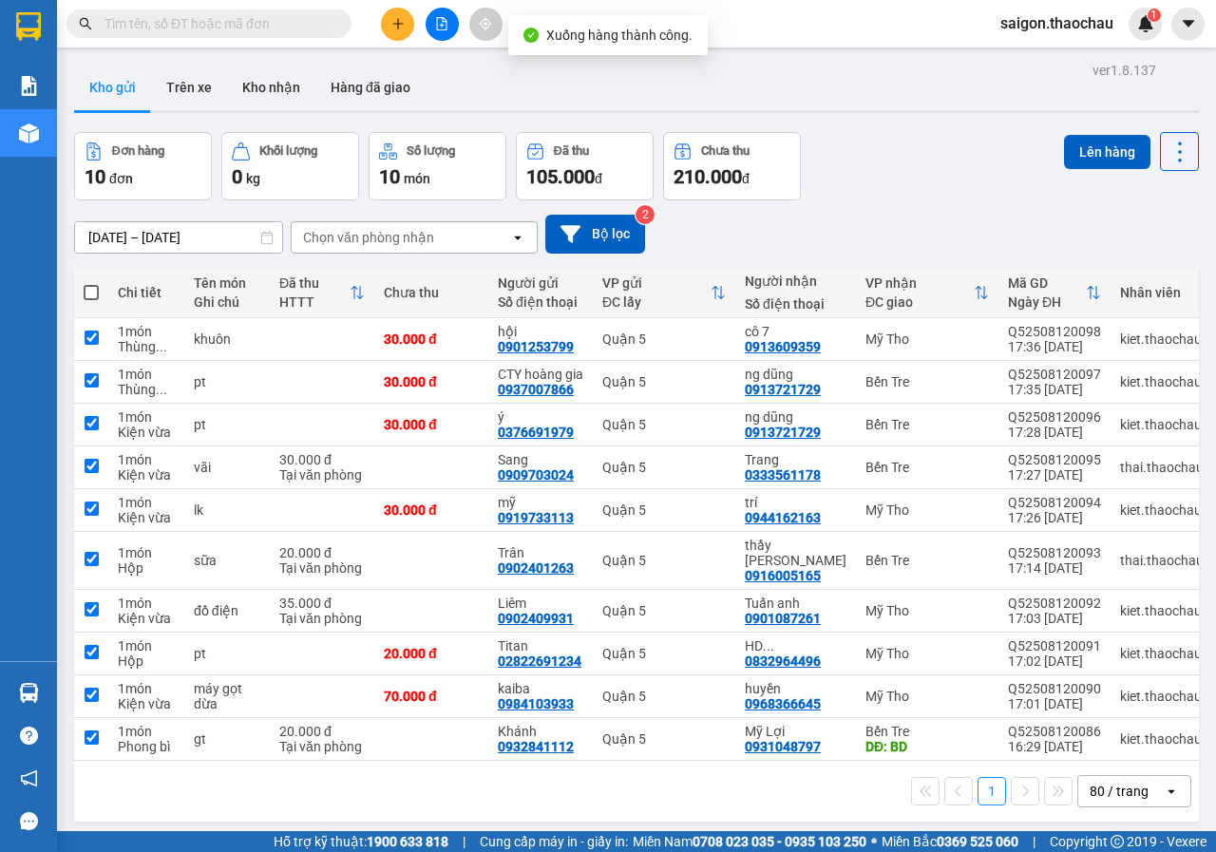
checkbox input "true"
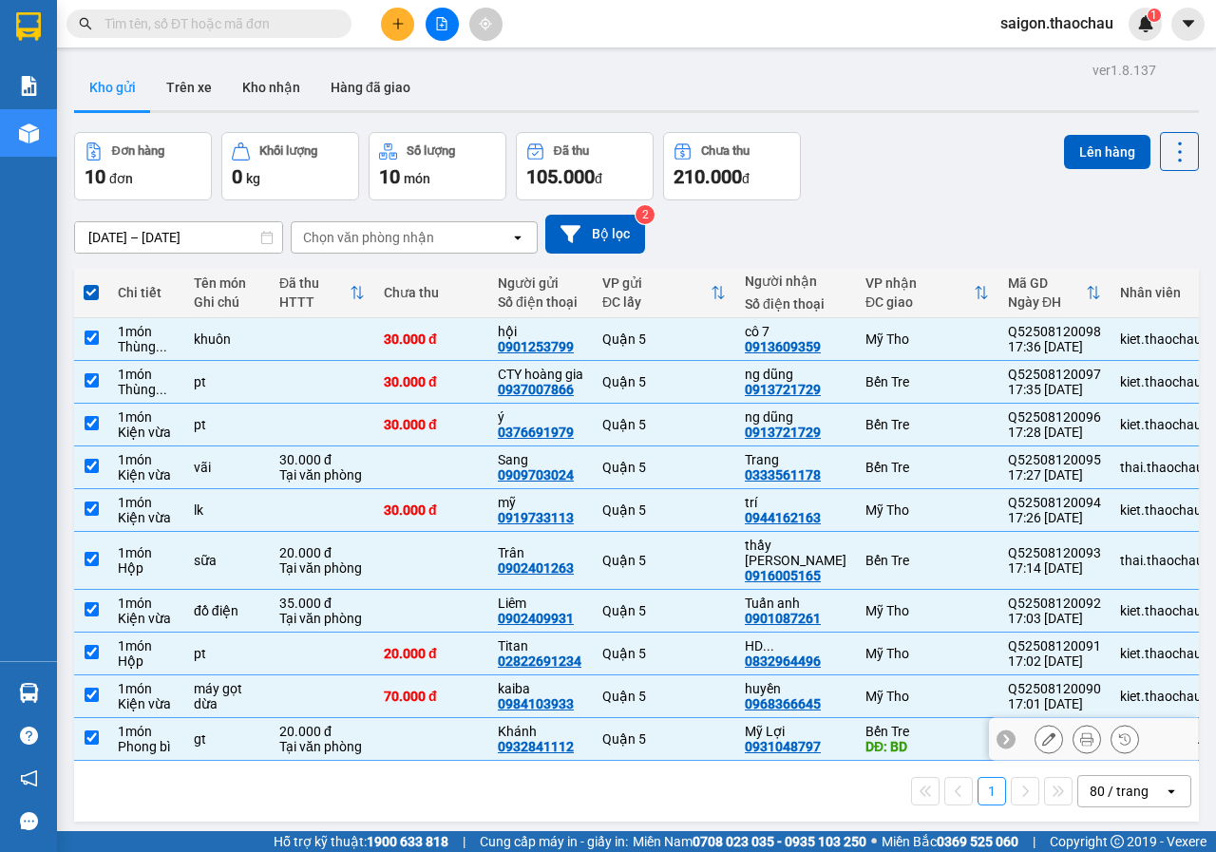
click at [435, 718] on td at bounding box center [431, 739] width 114 height 43
checkbox input "false"
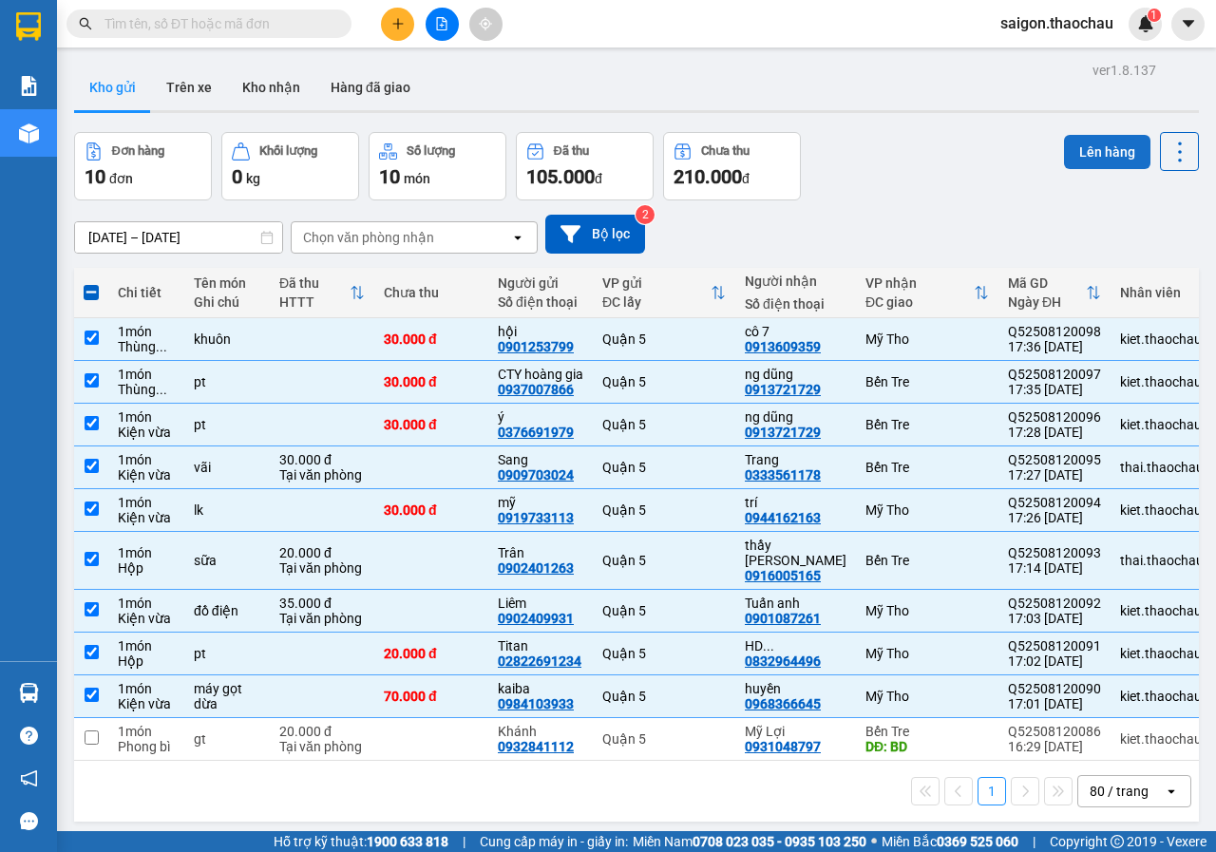
click at [1122, 141] on button "Lên hàng" at bounding box center [1107, 152] width 86 height 34
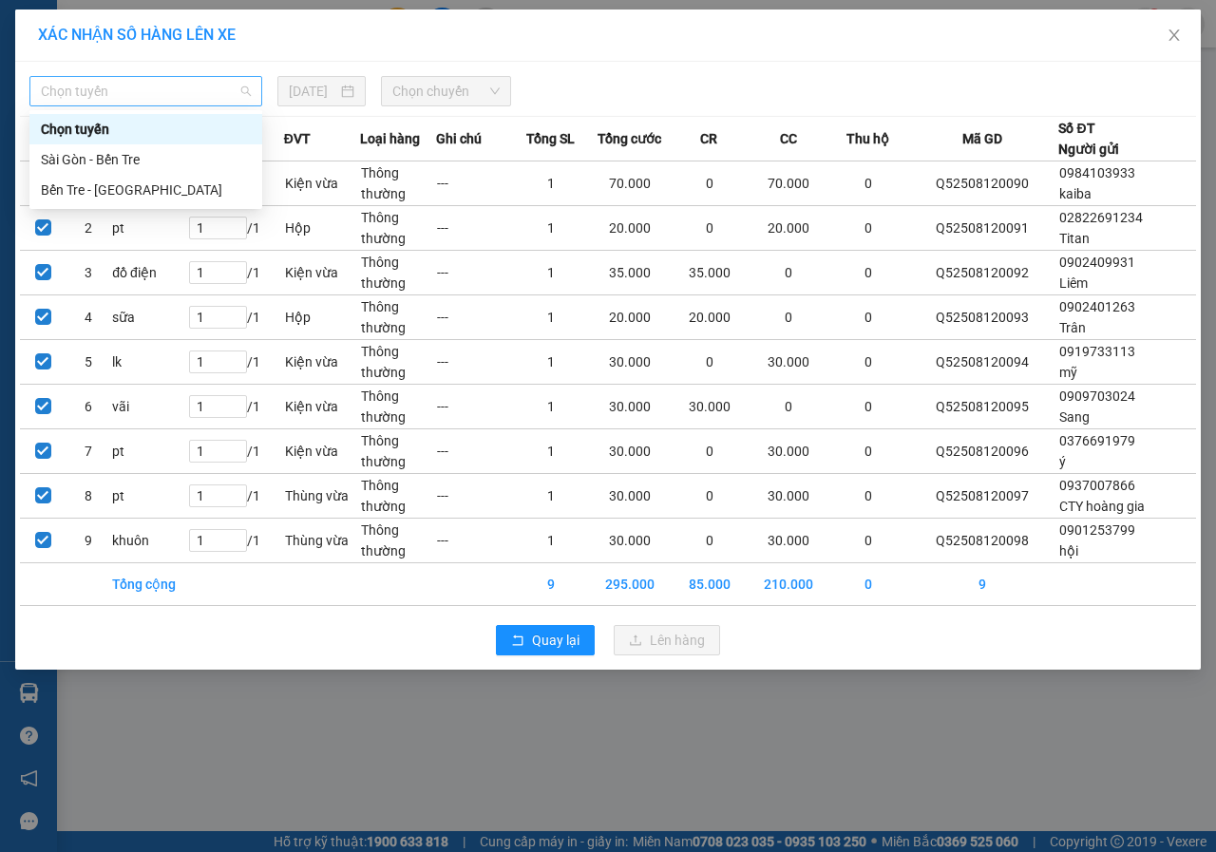
click at [133, 79] on span "Chọn tuyến" at bounding box center [146, 91] width 210 height 28
click at [90, 170] on div "Sài Gòn - Bến Tre" at bounding box center [145, 159] width 233 height 30
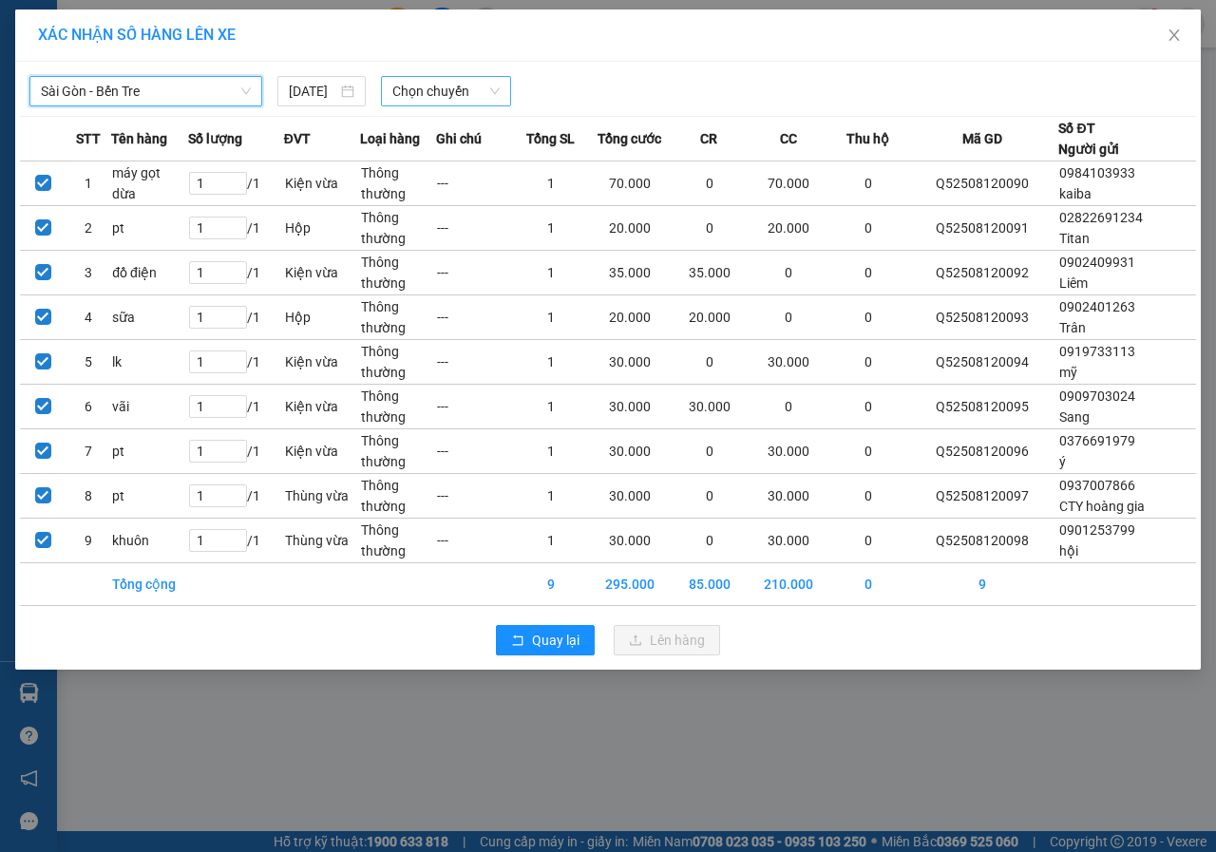
click at [473, 103] on span "Chọn chuyến" at bounding box center [445, 91] width 106 height 28
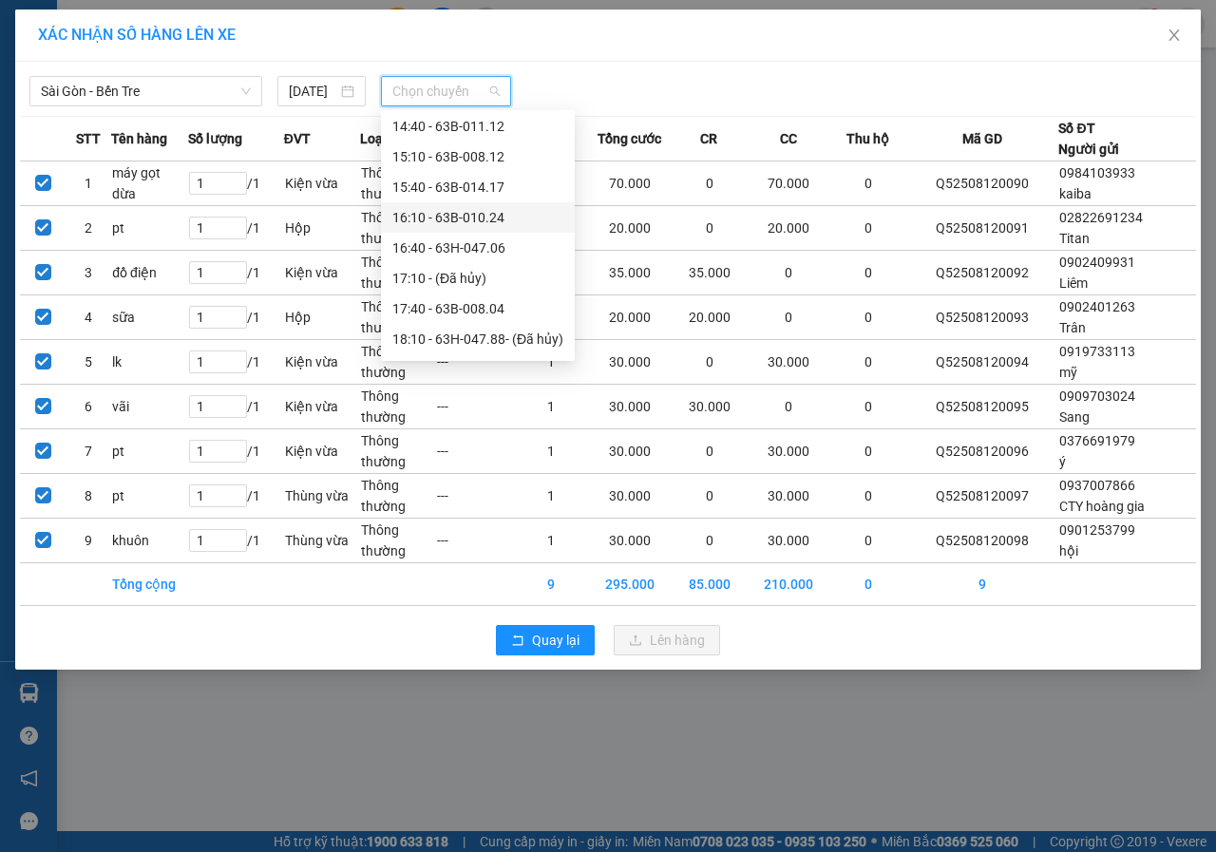
scroll to position [699, 0]
click at [452, 307] on div "18:40 - 63B-007.35" at bounding box center [477, 311] width 171 height 21
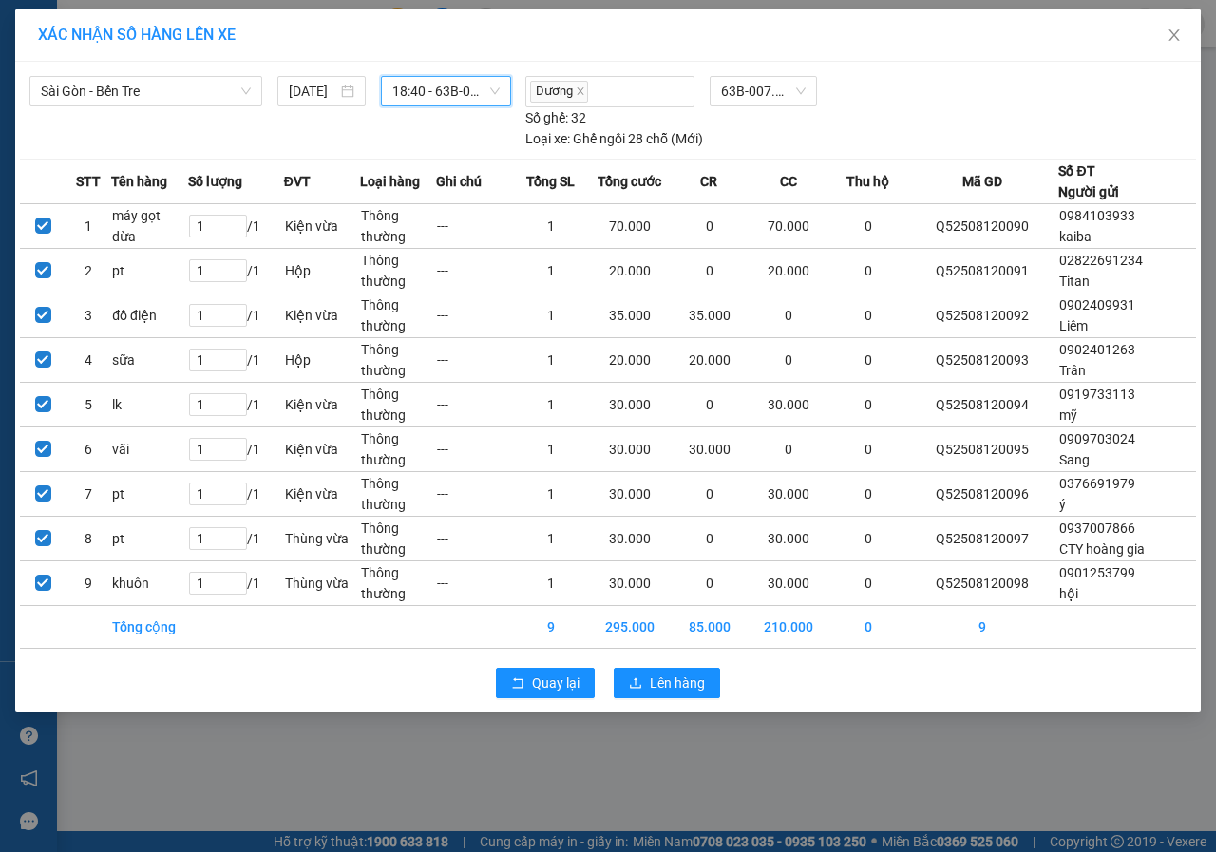
click at [477, 91] on span "18:40 - 63B-007.35" at bounding box center [445, 91] width 106 height 28
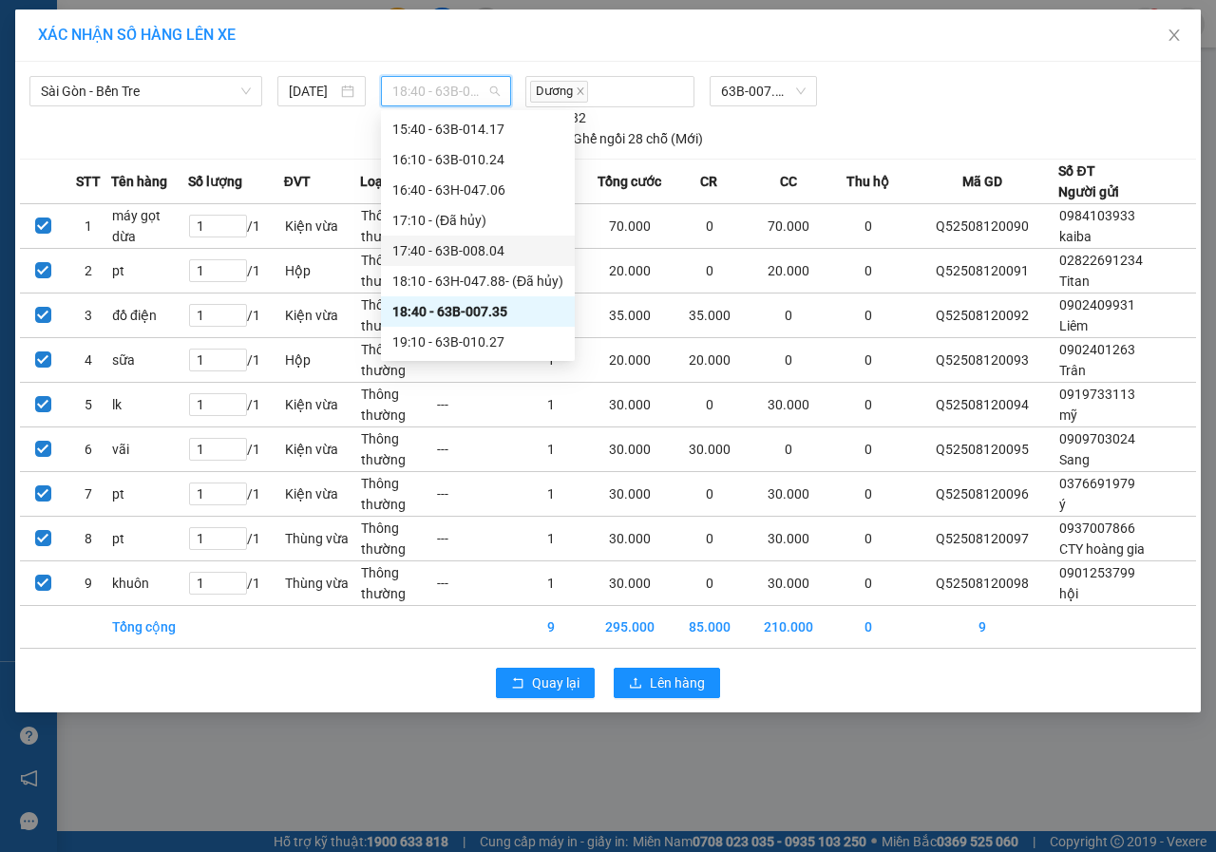
click at [467, 254] on div "17:40 - 63B-008.04" at bounding box center [477, 250] width 171 height 21
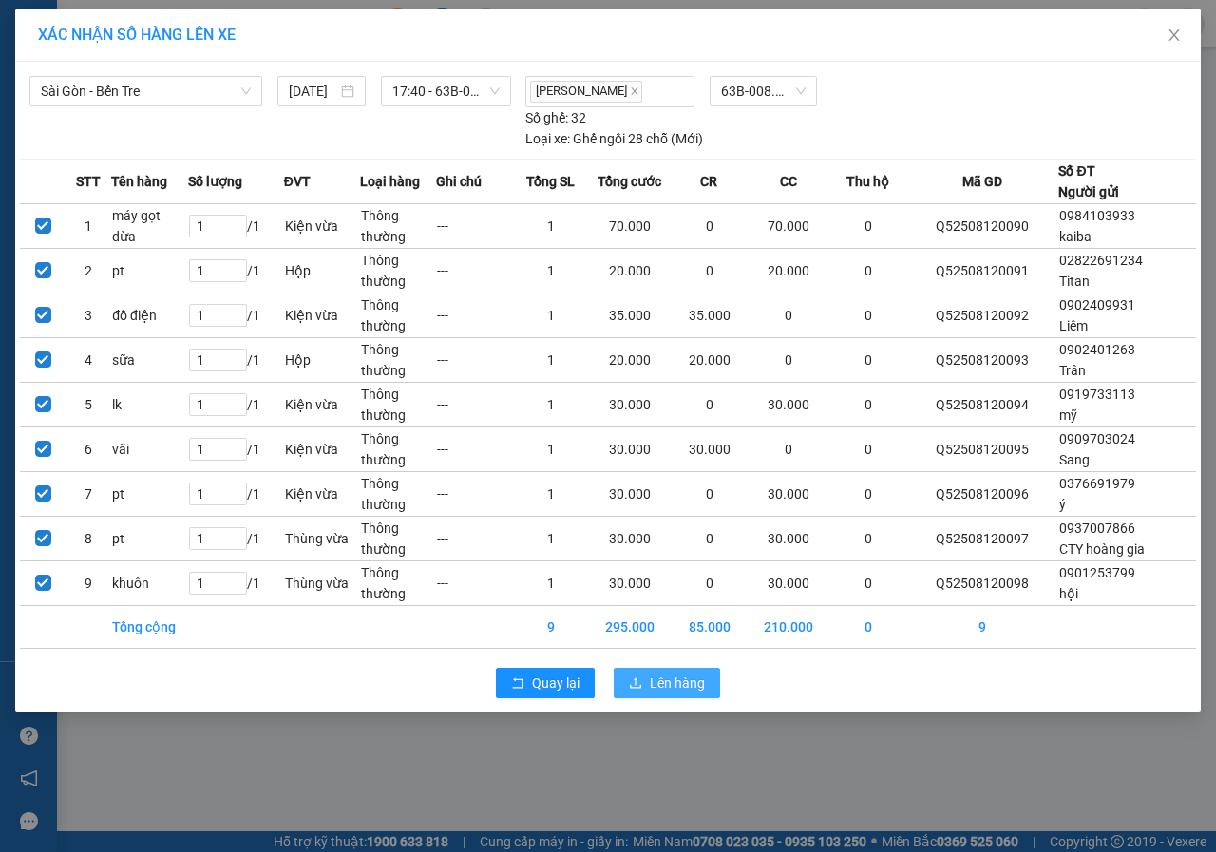
click at [653, 675] on span "Lên hàng" at bounding box center [677, 682] width 55 height 21
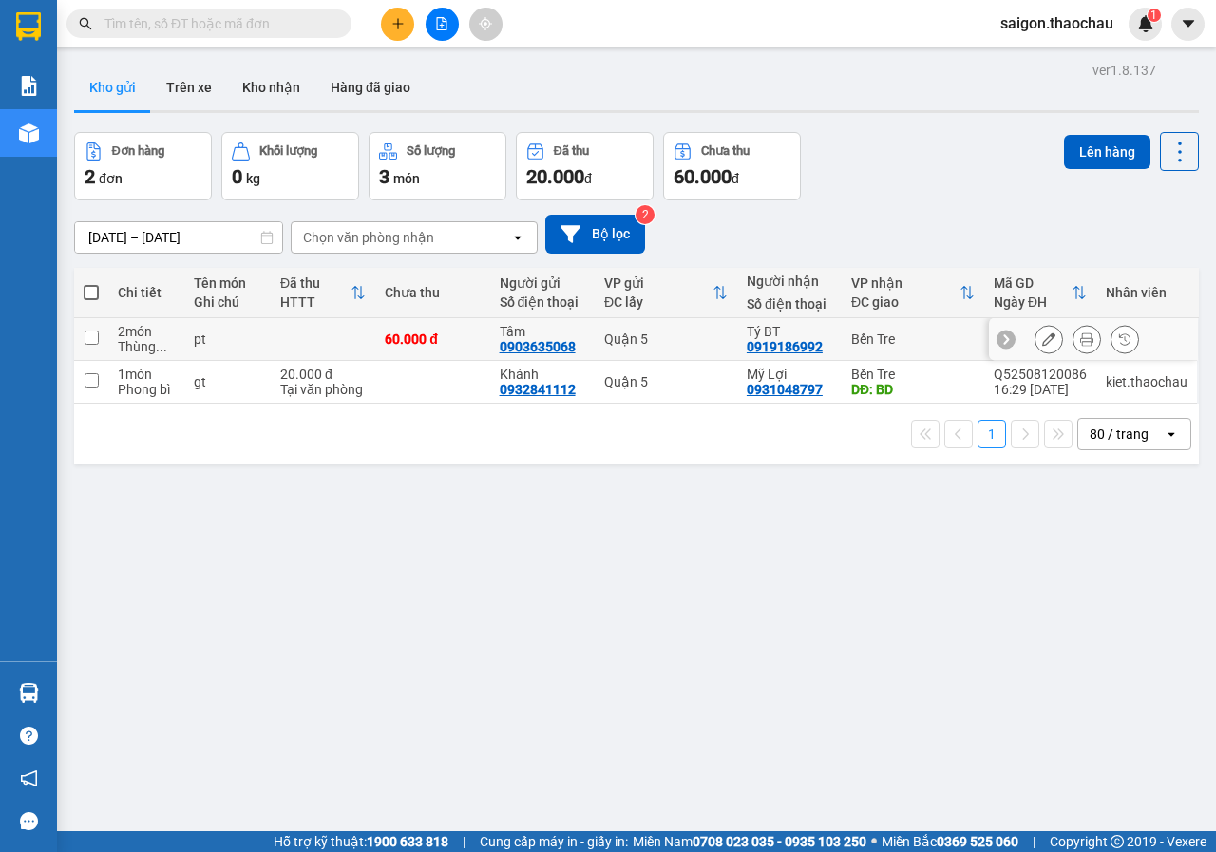
click at [1073, 331] on button at bounding box center [1086, 339] width 27 height 33
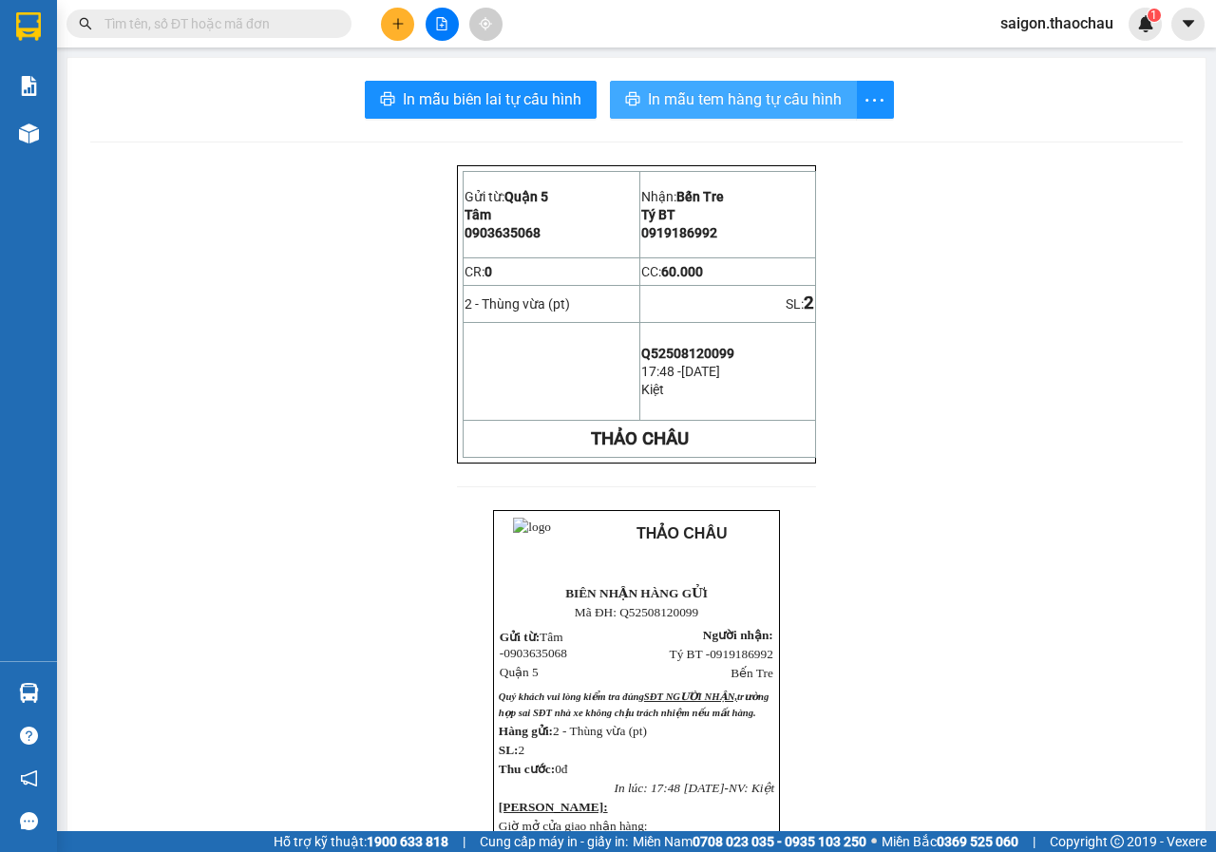
click at [748, 103] on span "In mẫu tem hàng tự cấu hình" at bounding box center [745, 99] width 194 height 24
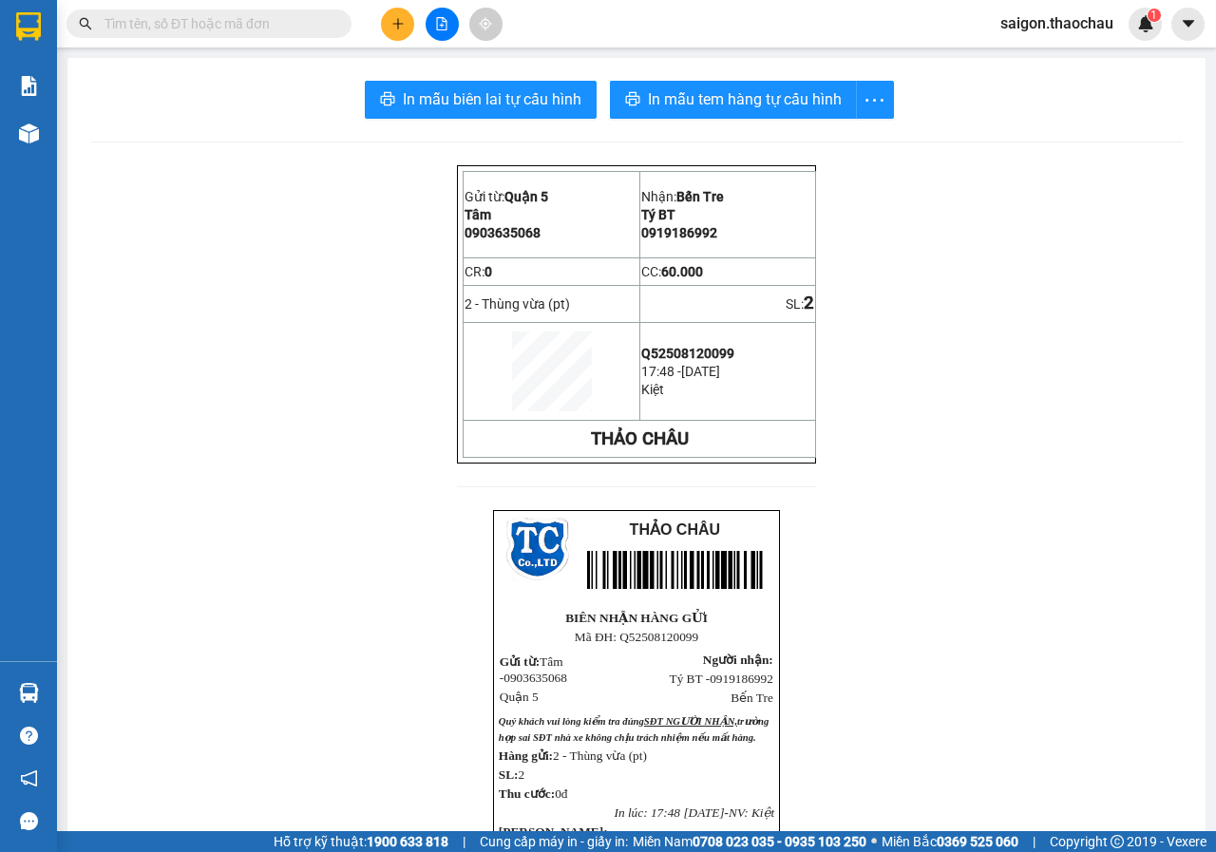
click at [240, 23] on input "text" at bounding box center [216, 23] width 224 height 21
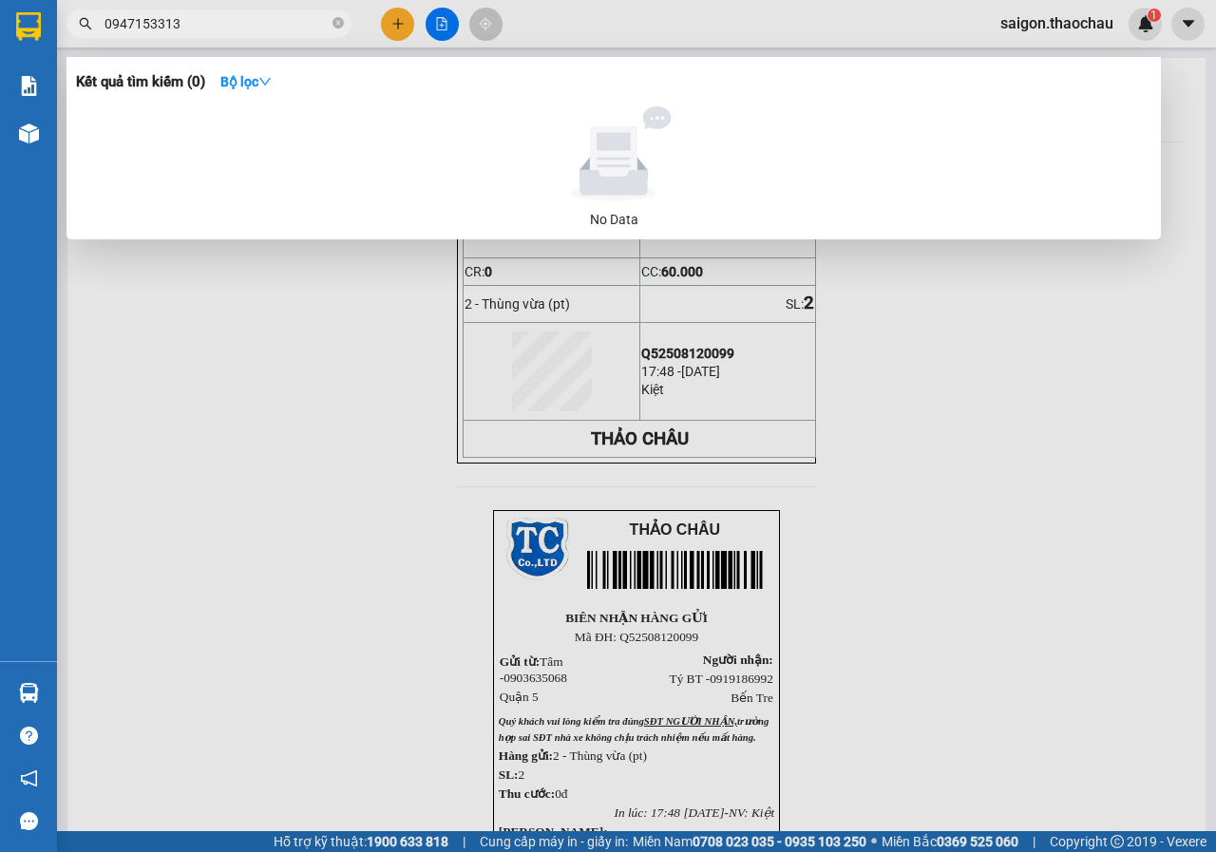
type input "0947153313"
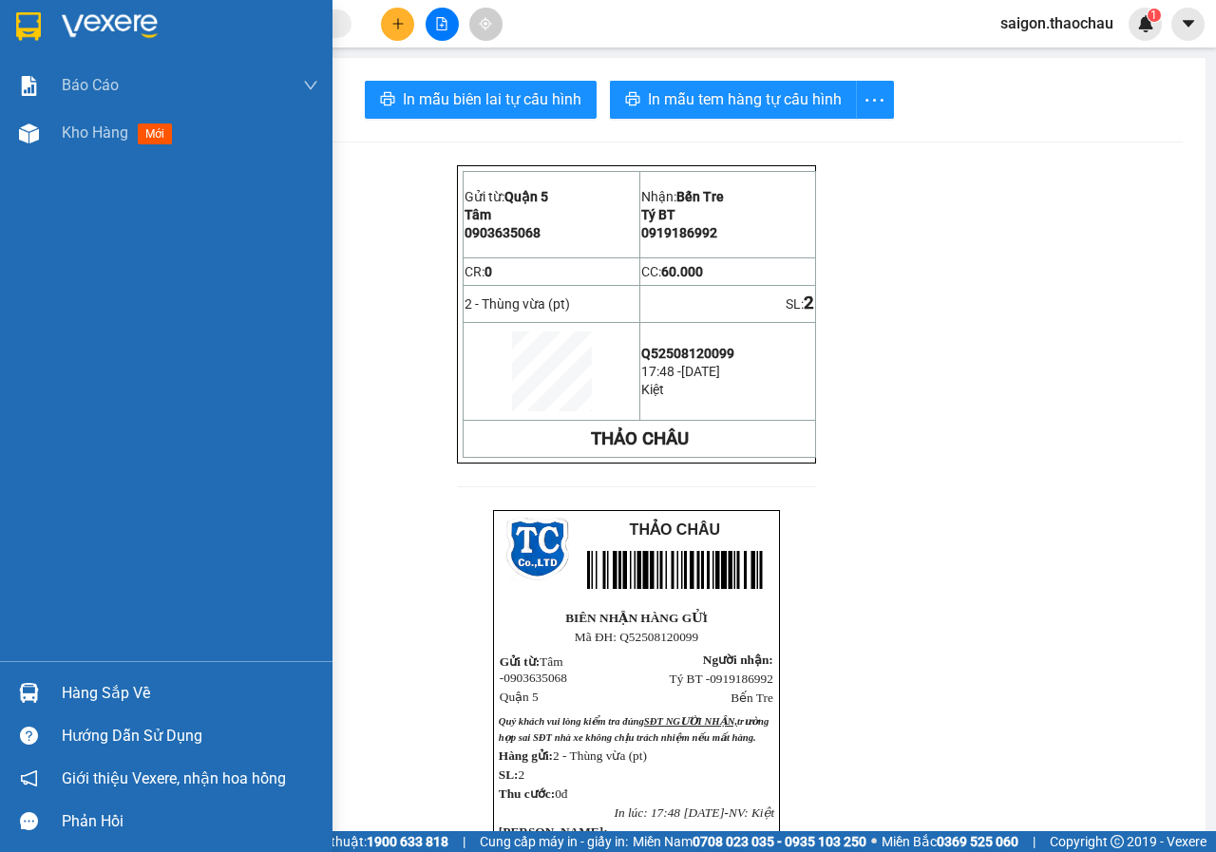
click at [97, 696] on div "Hàng sắp về" at bounding box center [190, 693] width 256 height 28
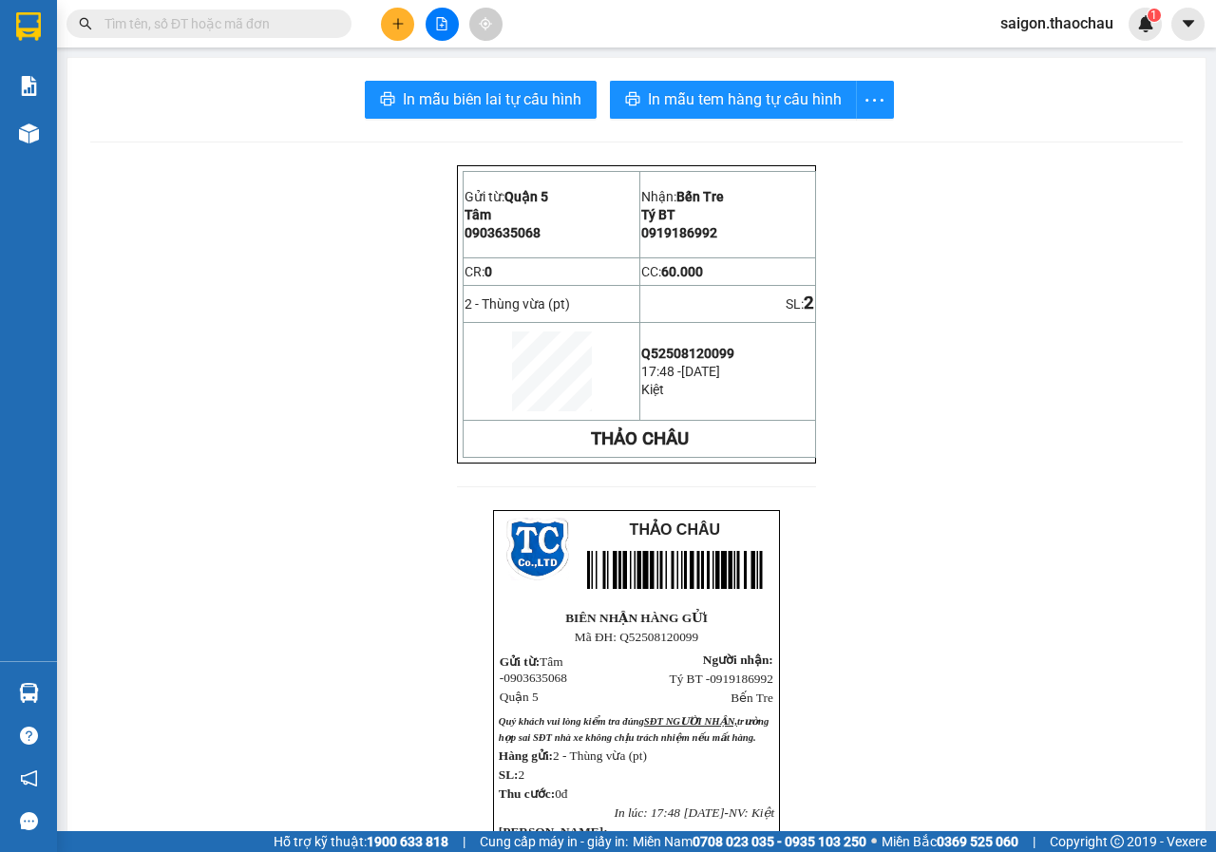
click at [900, 431] on section "Kết quả tìm kiếm ( 0 ) Bộ lọc No Data saigon.thaochau 1 Báo cáo Báo cáo dòng ti…" at bounding box center [608, 426] width 1216 height 852
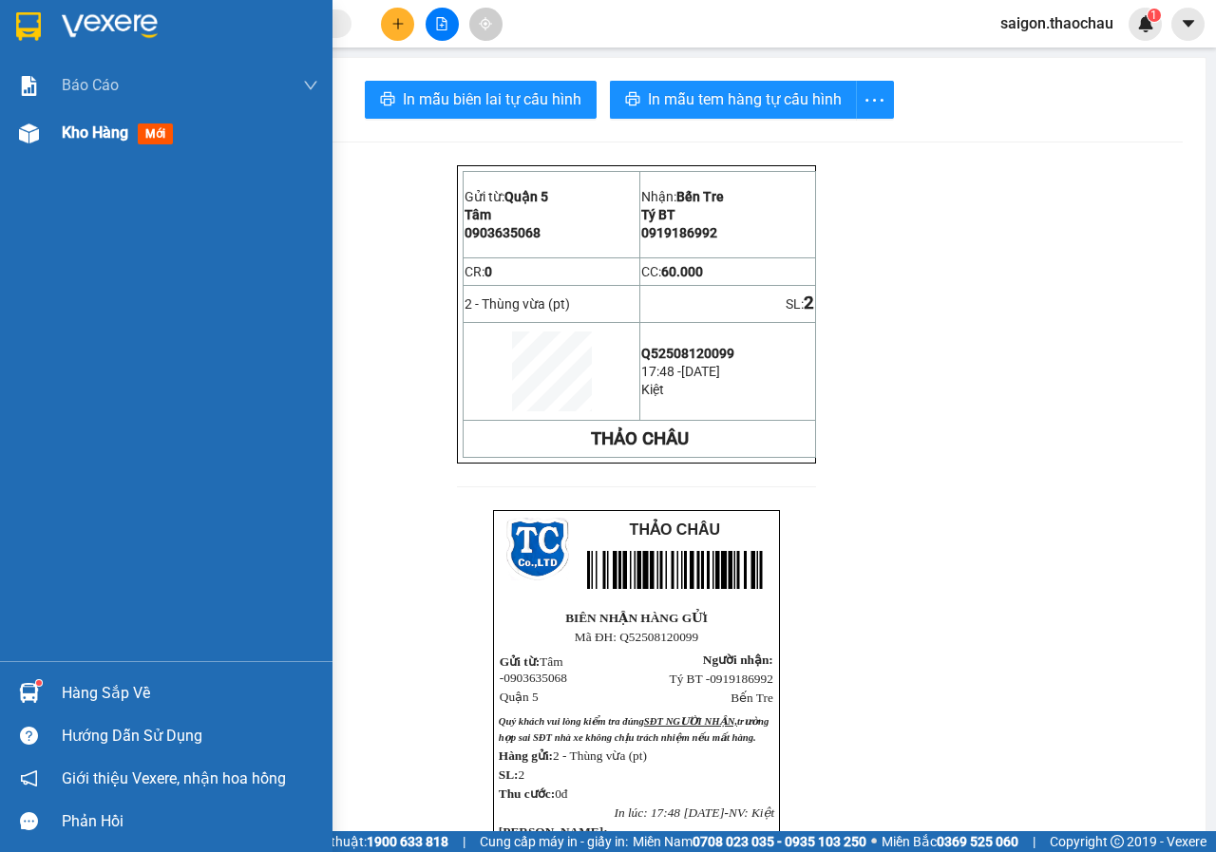
click at [62, 128] on span "Kho hàng" at bounding box center [95, 132] width 66 height 18
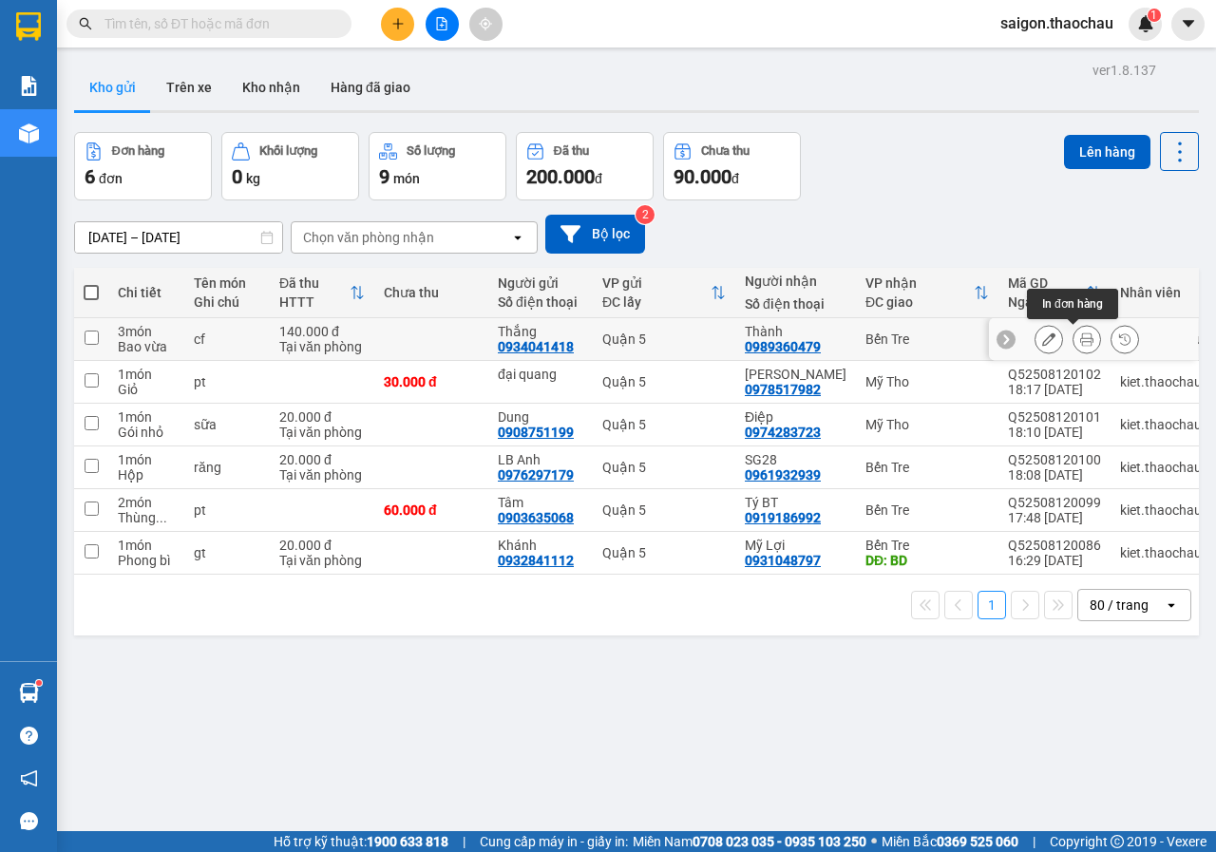
click at [1073, 334] on button at bounding box center [1086, 339] width 27 height 33
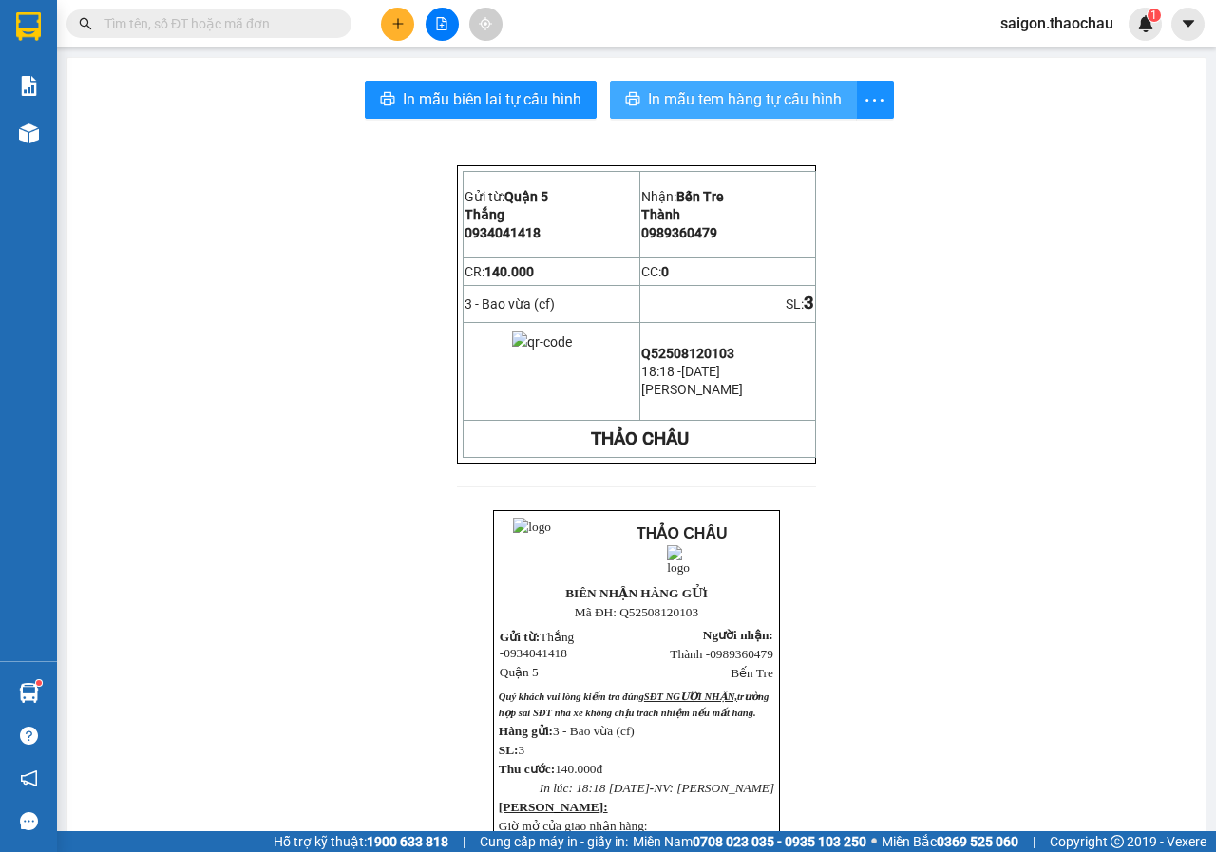
click at [628, 89] on button "In mẫu tem hàng tự cấu hình" at bounding box center [733, 100] width 247 height 38
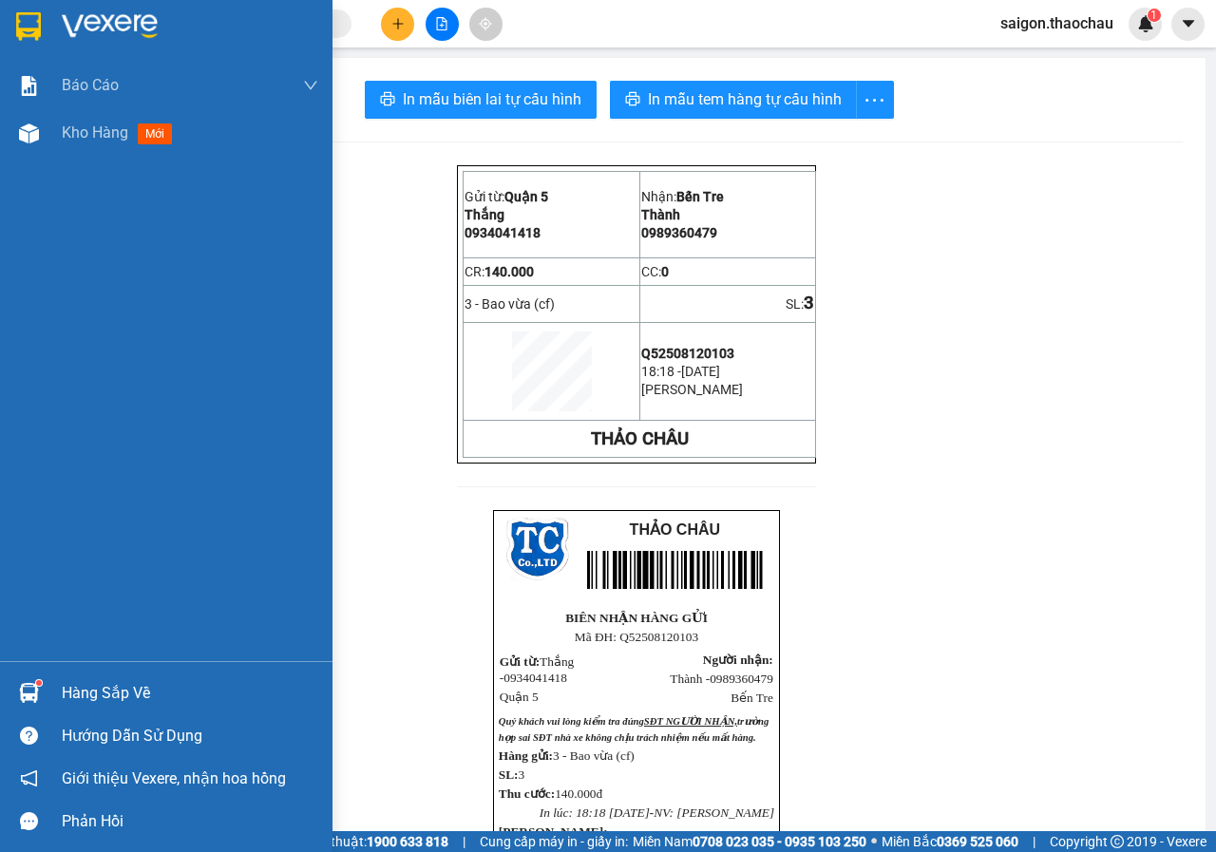
click at [38, 676] on div at bounding box center [28, 692] width 33 height 33
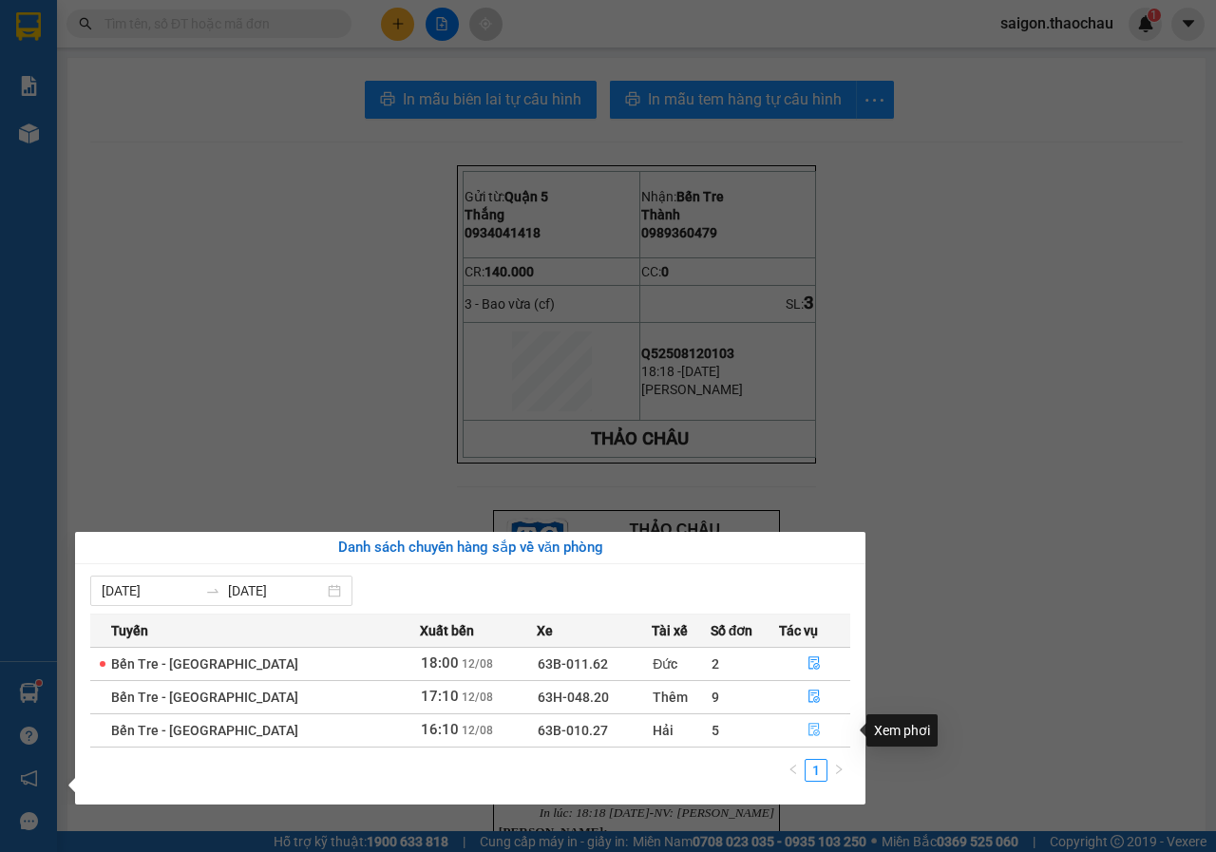
click at [808, 727] on icon "file-done" at bounding box center [813, 729] width 13 height 13
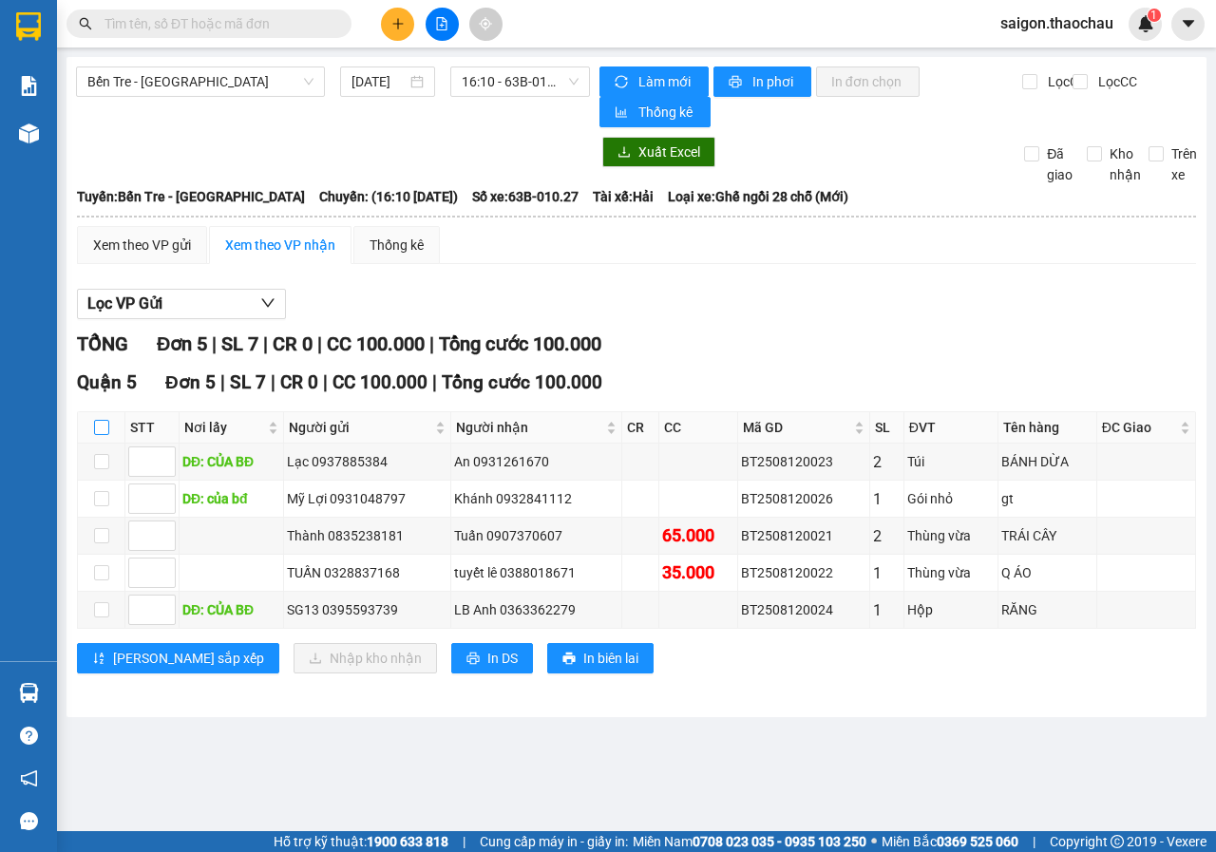
click at [105, 425] on input "checkbox" at bounding box center [101, 427] width 15 height 15
checkbox input "true"
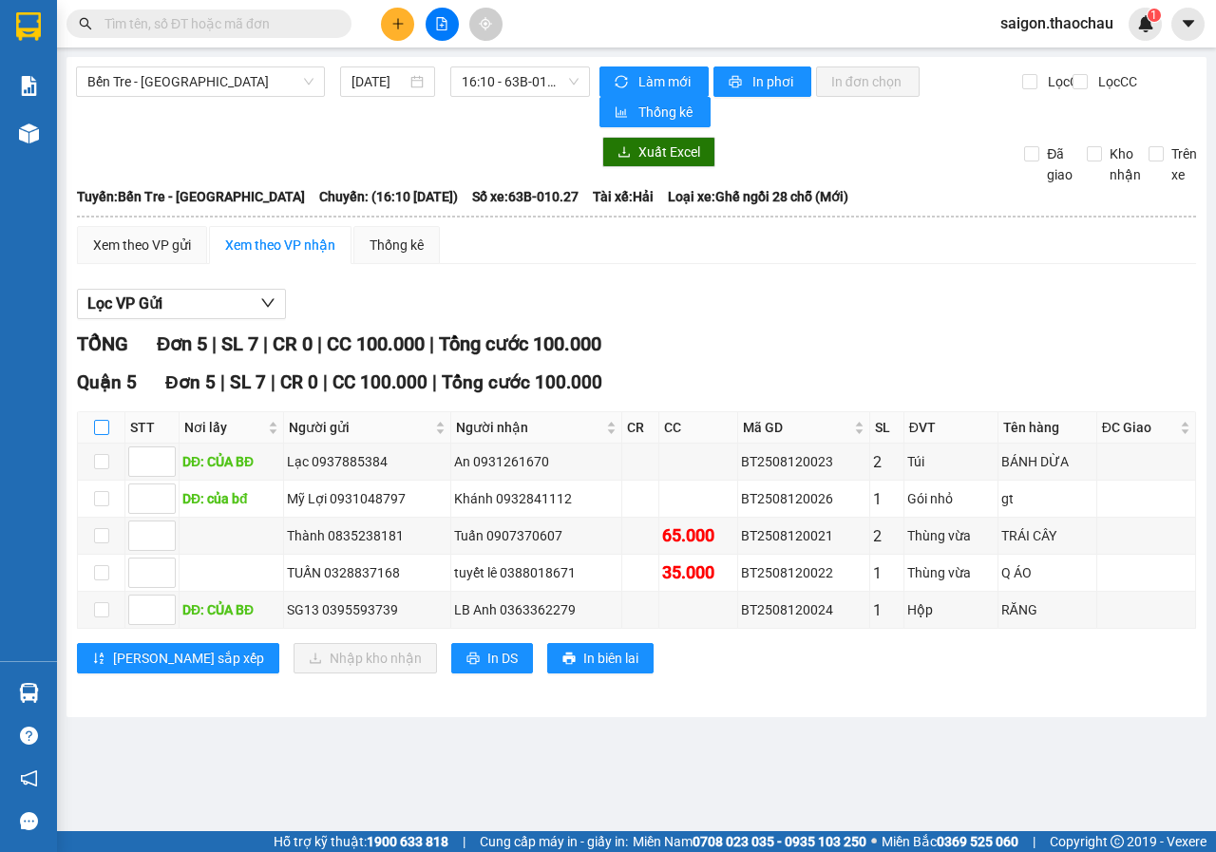
checkbox input "true"
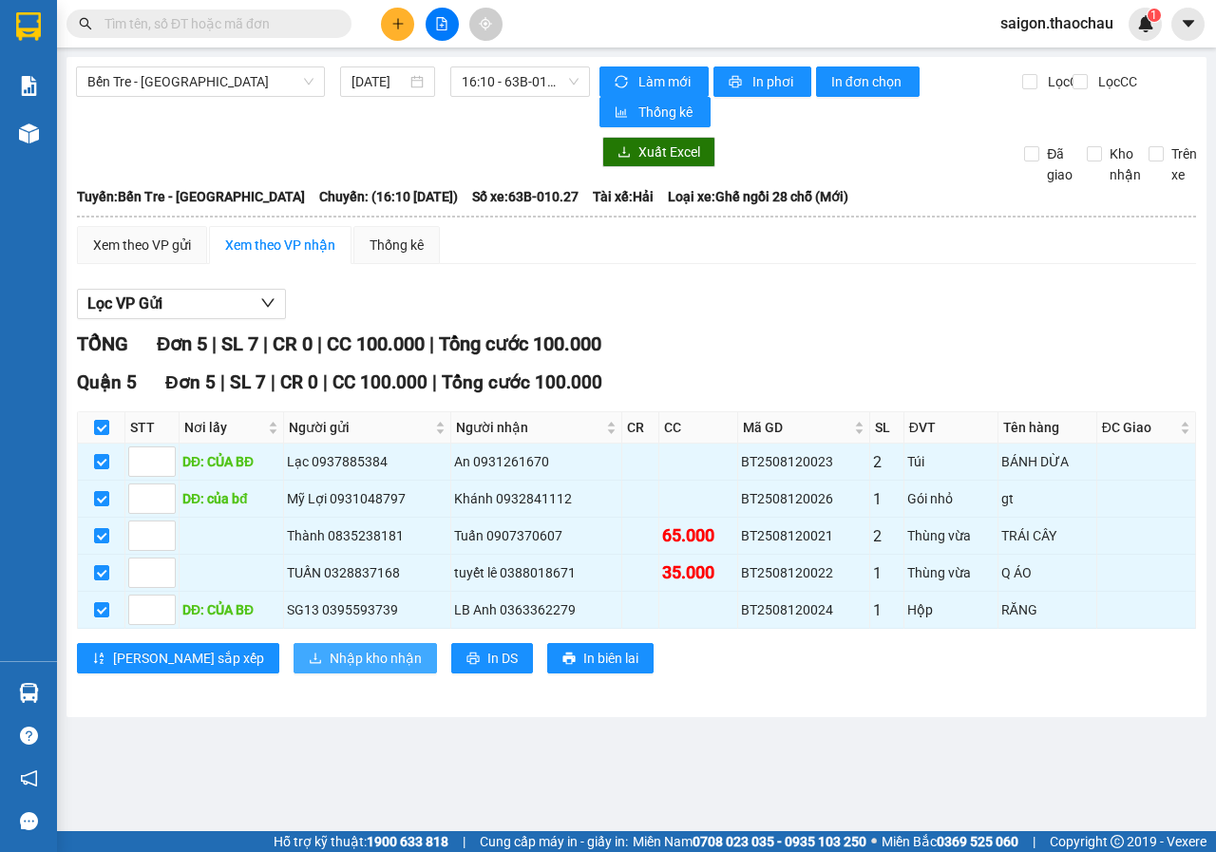
click at [330, 668] on span "Nhập kho nhận" at bounding box center [376, 658] width 92 height 21
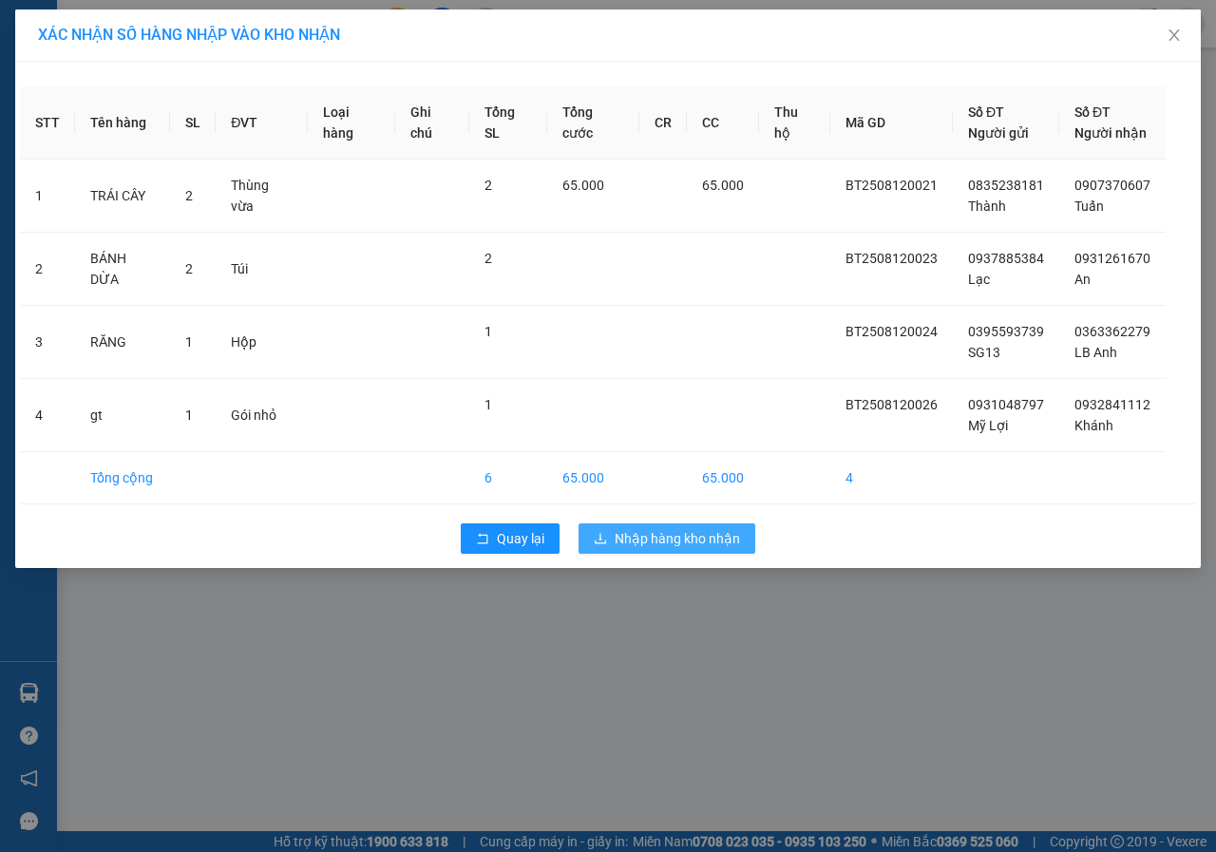
click at [671, 542] on span "Nhập hàng kho nhận" at bounding box center [676, 538] width 125 height 21
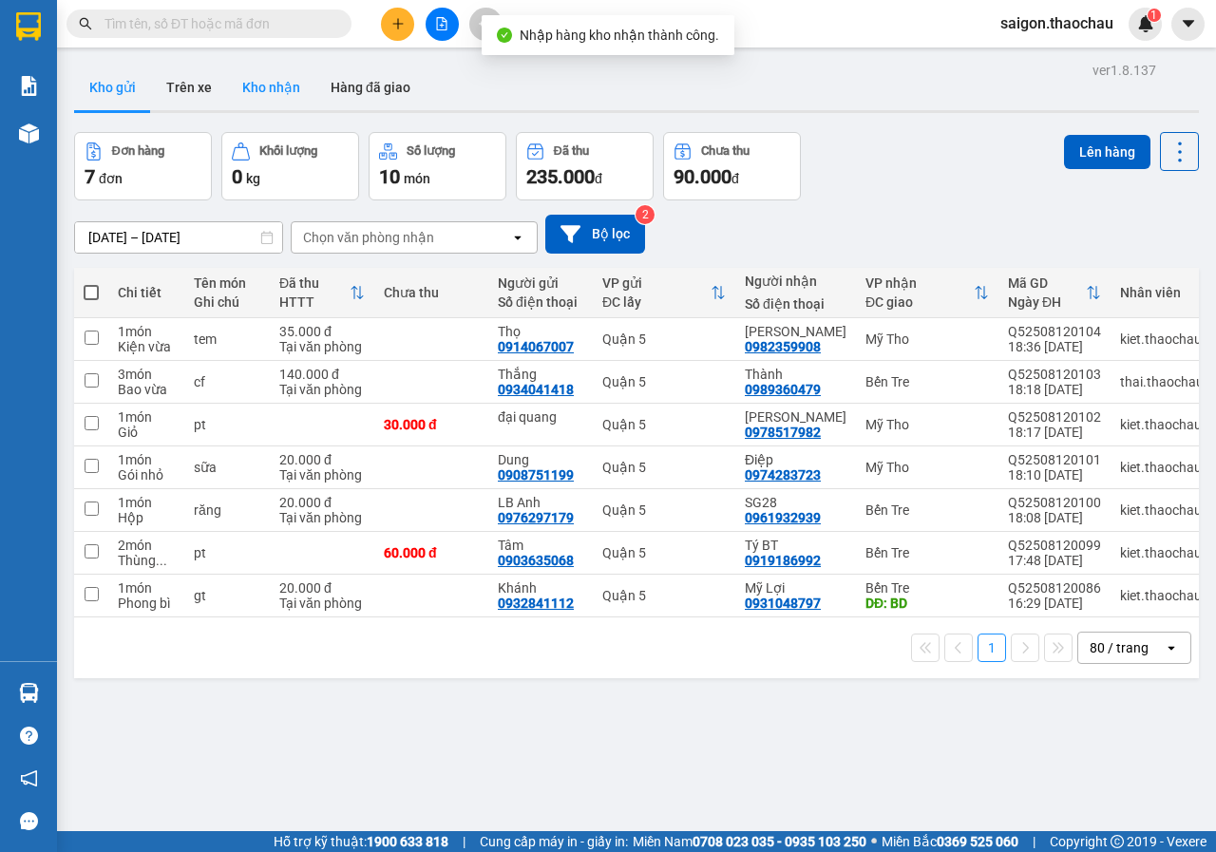
click at [265, 83] on button "Kho nhận" at bounding box center [271, 88] width 88 height 46
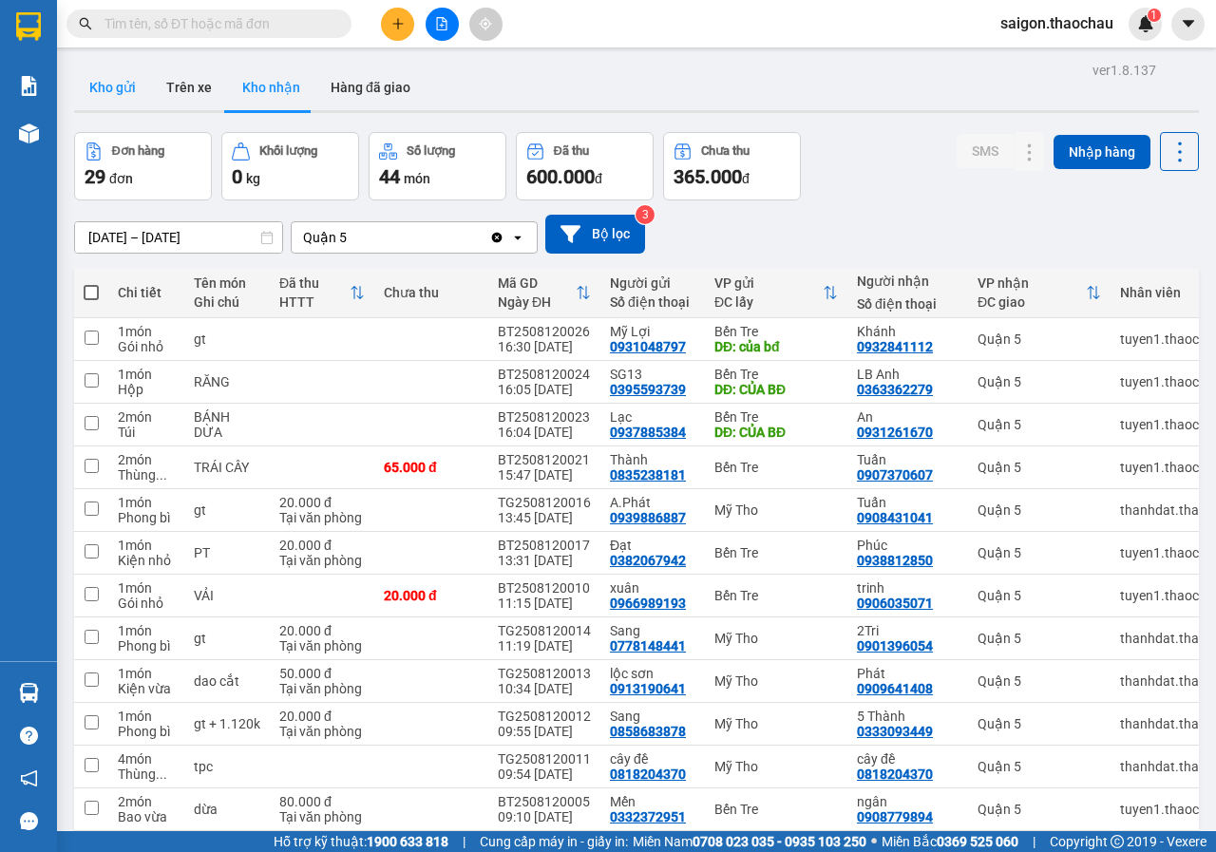
click at [124, 82] on button "Kho gửi" at bounding box center [112, 88] width 77 height 46
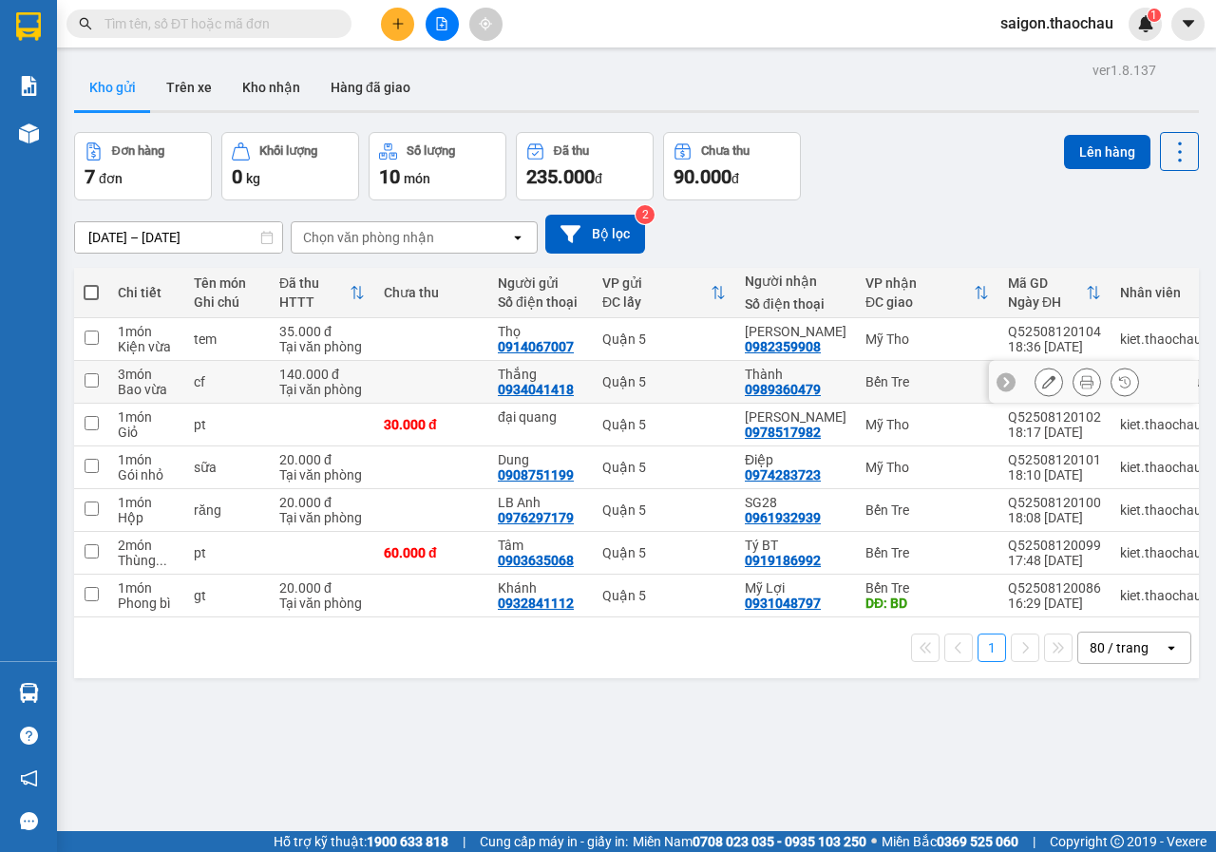
click at [378, 369] on td at bounding box center [431, 382] width 114 height 43
checkbox input "true"
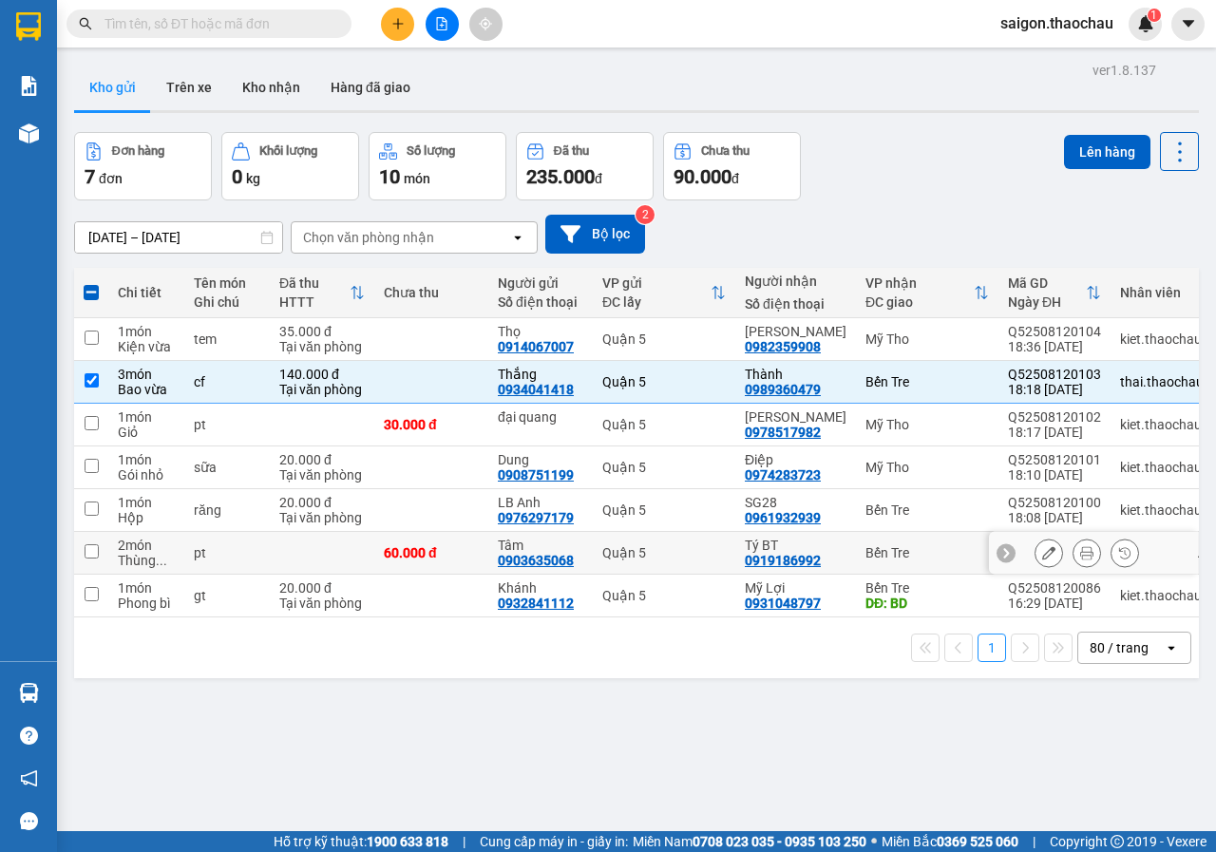
click at [425, 559] on div "60.000 đ" at bounding box center [431, 552] width 95 height 15
checkbox input "true"
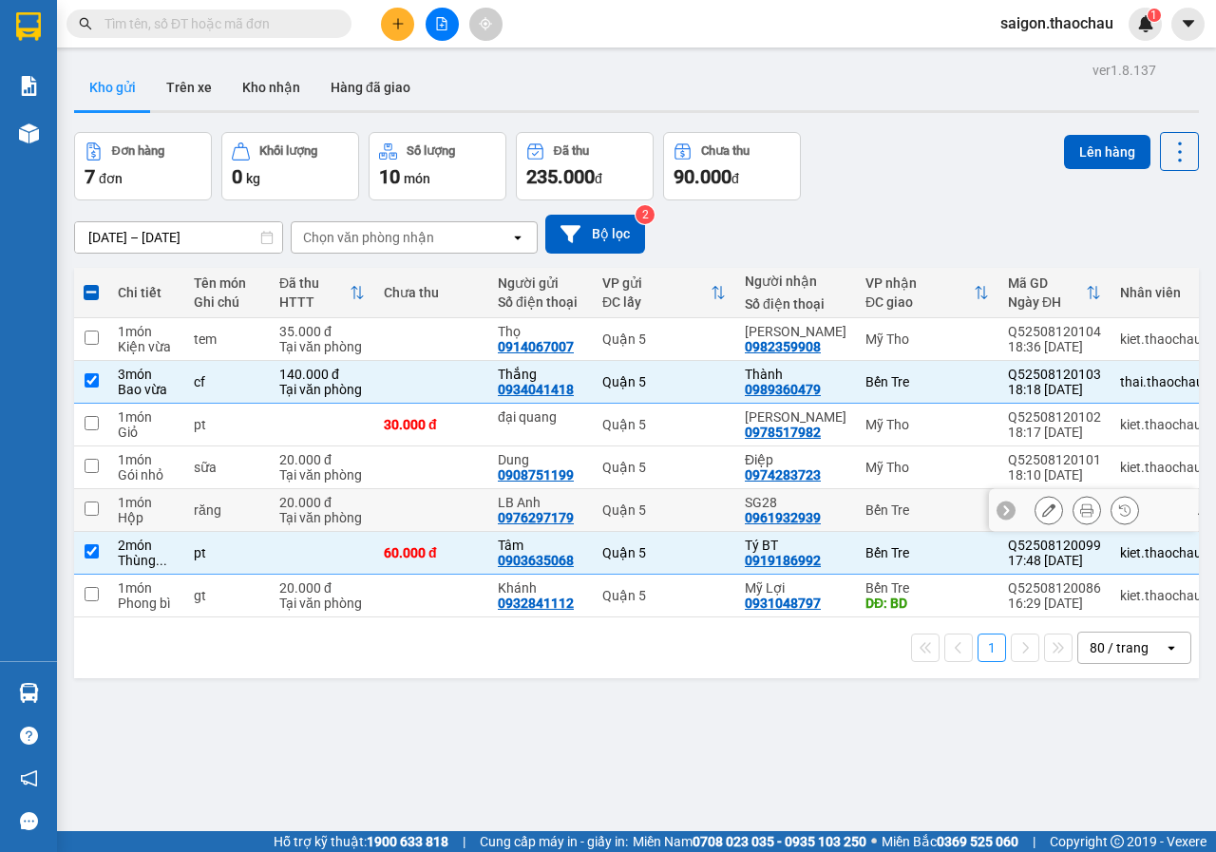
click at [457, 503] on td at bounding box center [431, 510] width 114 height 43
checkbox input "true"
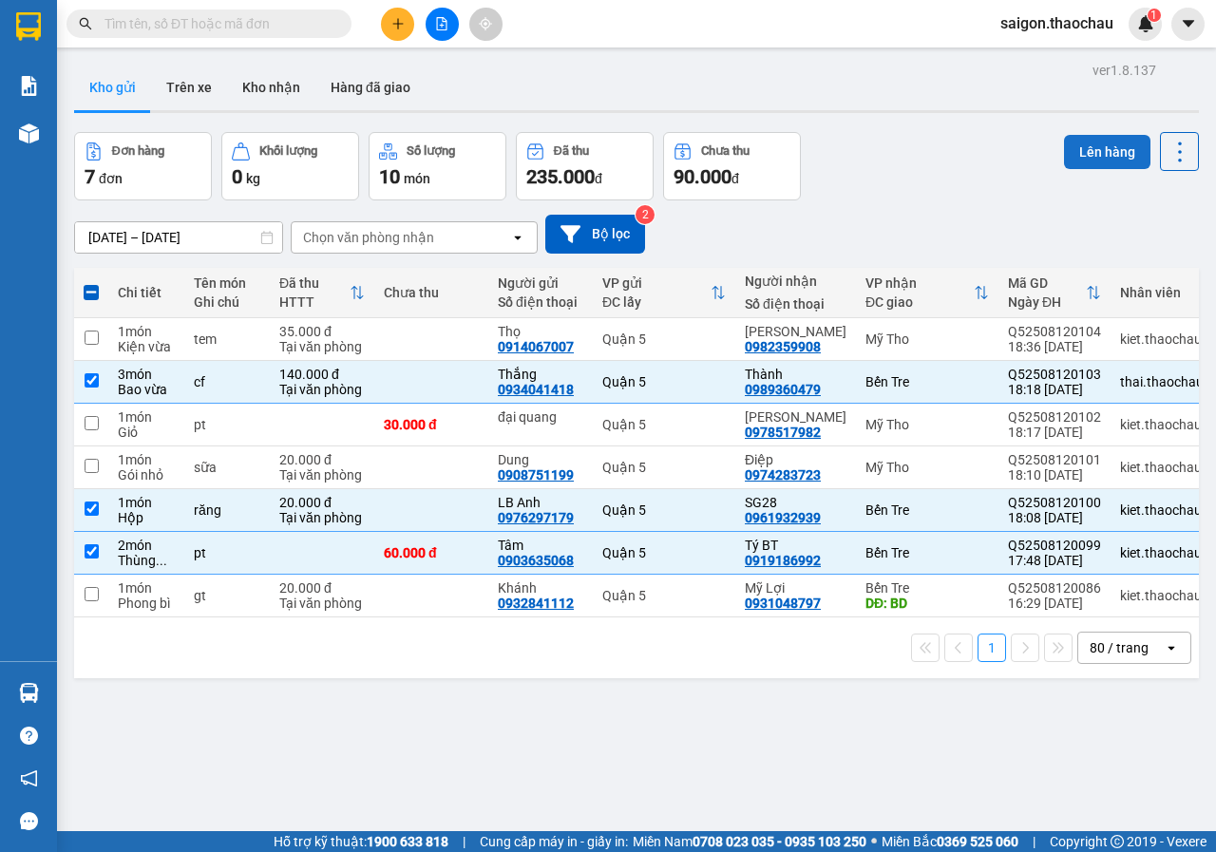
click at [1099, 155] on button "Lên hàng" at bounding box center [1107, 152] width 86 height 34
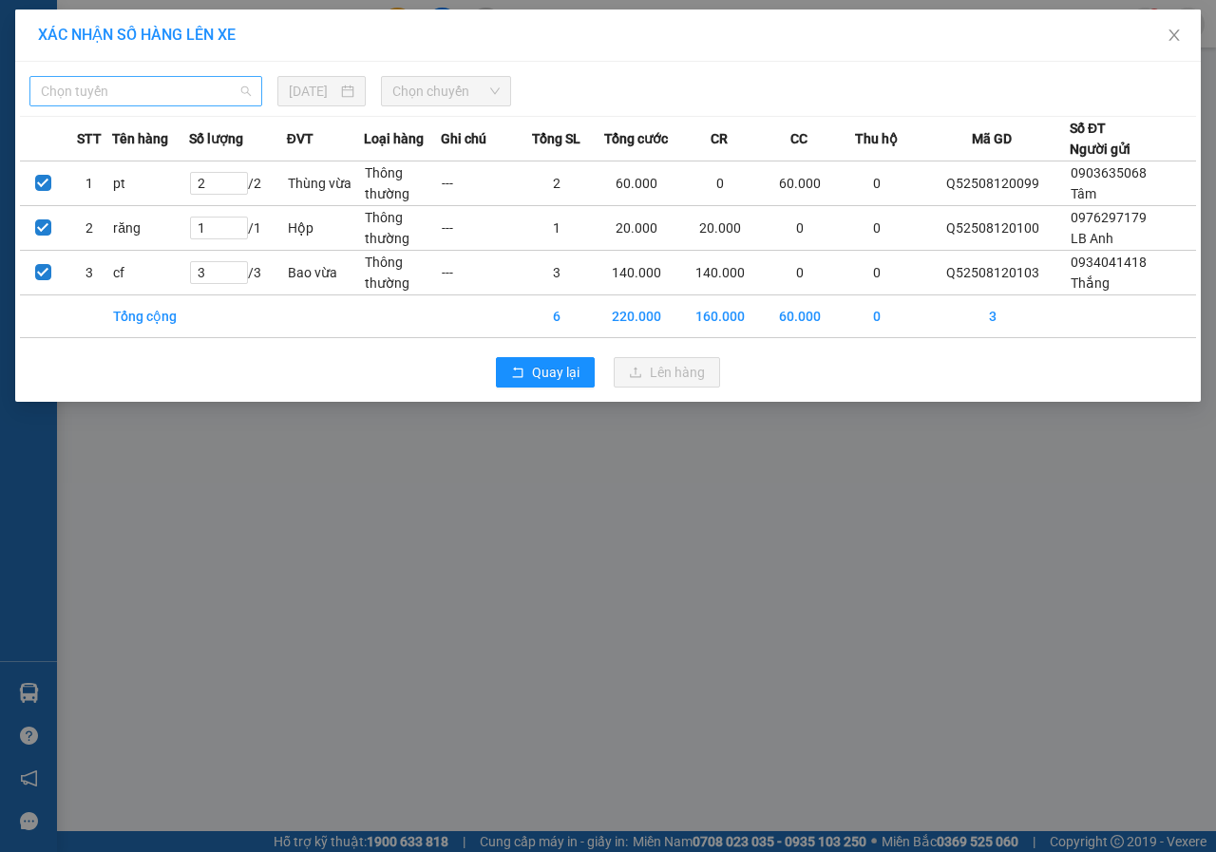
click at [197, 97] on span "Chọn tuyến" at bounding box center [146, 91] width 210 height 28
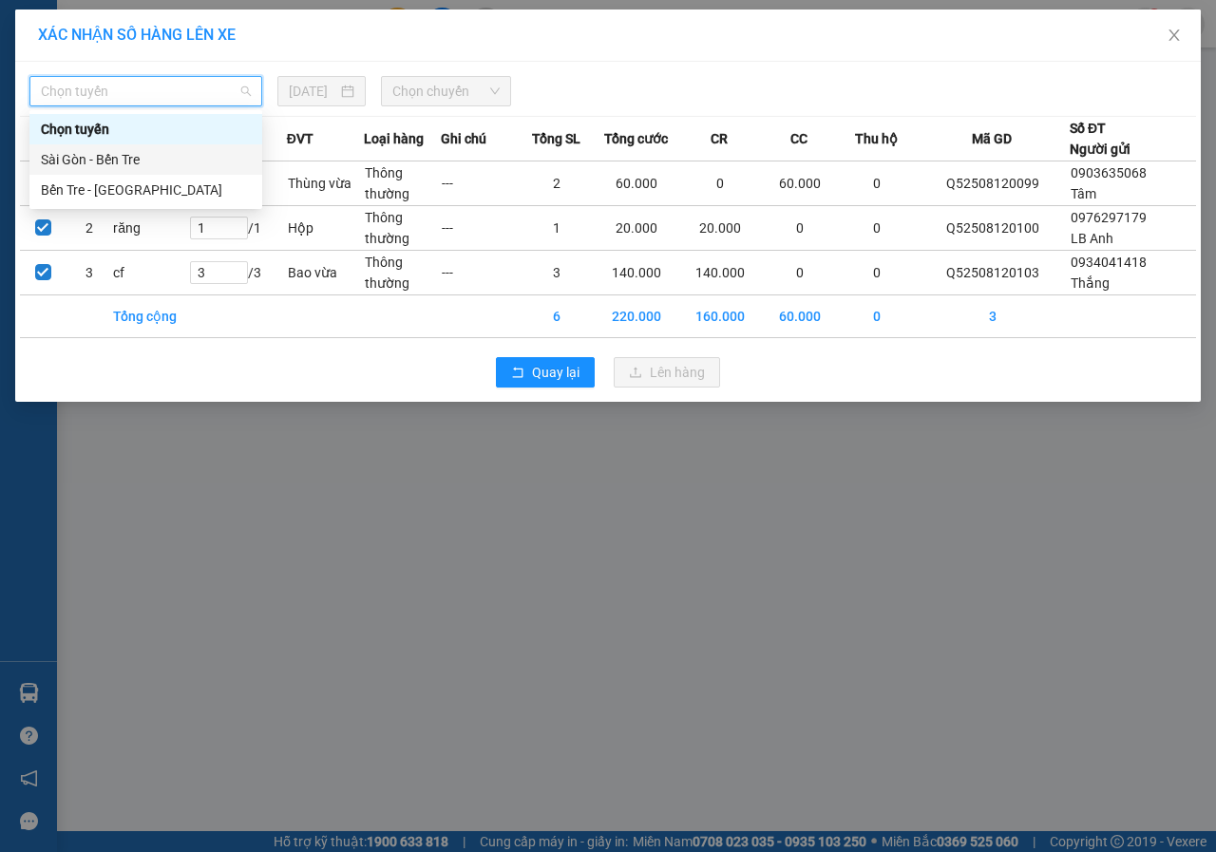
click at [142, 156] on div "Sài Gòn - Bến Tre" at bounding box center [146, 159] width 210 height 21
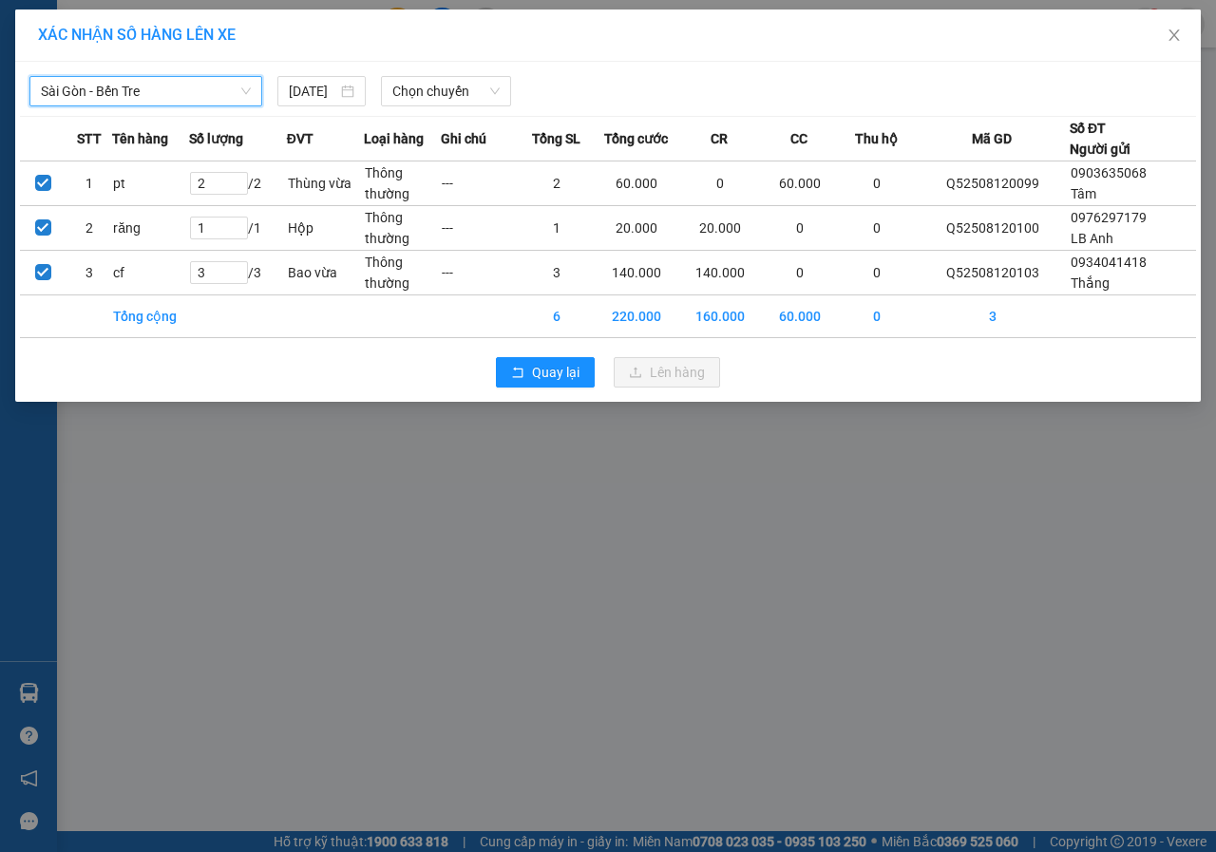
click at [406, 107] on div "[GEOGRAPHIC_DATA] - Bến [GEOGRAPHIC_DATA] - [GEOGRAPHIC_DATA] Tre [DATE] Chọn c…" at bounding box center [607, 232] width 1185 height 340
click at [412, 100] on span "Chọn chuyến" at bounding box center [445, 91] width 106 height 28
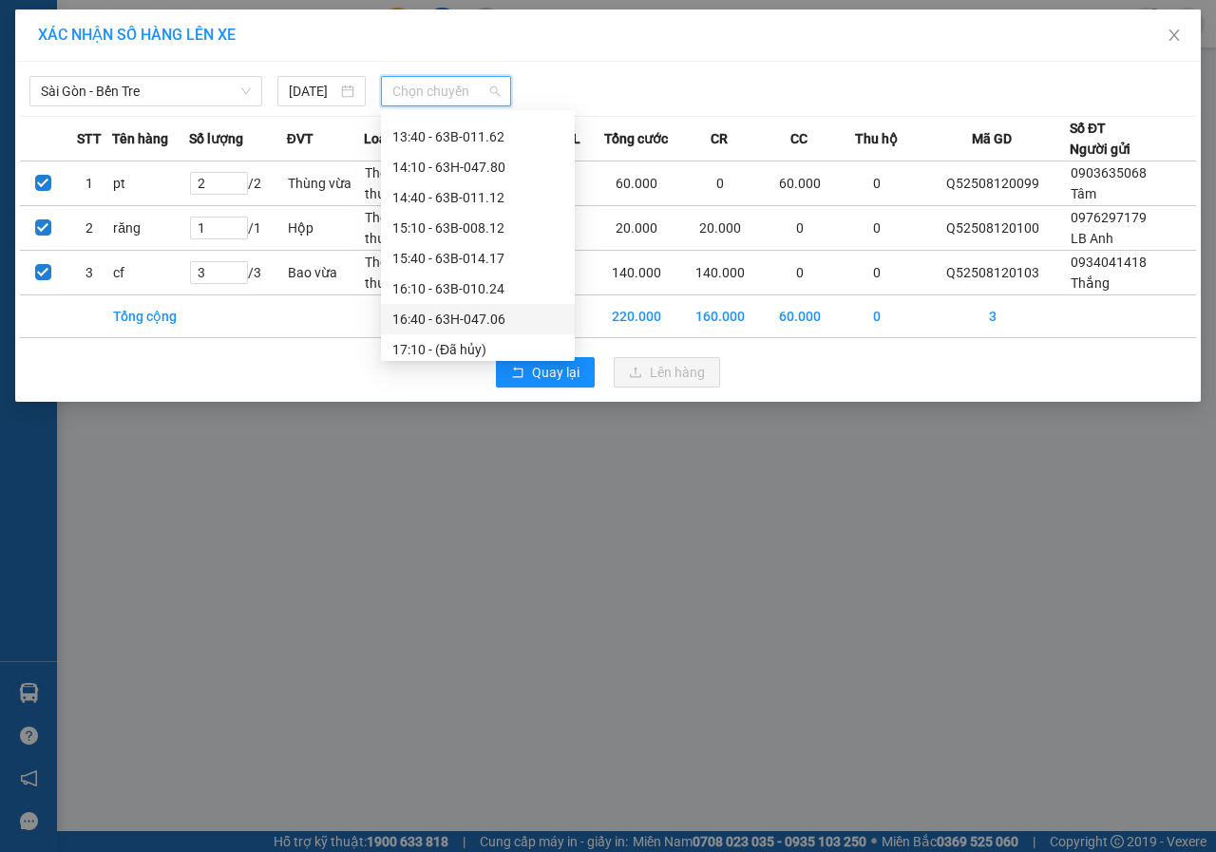
scroll to position [699, 0]
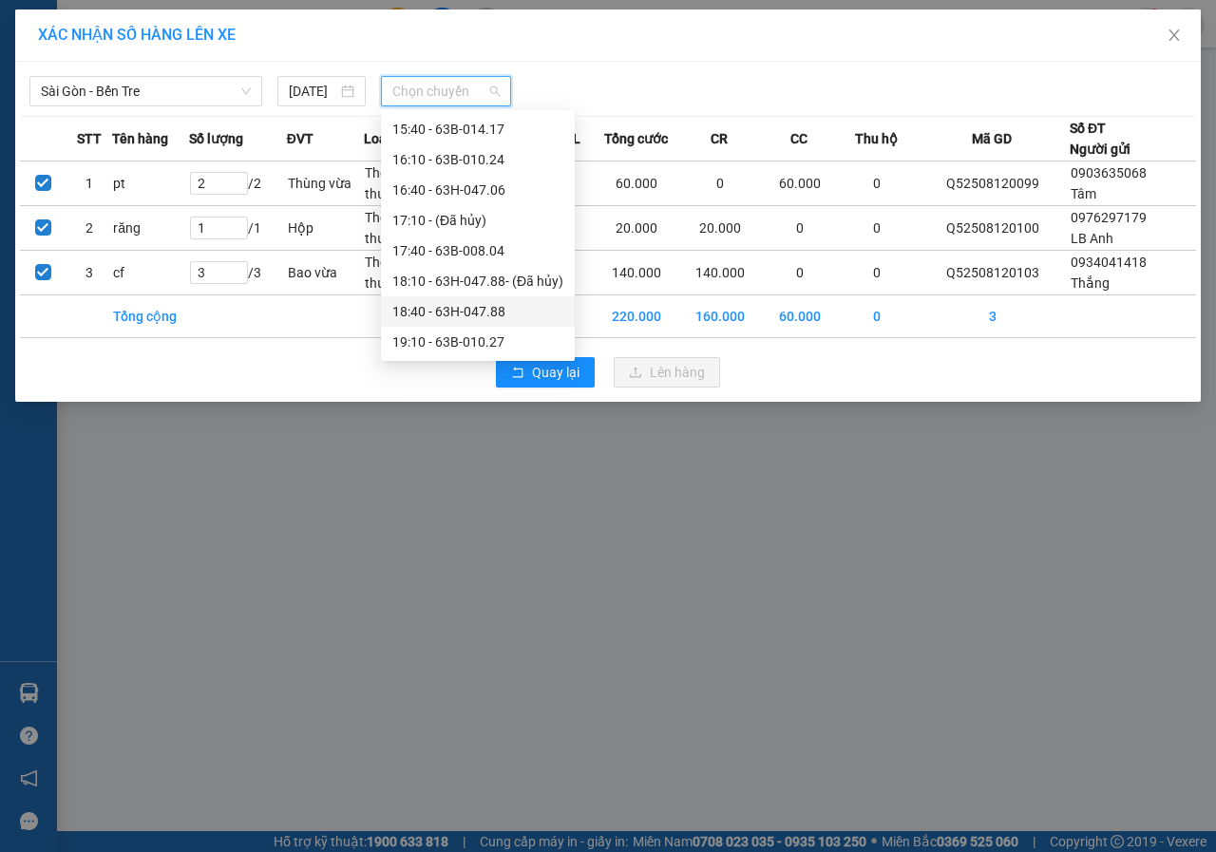
click at [466, 313] on div "18:40 - 63H-047.88" at bounding box center [477, 311] width 171 height 21
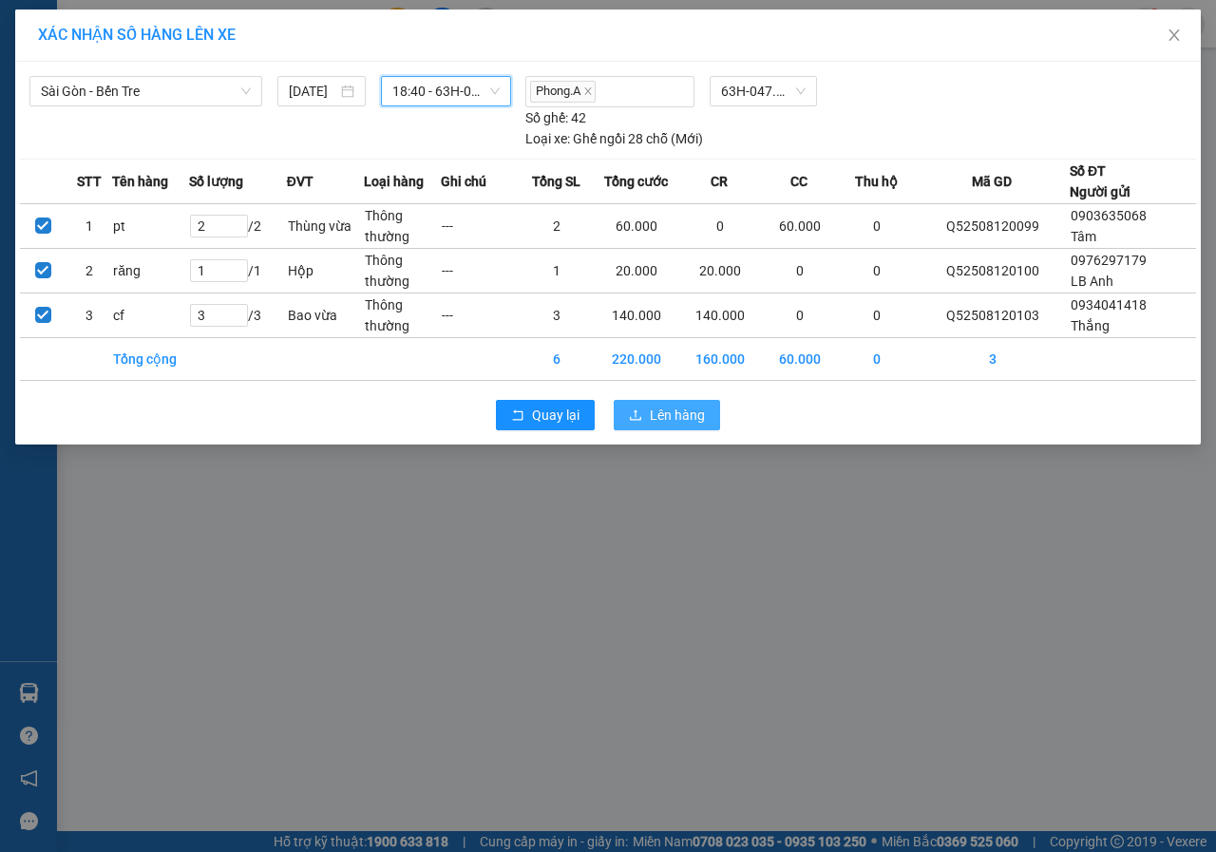
click at [652, 418] on span "Lên hàng" at bounding box center [677, 415] width 55 height 21
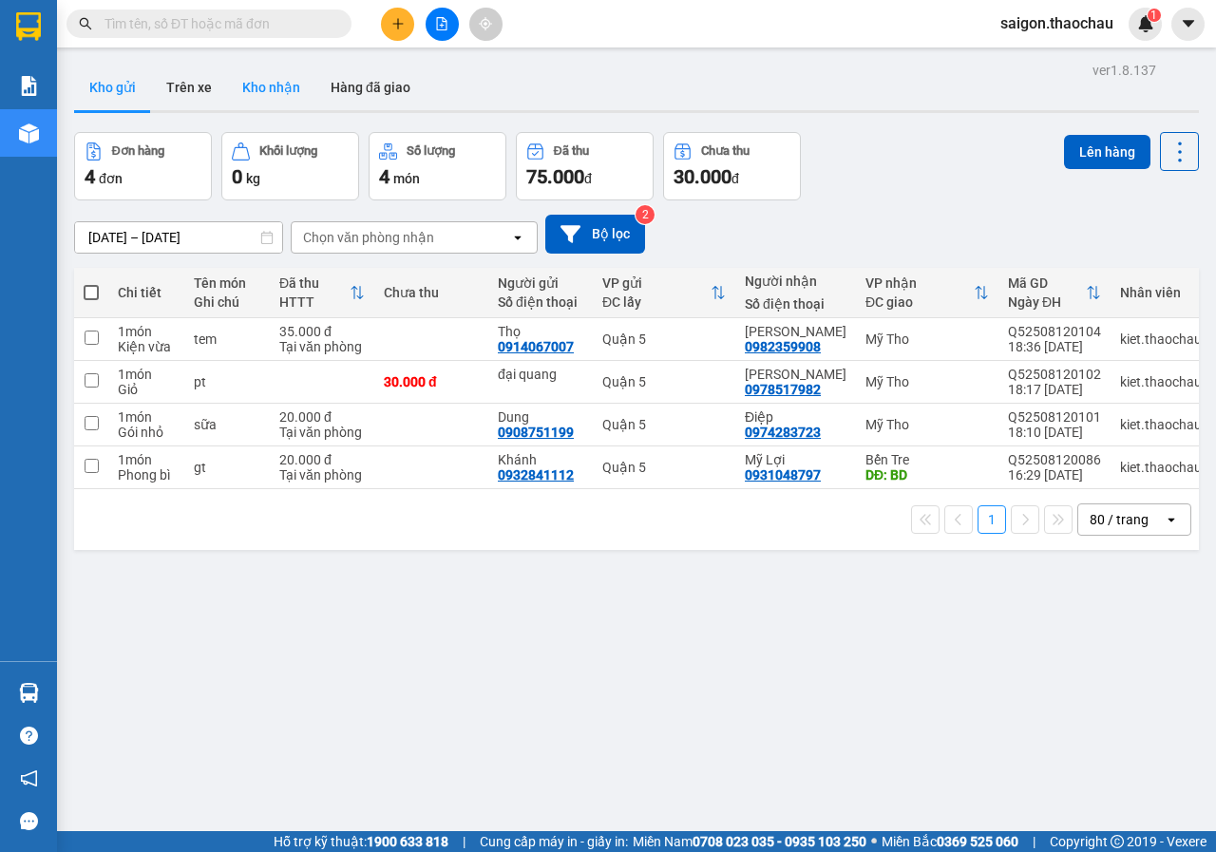
click at [271, 91] on button "Kho nhận" at bounding box center [271, 88] width 88 height 46
